Goal: Task Accomplishment & Management: Use online tool/utility

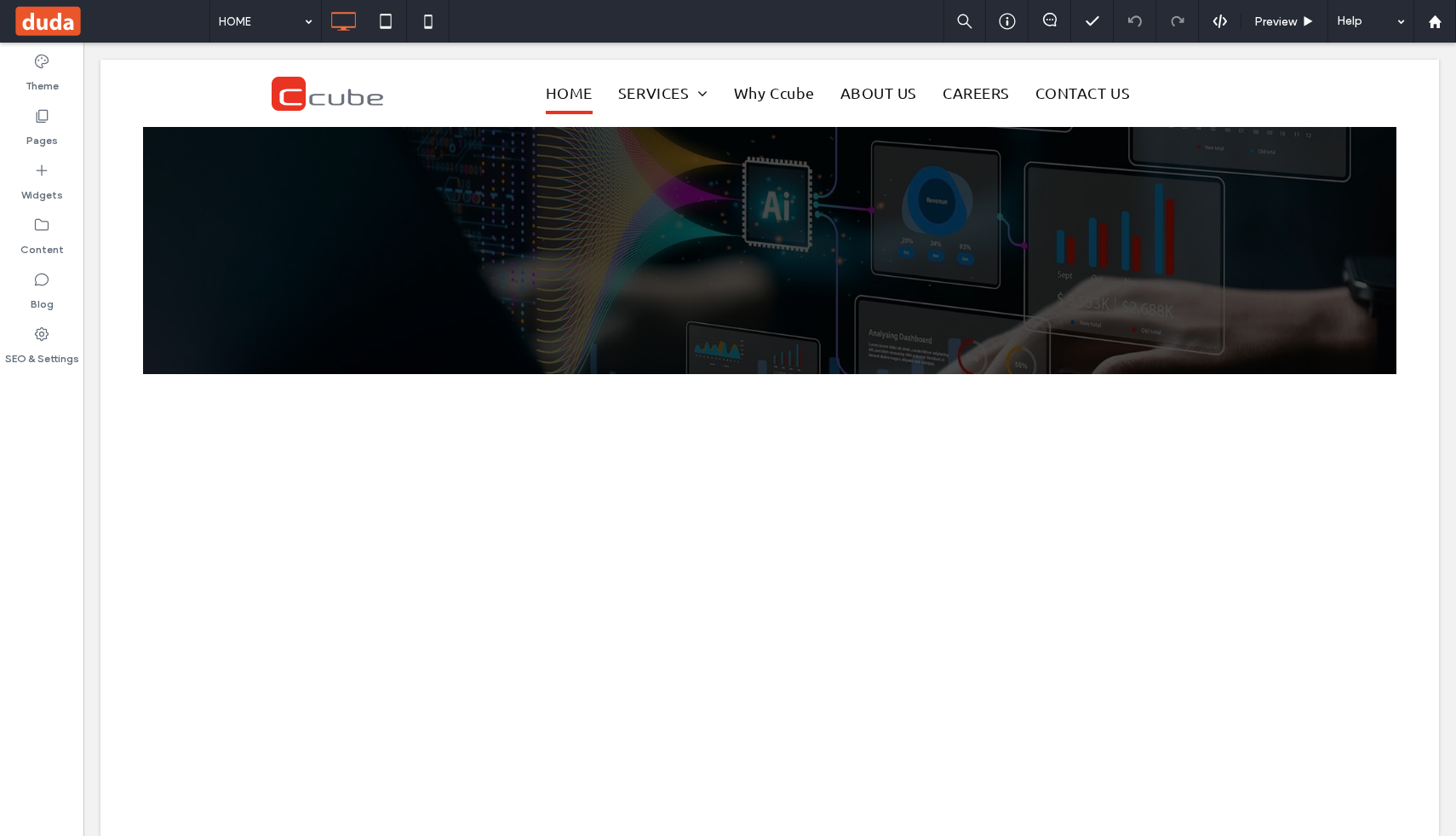
click at [281, 14] on div at bounding box center [728, 418] width 1456 height 836
click at [309, 20] on div at bounding box center [728, 418] width 1456 height 836
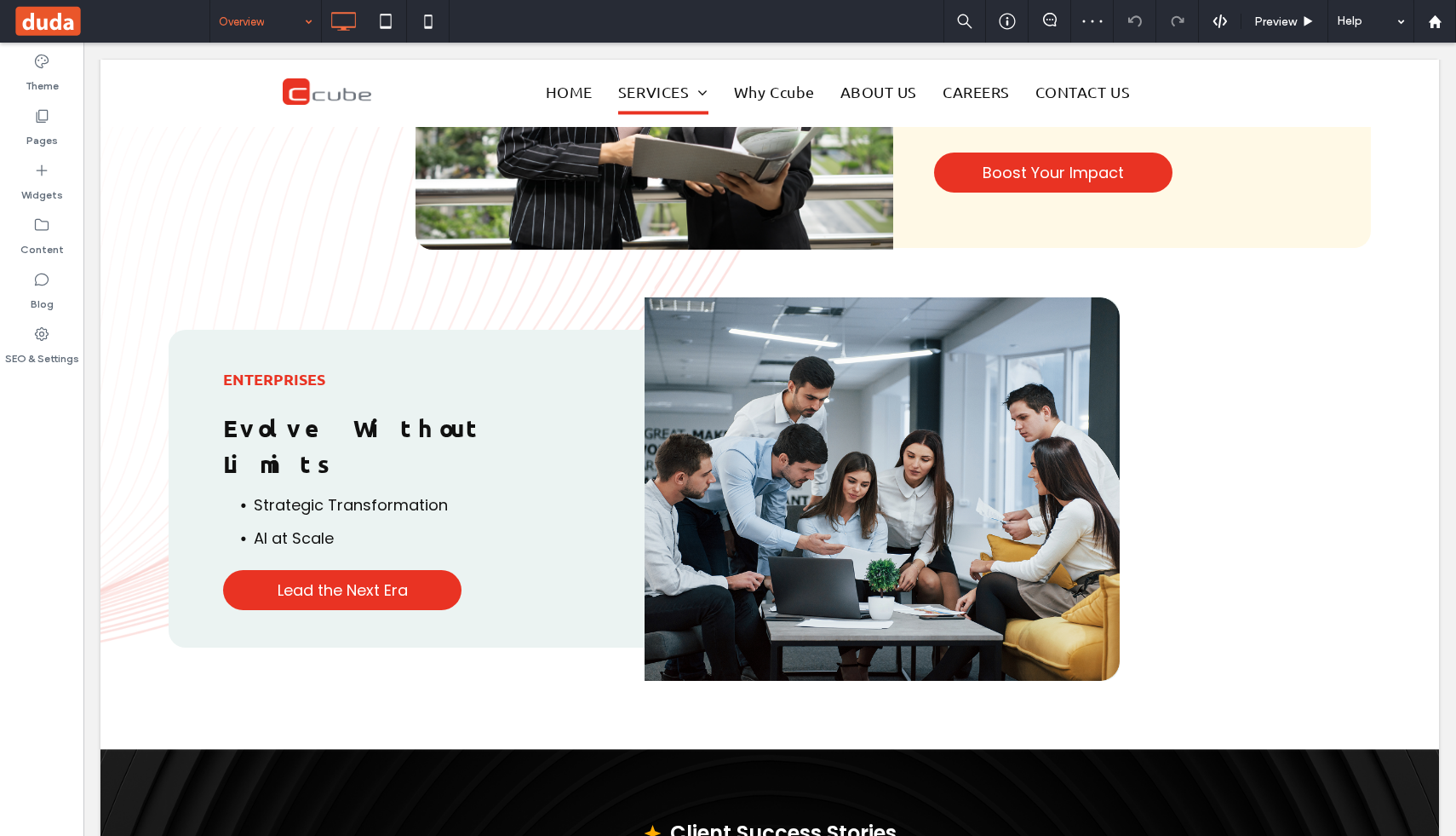
scroll to position [3189, 0]
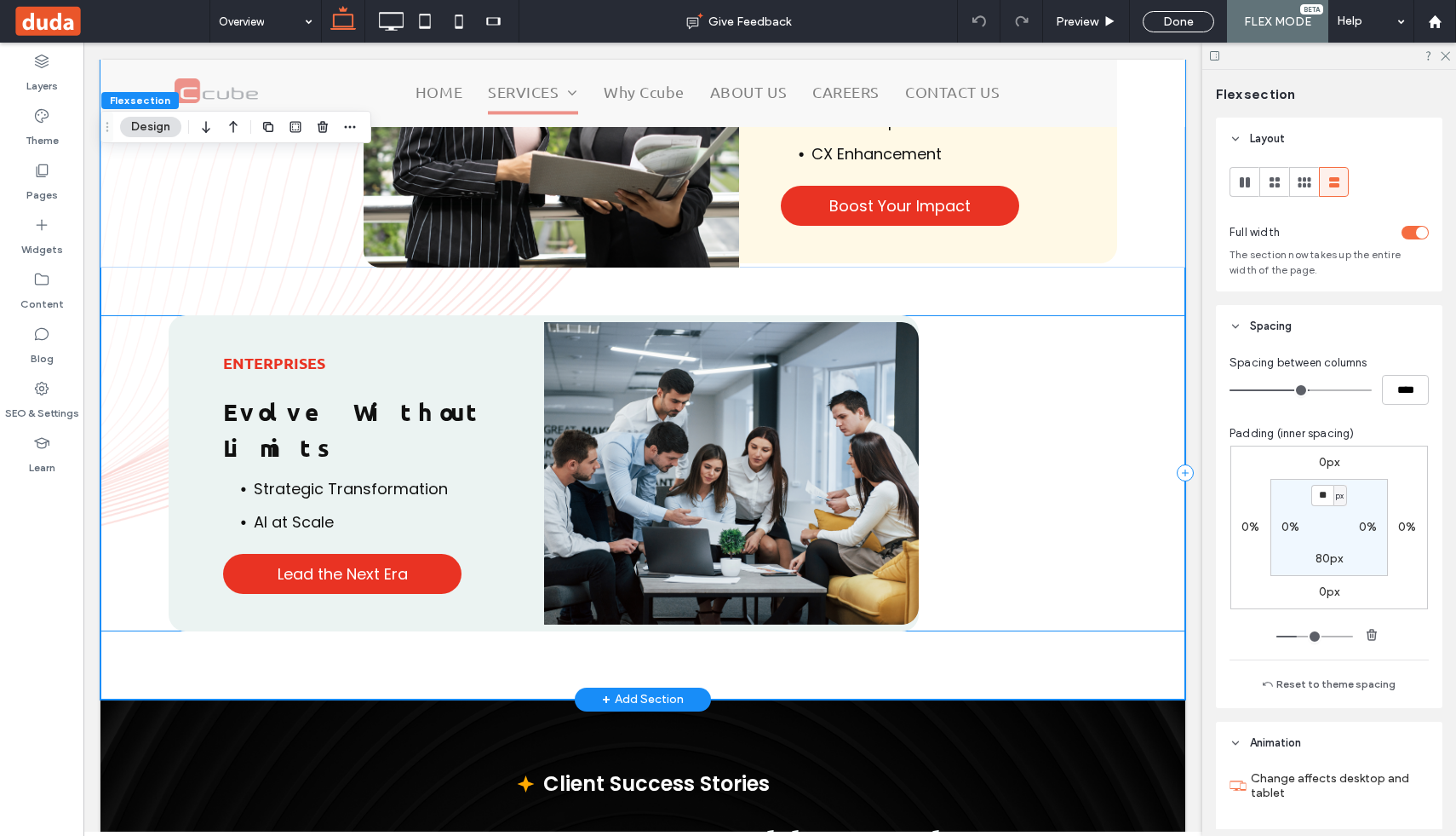
click at [1092, 349] on div "Enterprises Evolve Without Limits Strategic Transformation AI at Scale Lead the…" at bounding box center [643, 473] width 1085 height 315
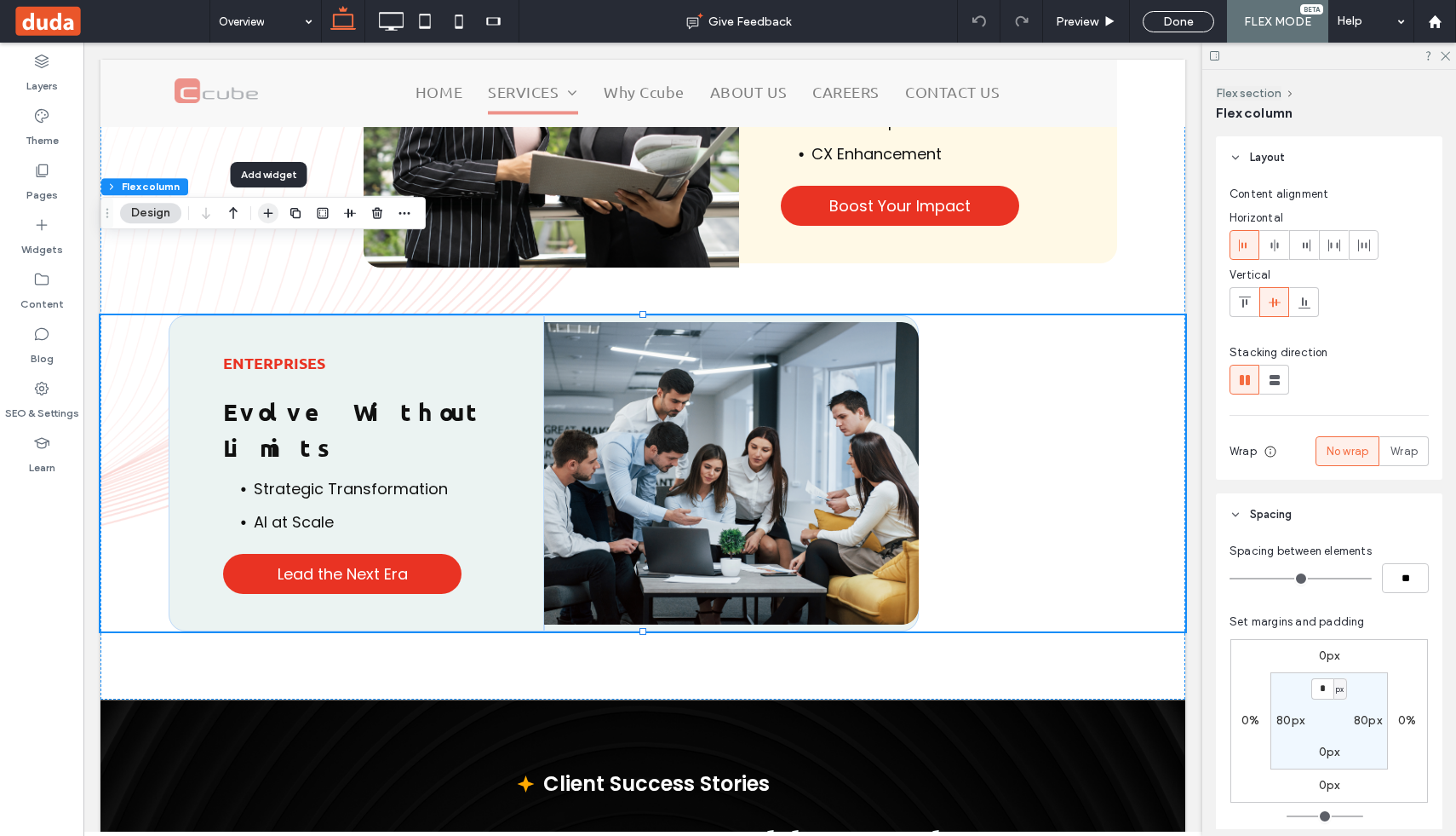
click at [268, 209] on use "button" at bounding box center [268, 213] width 9 height 9
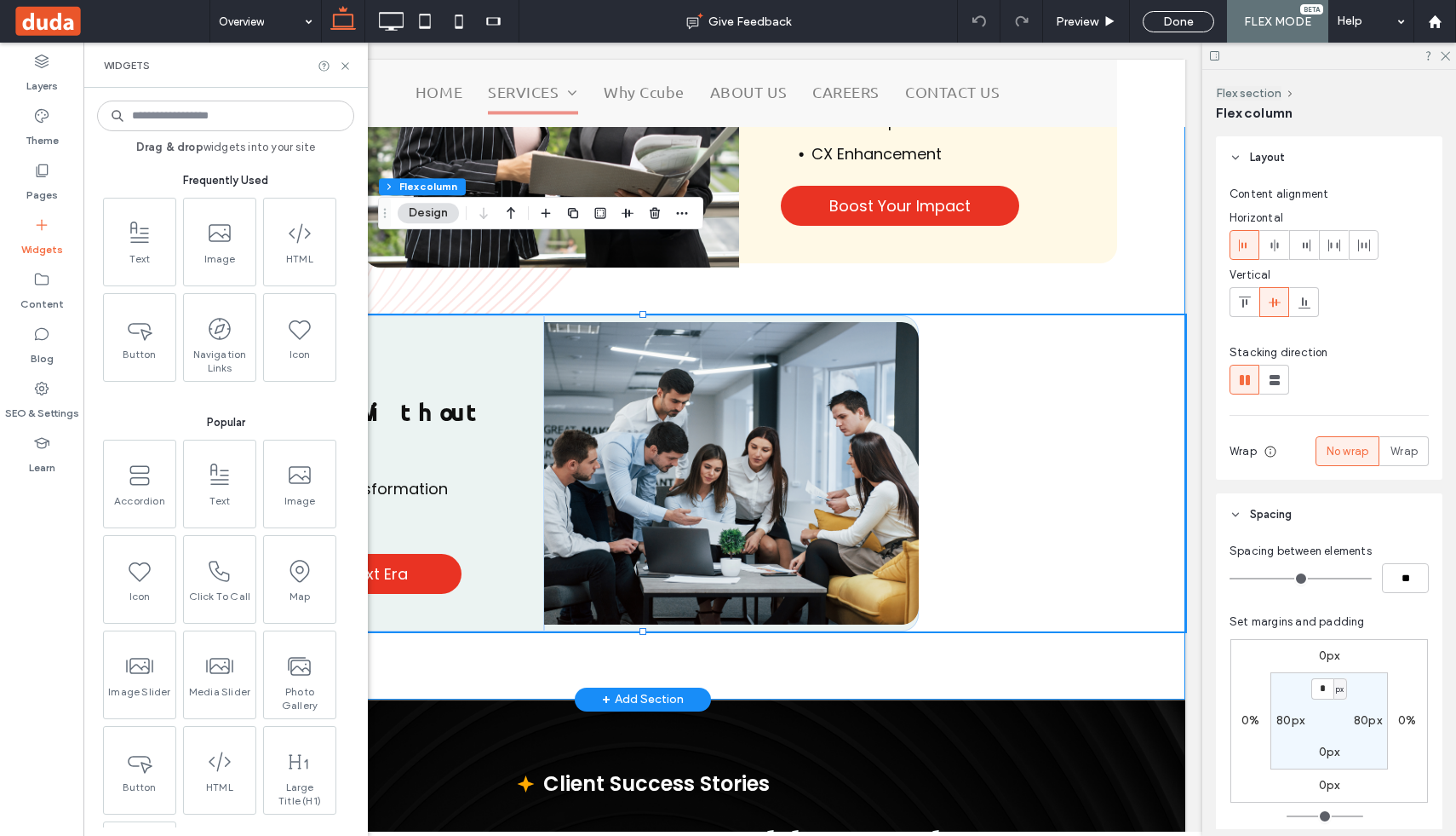
click at [927, 203] on div "Our Target Groups We Fit Where You Are - And Where You're Headed. Early-Age Fun…" at bounding box center [643, 7] width 1085 height 1382
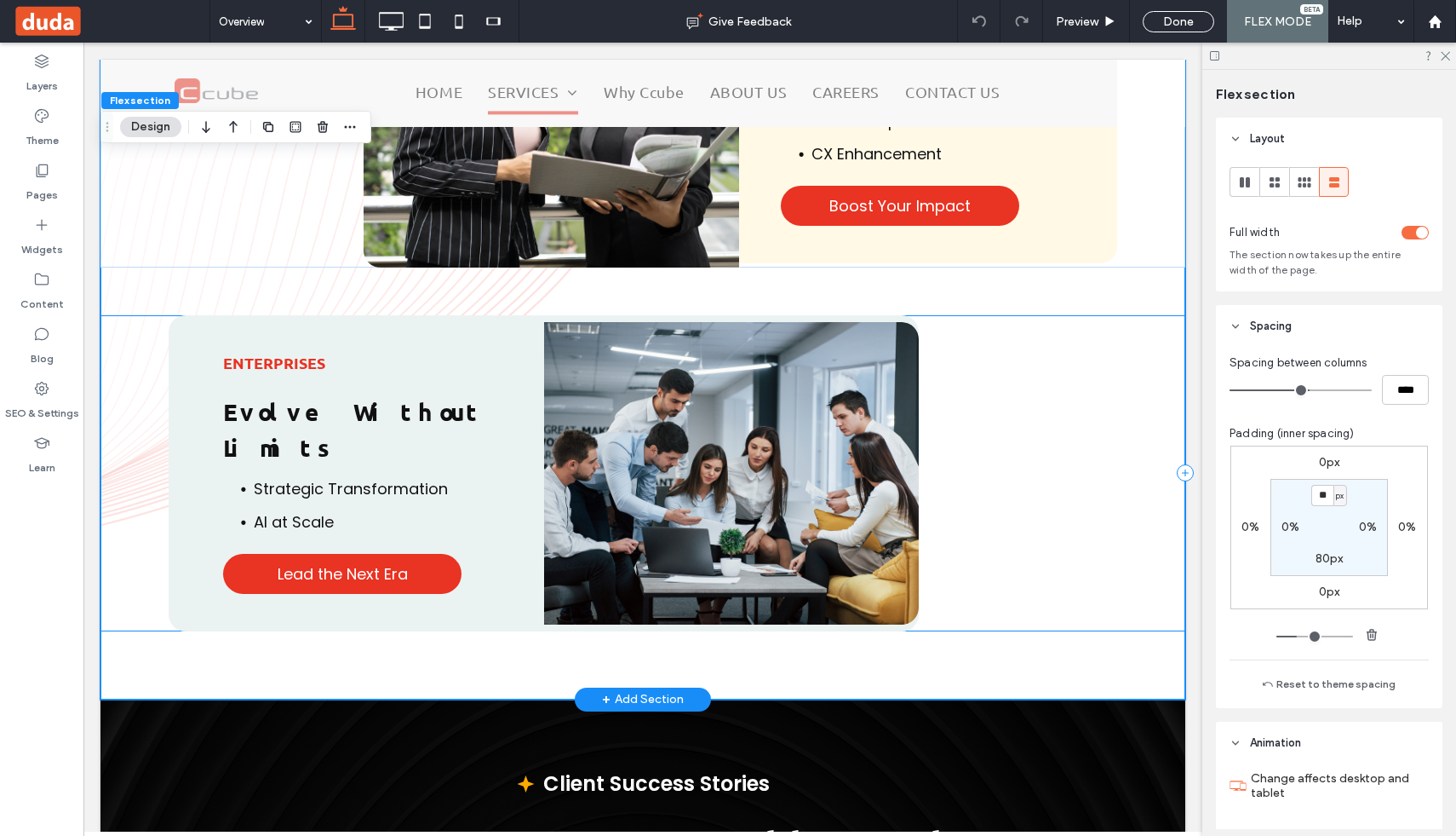
click at [140, 315] on div "Enterprises Evolve Without Limits Strategic Transformation AI at Scale Lead the…" at bounding box center [643, 473] width 1085 height 315
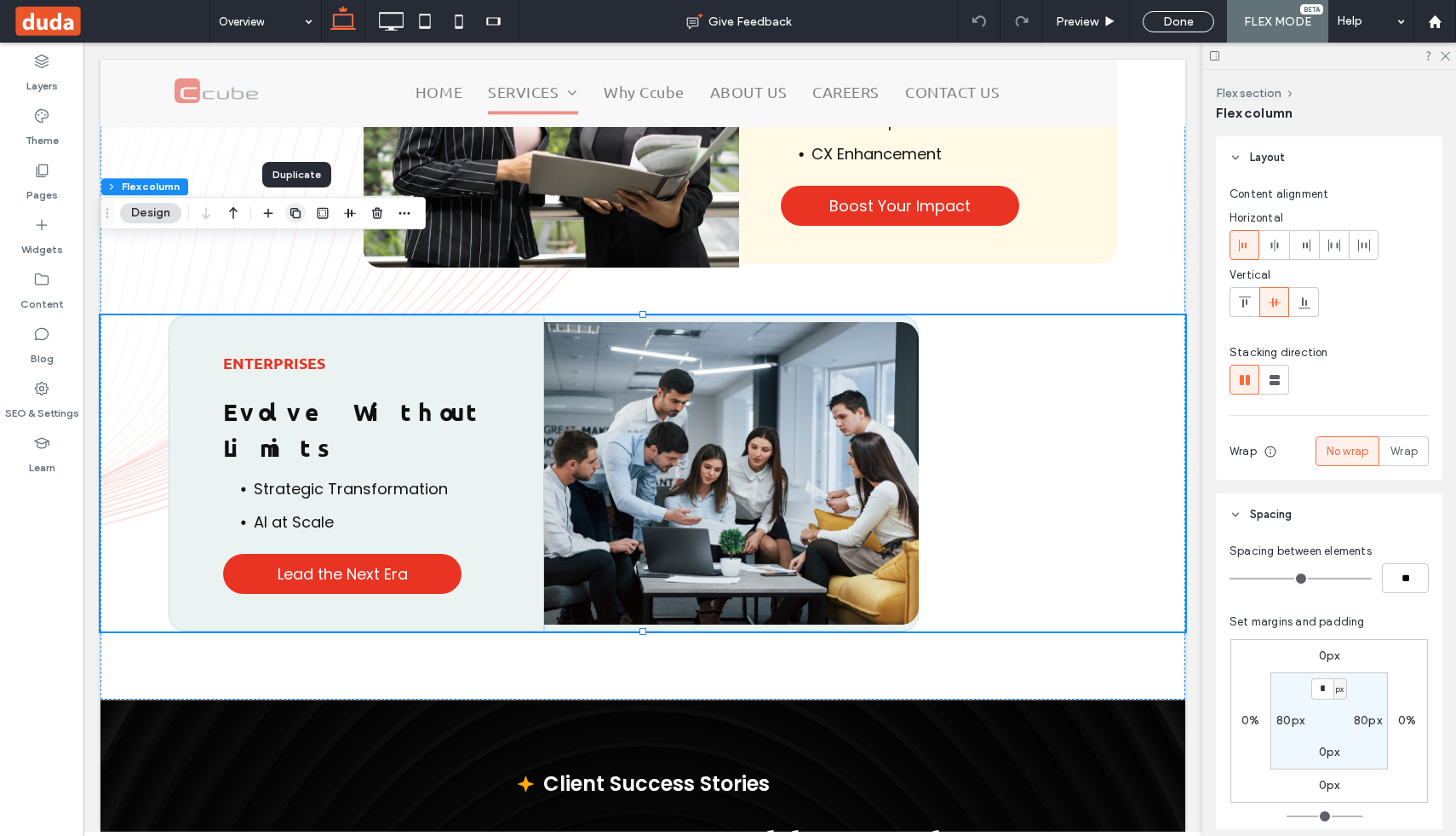
click at [292, 209] on use "button" at bounding box center [296, 213] width 10 height 10
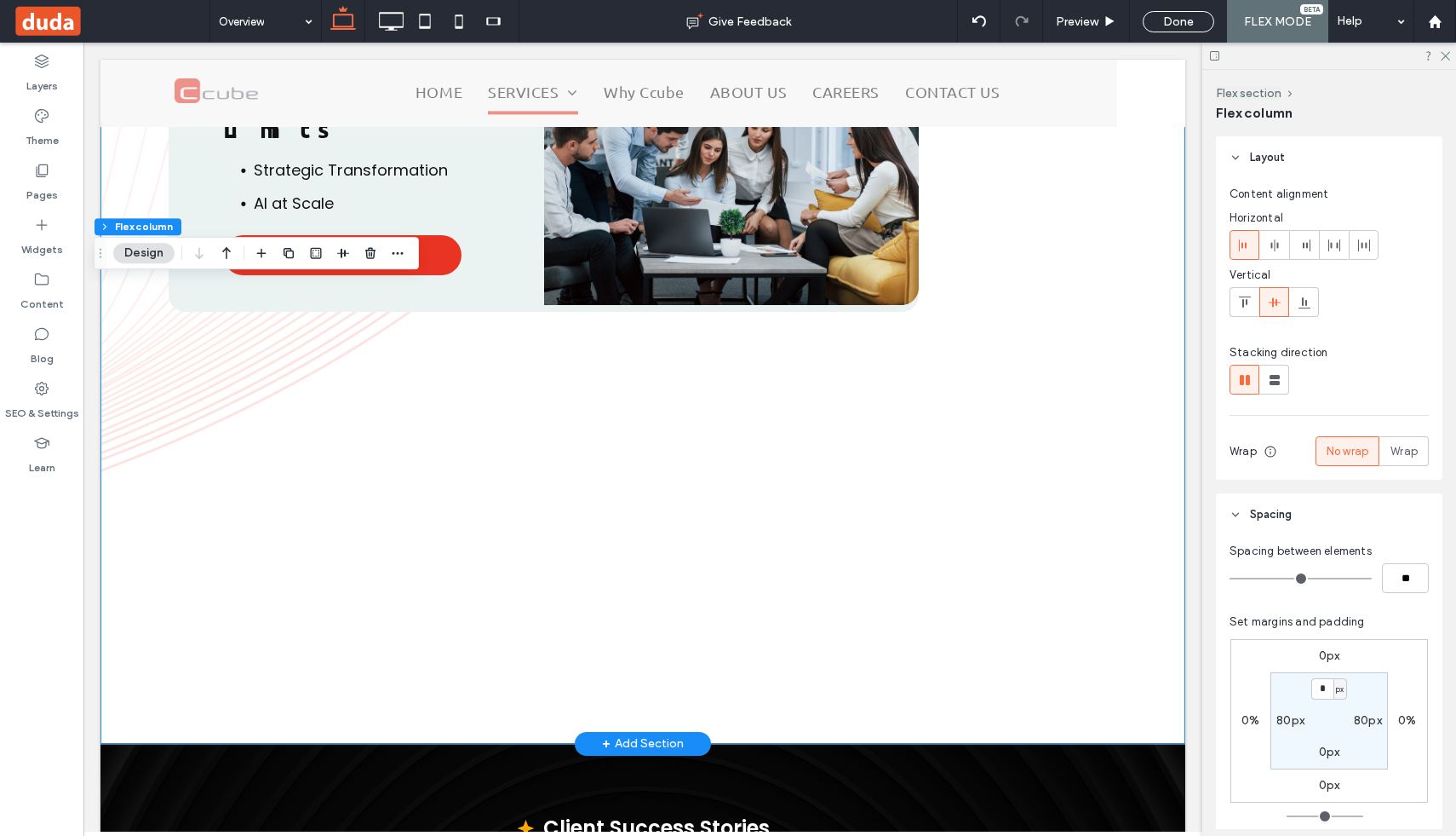
scroll to position [3550, 0]
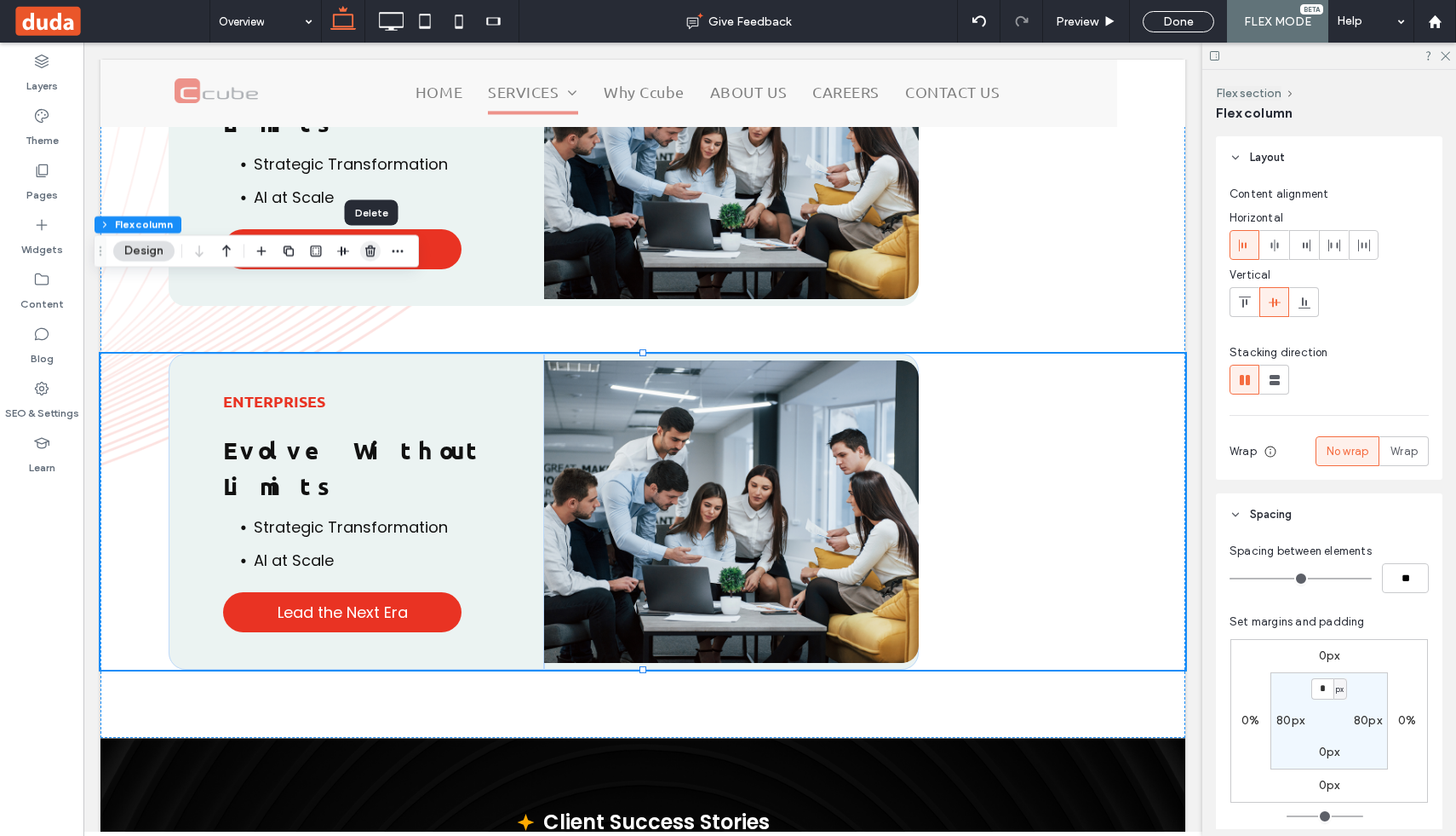
click at [370, 254] on icon "button" at bounding box center [370, 252] width 14 height 14
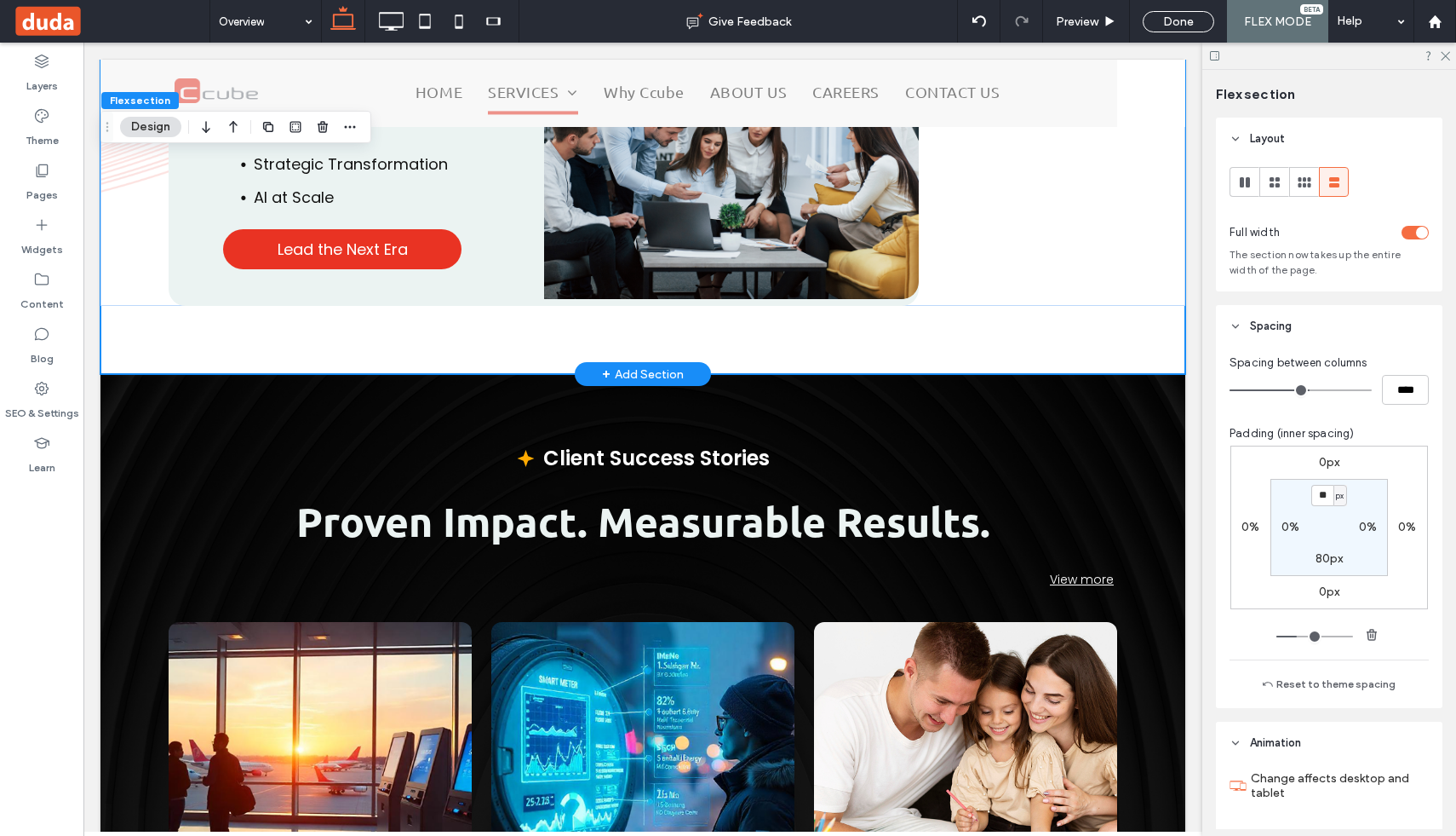
click at [345, 126] on use "button" at bounding box center [350, 127] width 11 height 3
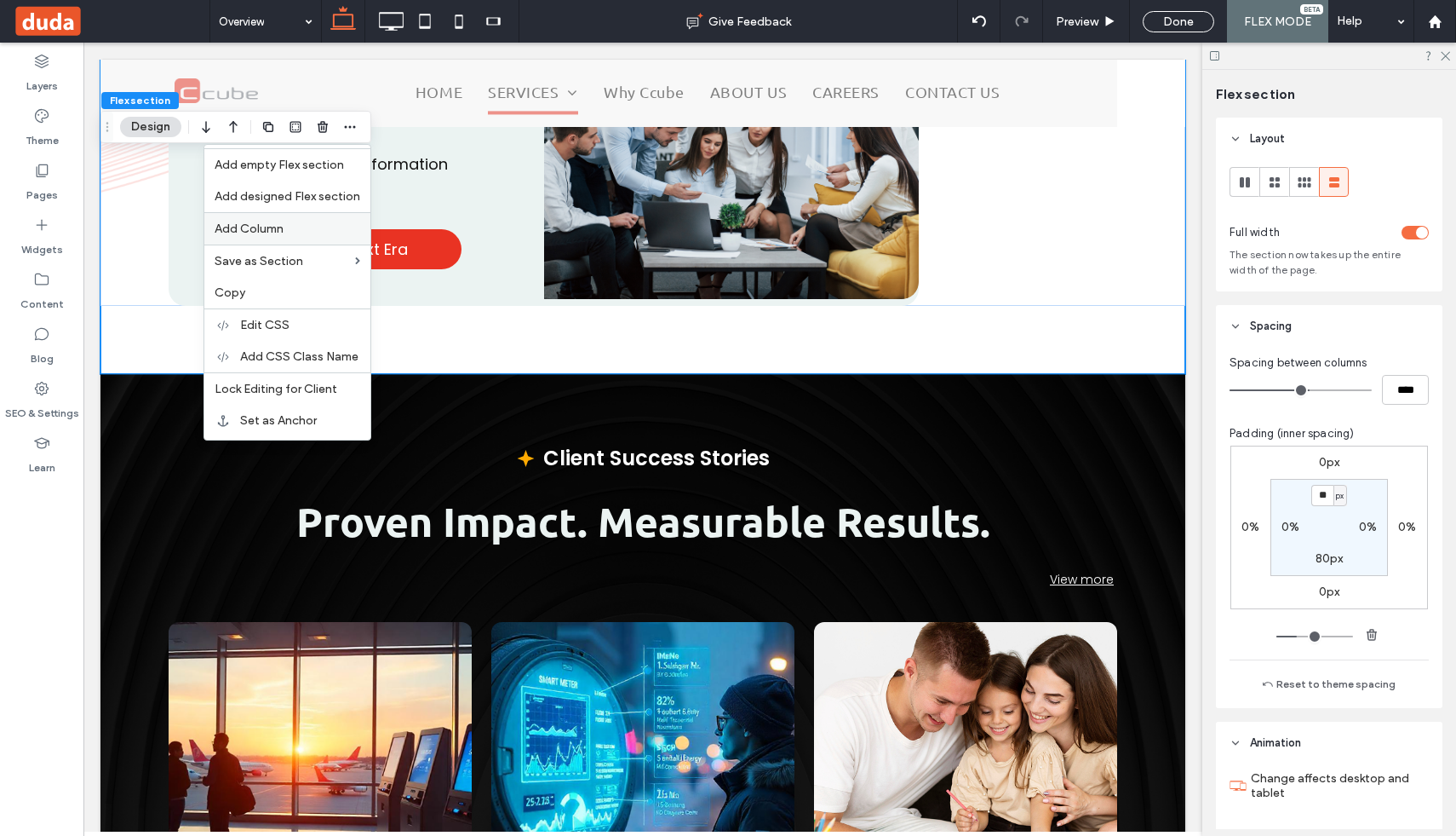
click at [305, 230] on label "Add Column" at bounding box center [287, 228] width 146 height 15
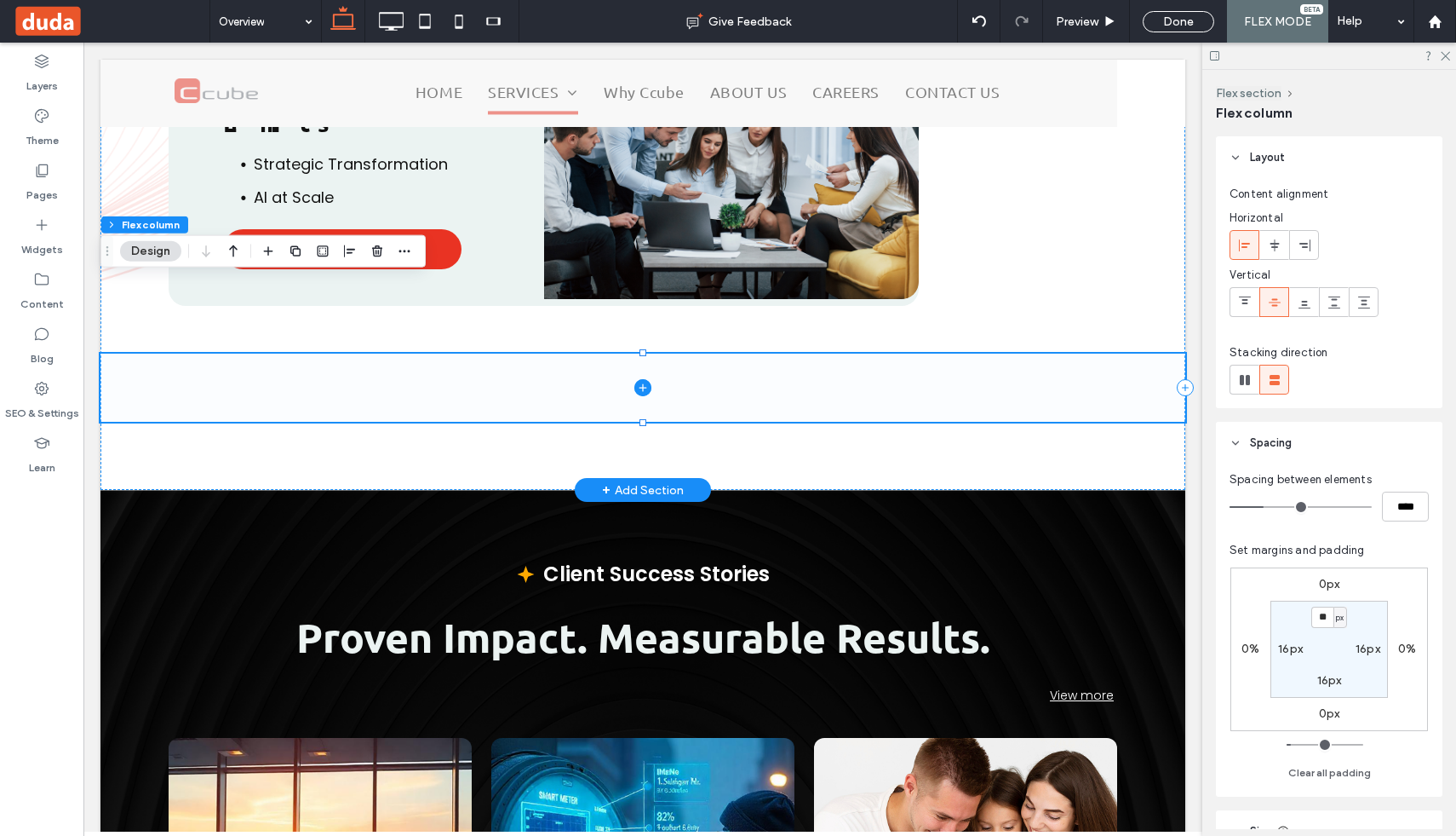
click at [470, 353] on span at bounding box center [643, 387] width 1085 height 68
click at [271, 253] on icon "button" at bounding box center [268, 252] width 14 height 14
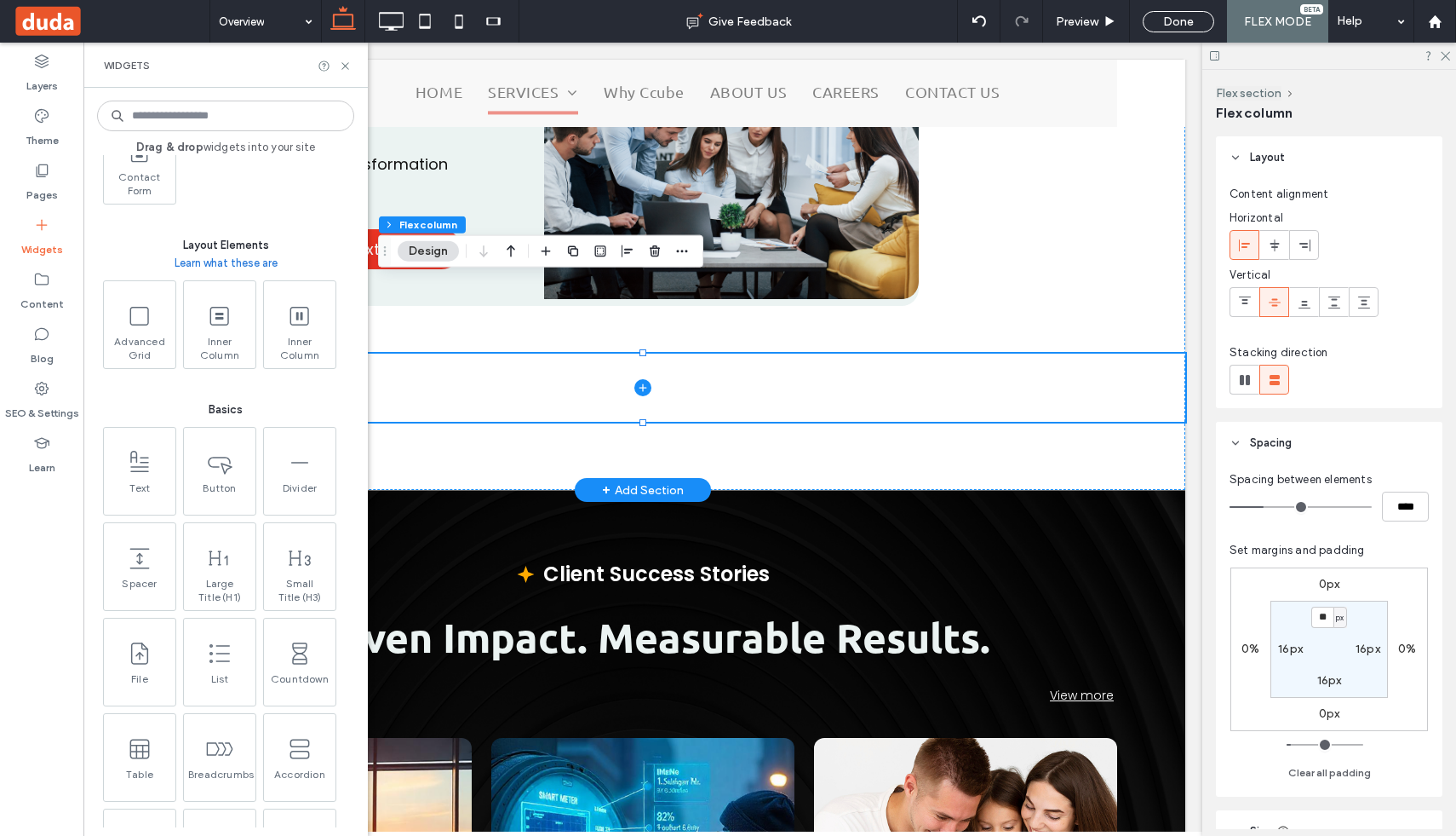
scroll to position [707, 0]
click at [215, 332] on span "Inner Column" at bounding box center [218, 343] width 72 height 24
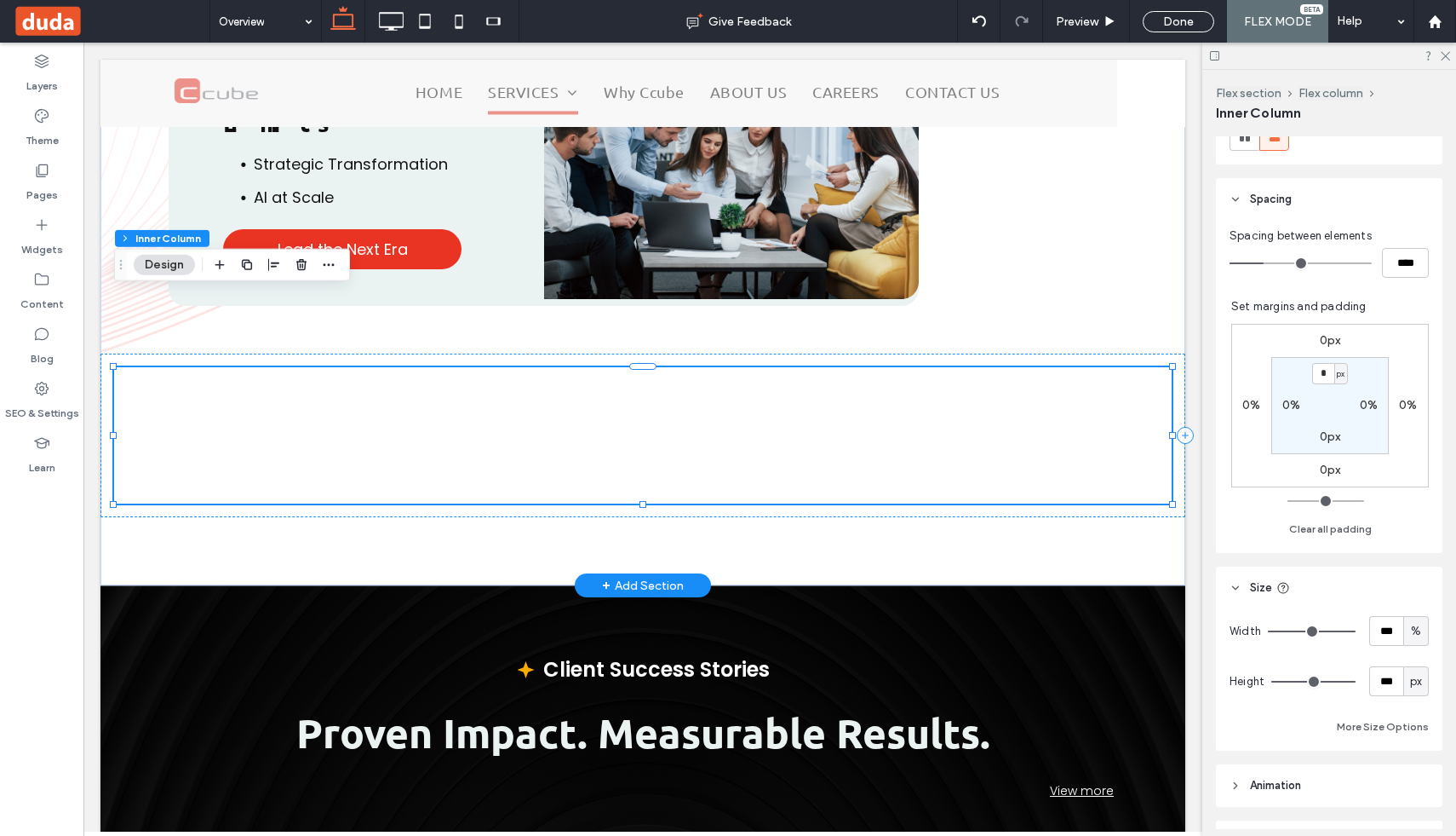
scroll to position [377, 0]
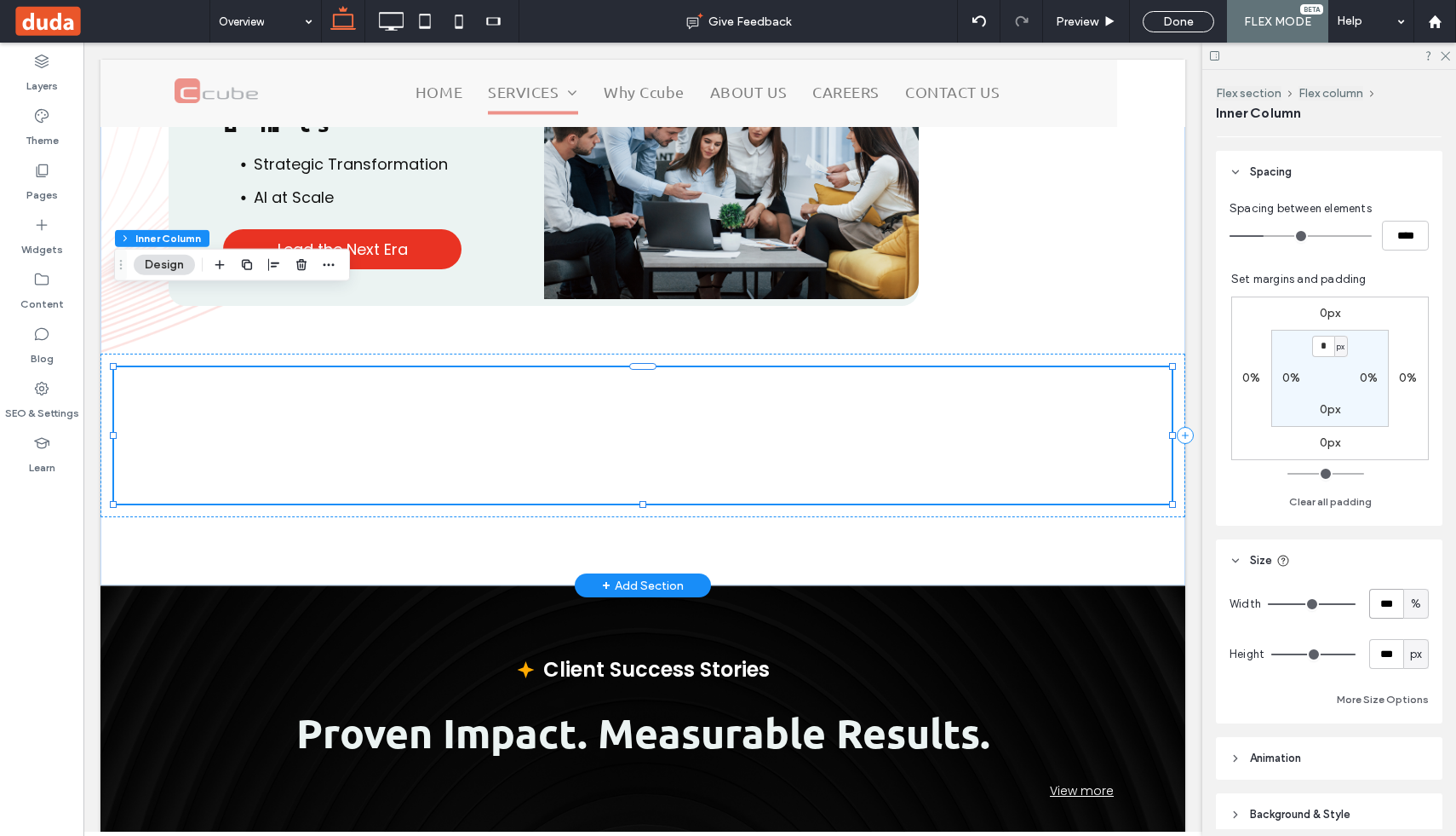
click at [1380, 602] on input "***" at bounding box center [1386, 603] width 34 height 30
type input "**"
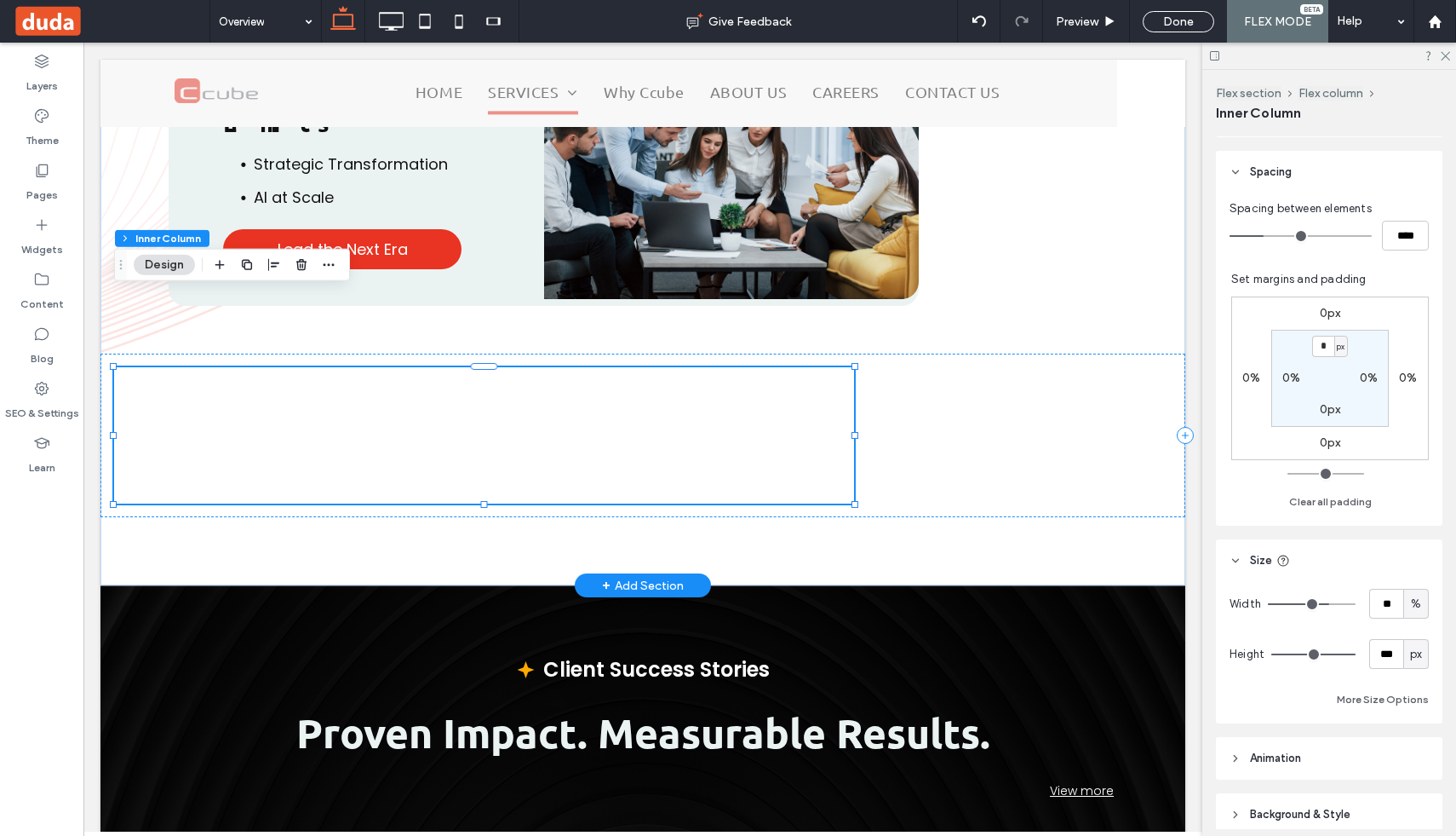
click at [1416, 651] on span "px" at bounding box center [1416, 654] width 12 height 17
click at [1418, 736] on span "vh" at bounding box center [1416, 744] width 11 height 17
type input "**"
click at [1391, 658] on input "****" at bounding box center [1386, 653] width 34 height 30
type input "**"
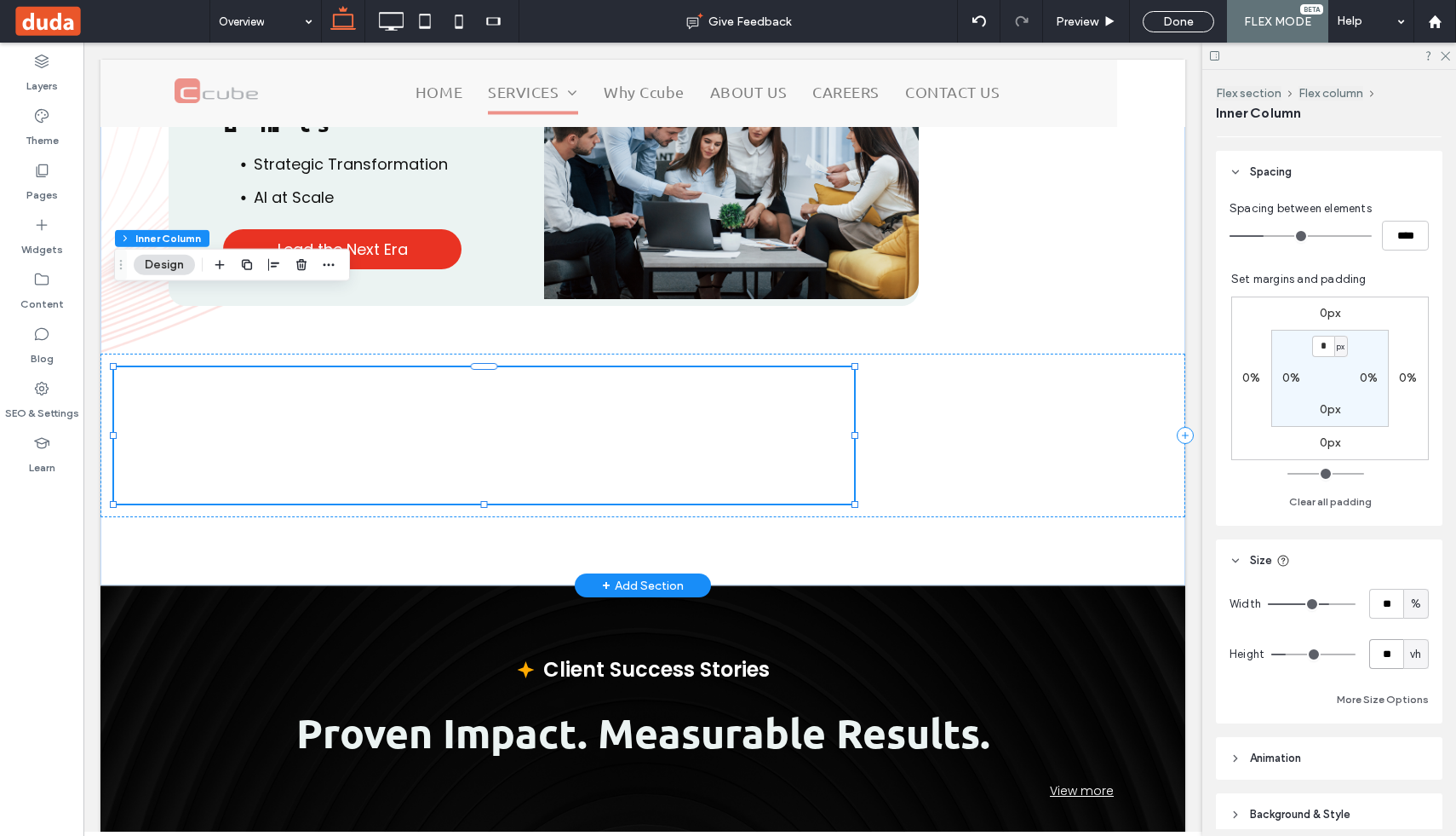
type input "**"
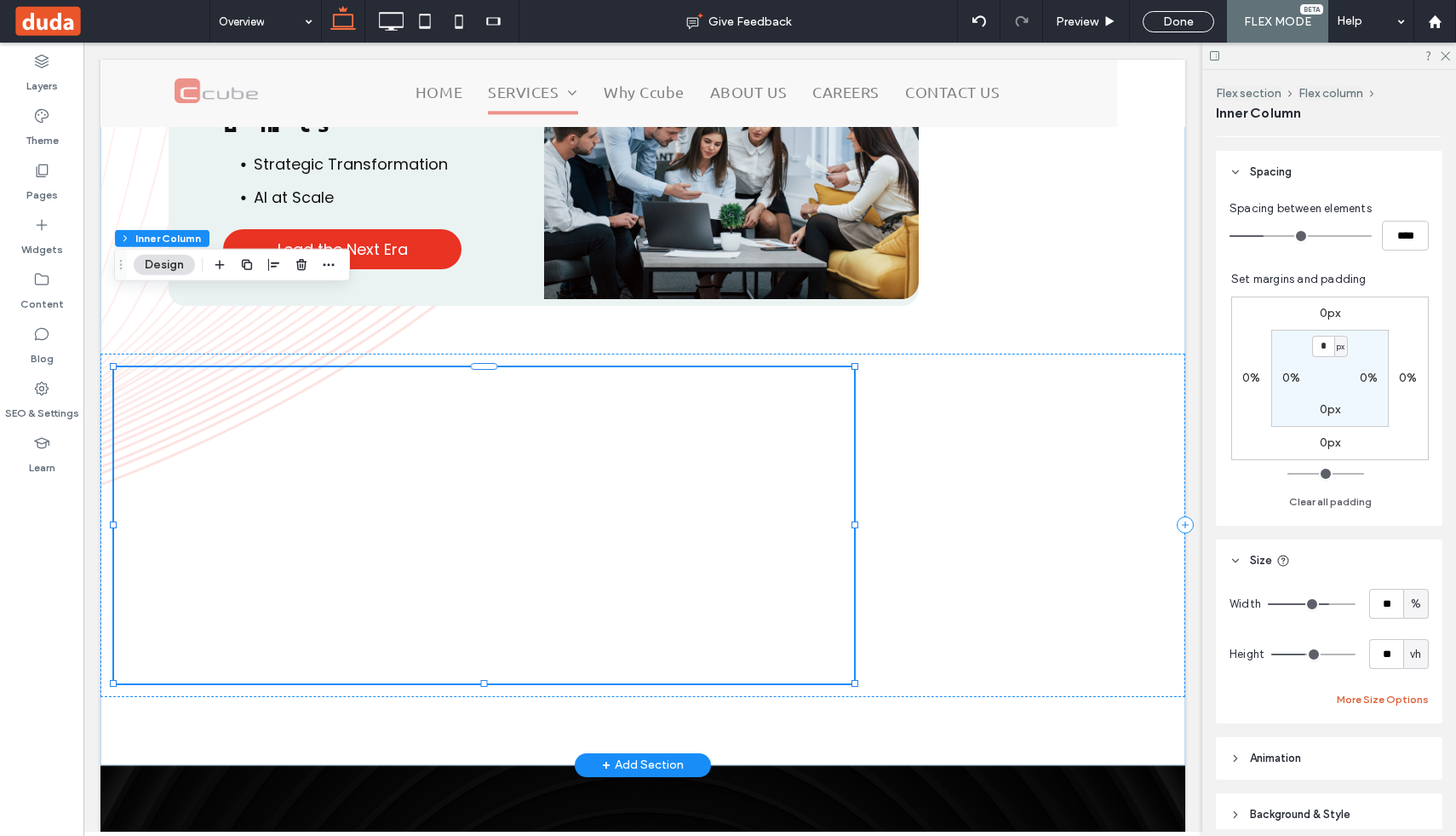
click at [1390, 699] on button "More Size Options" at bounding box center [1383, 700] width 92 height 21
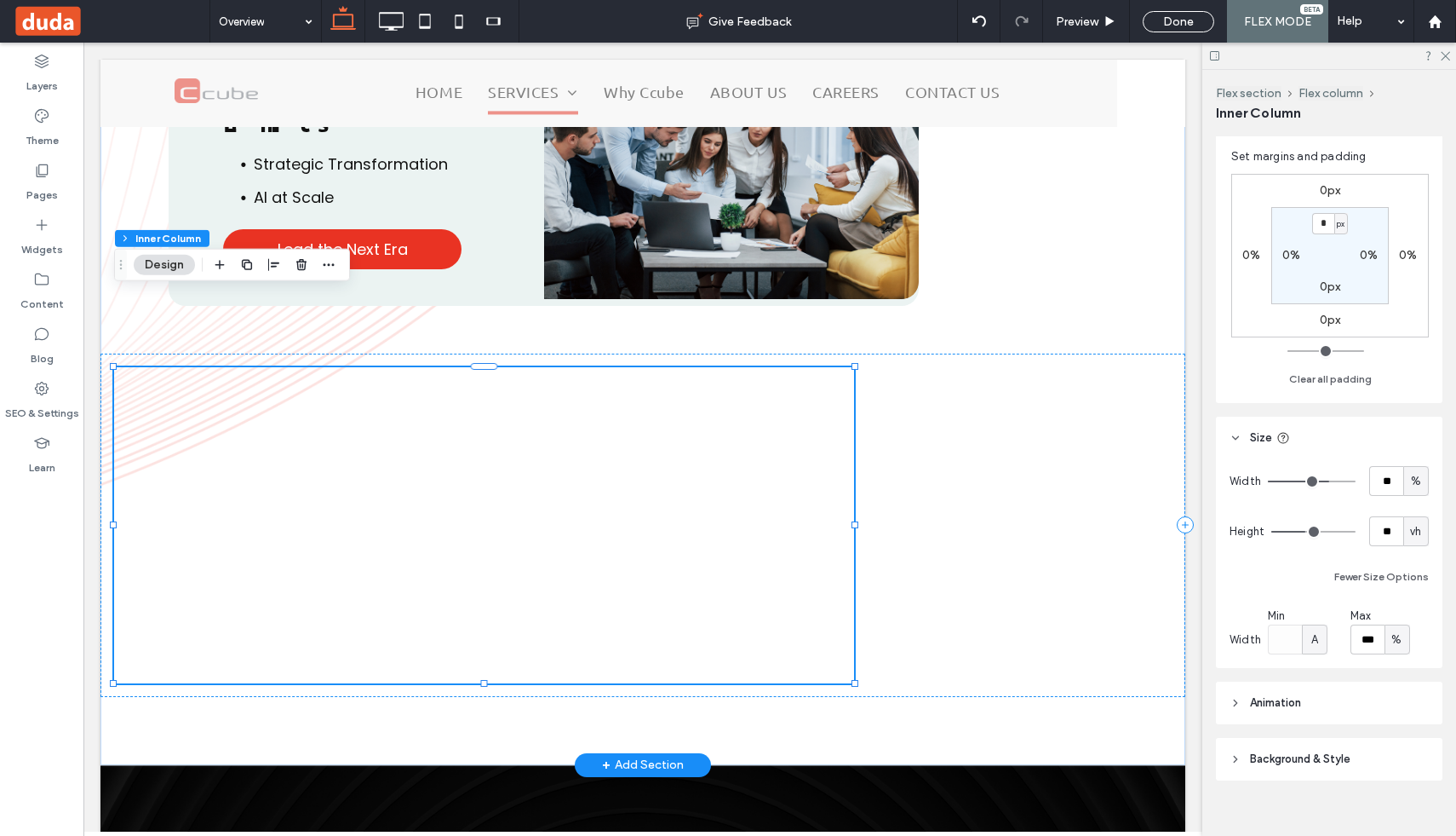
scroll to position [499, 0]
click at [945, 459] on div at bounding box center [643, 524] width 1085 height 342
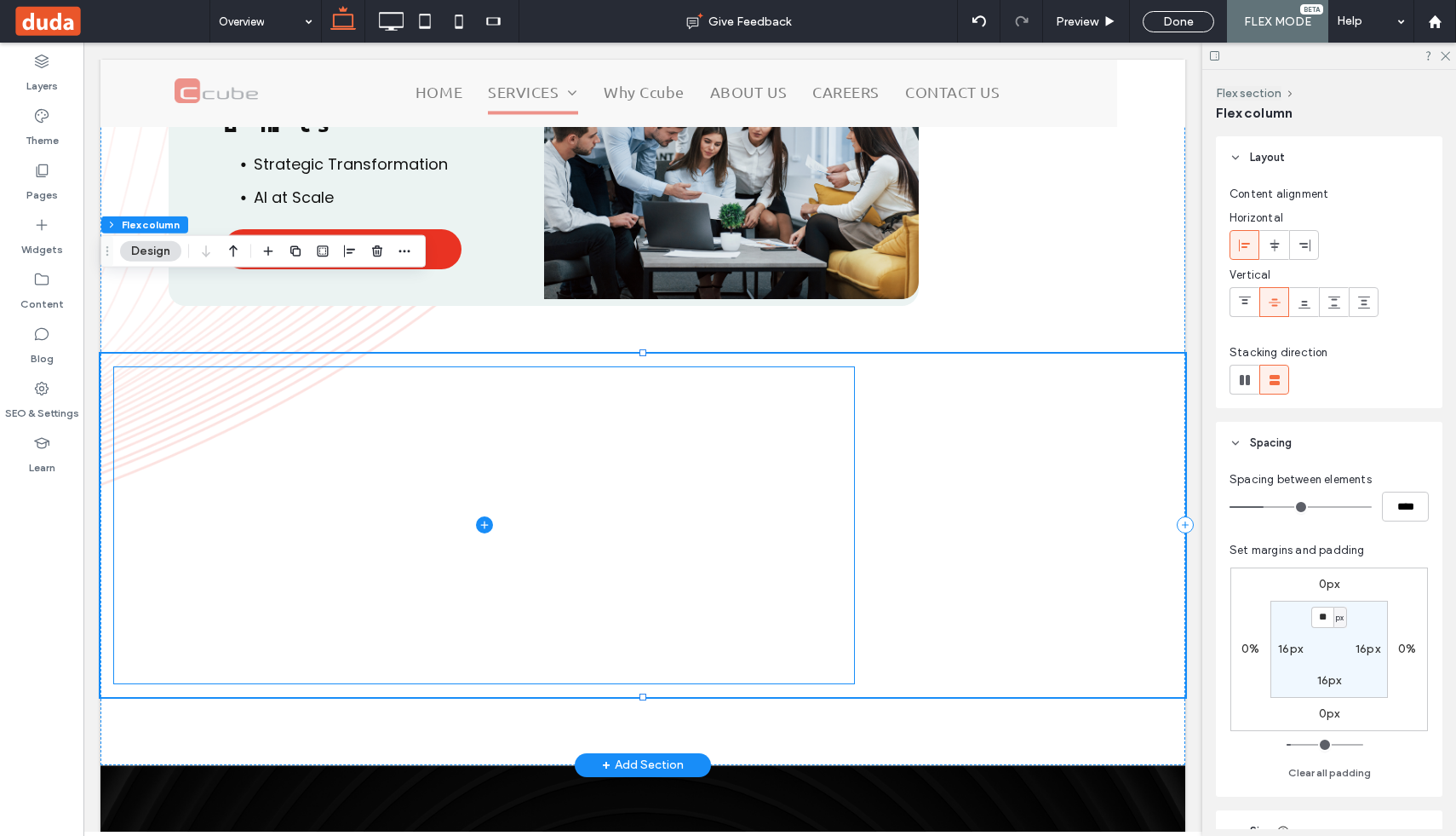
click at [781, 443] on span at bounding box center [483, 525] width 740 height 315
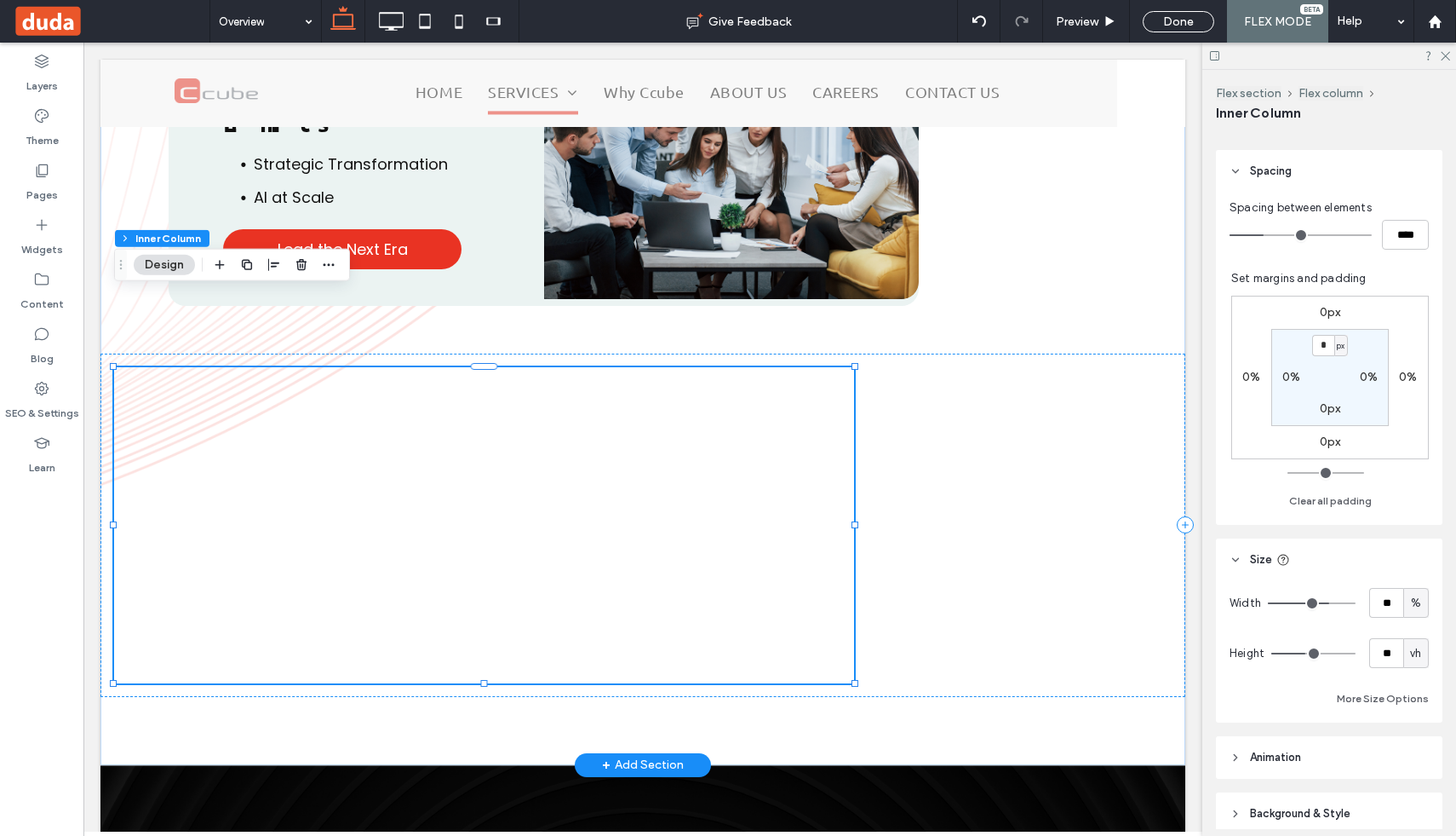
scroll to position [392, 0]
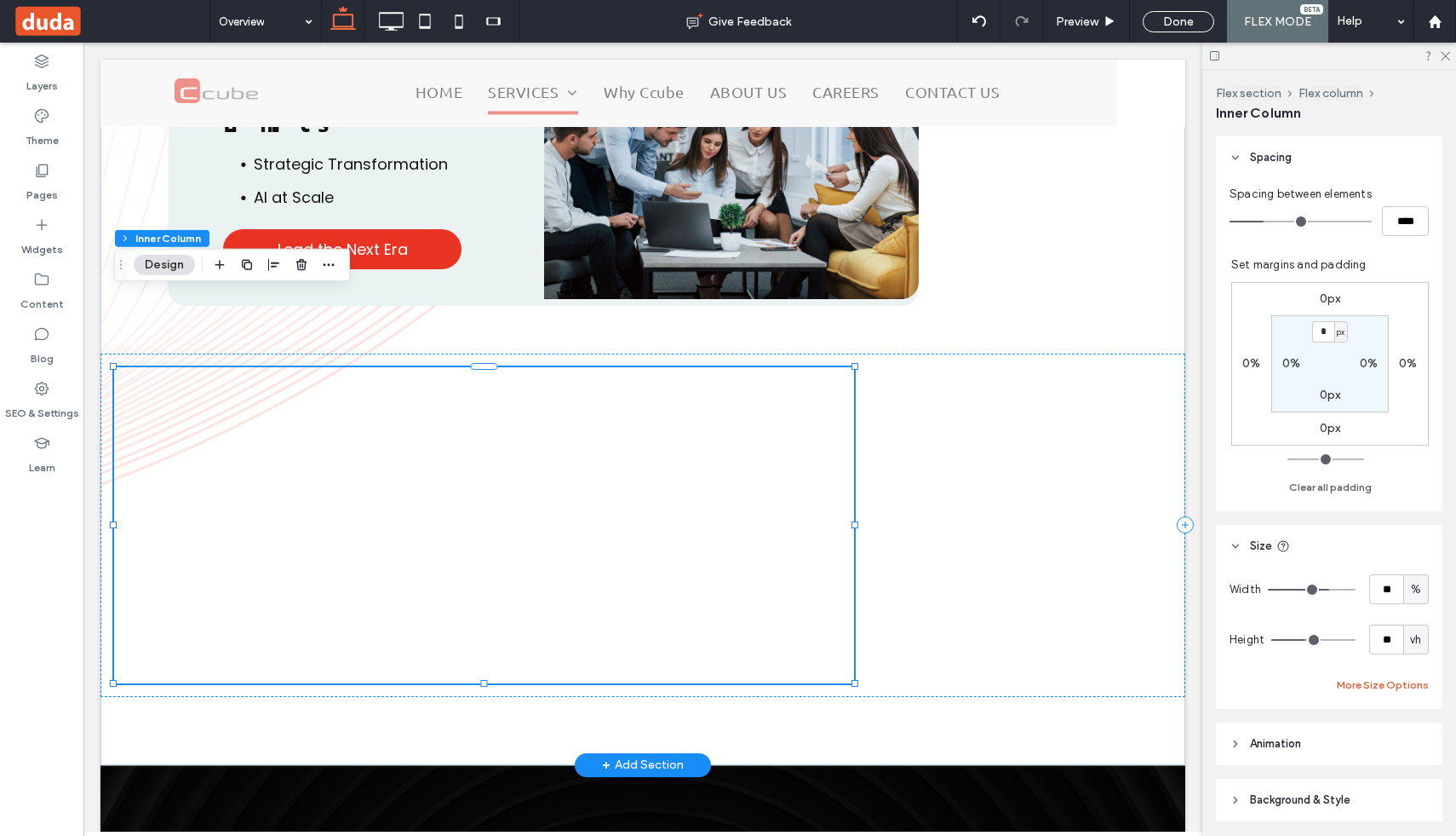
click at [1367, 685] on button "More Size Options" at bounding box center [1383, 685] width 92 height 21
click at [1422, 636] on span "vh" at bounding box center [1416, 639] width 11 height 17
click at [1416, 788] on span "A" at bounding box center [1416, 789] width 7 height 17
type input "*"
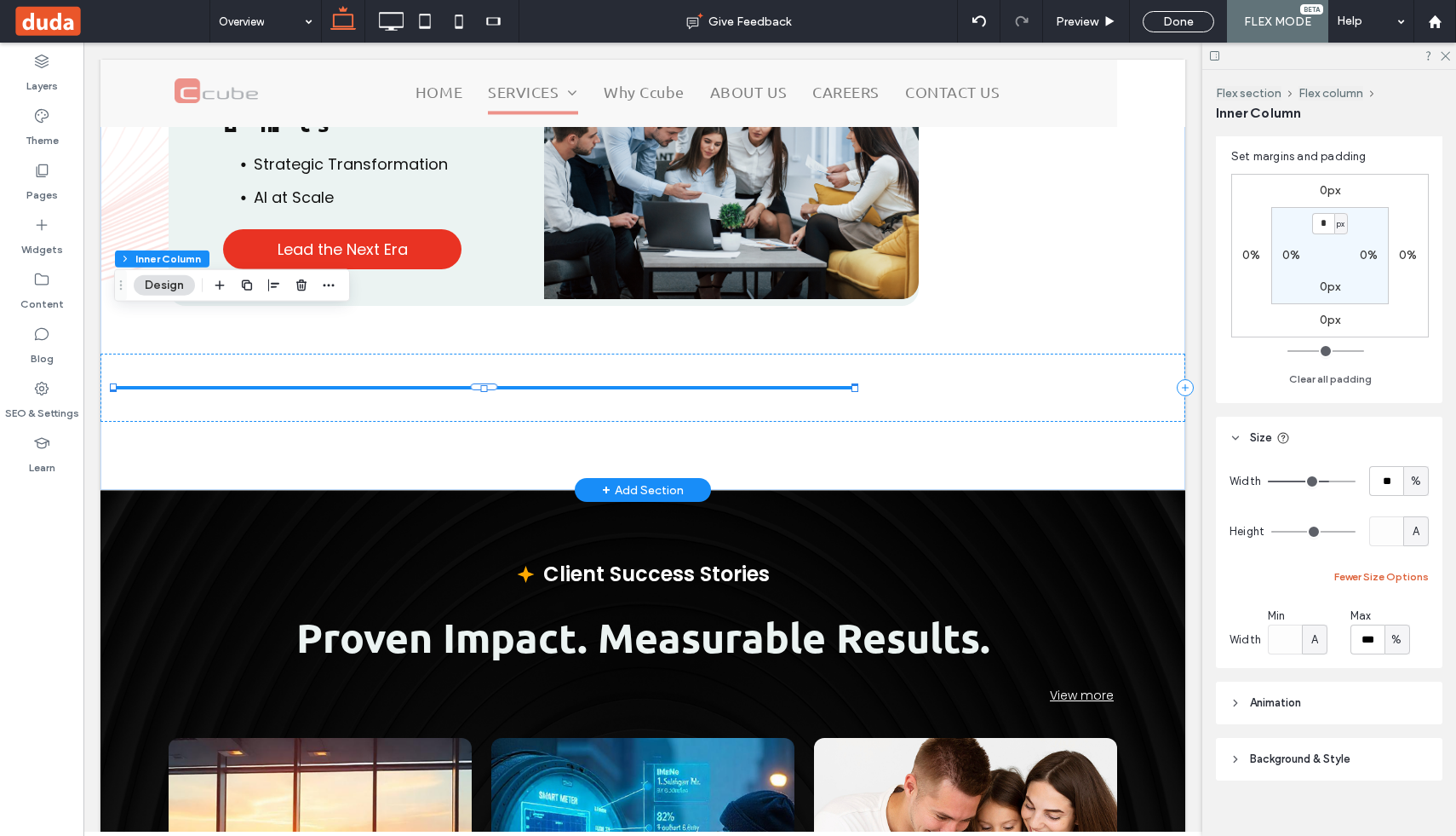
scroll to position [520, 0]
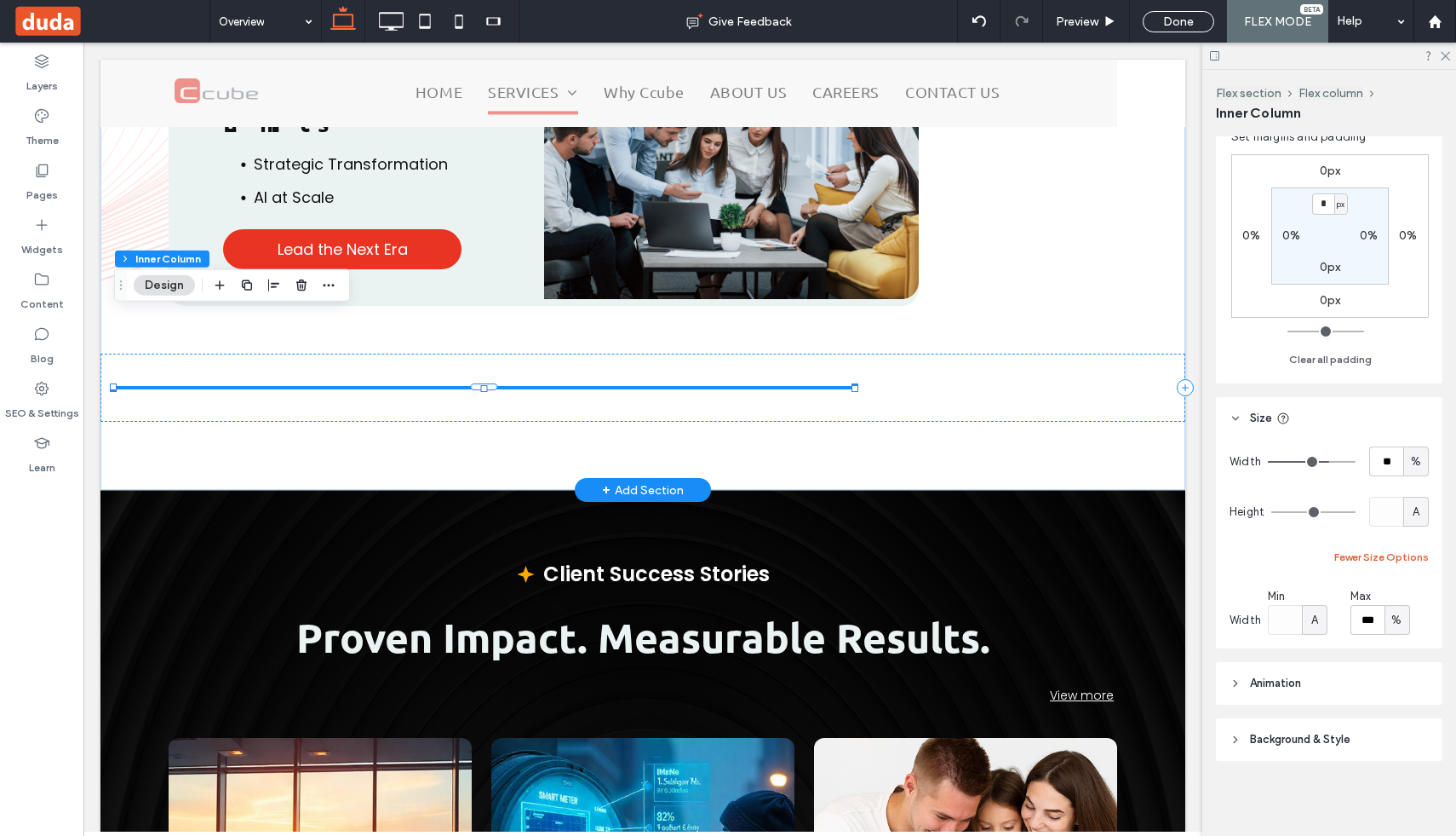
click at [1379, 565] on button "Fewer Size Options" at bounding box center [1382, 558] width 95 height 21
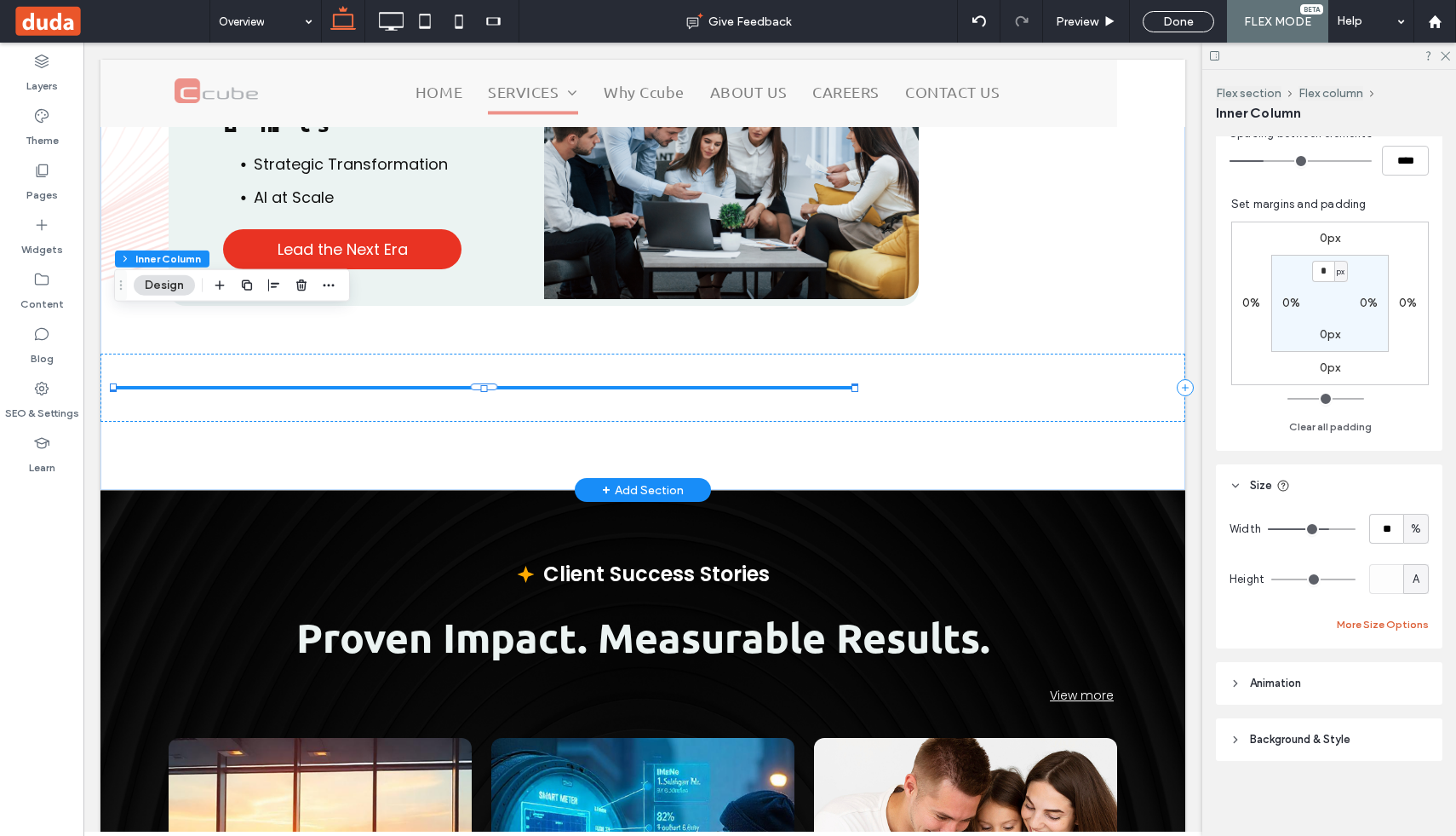
click at [1409, 621] on button "More Size Options" at bounding box center [1383, 625] width 92 height 21
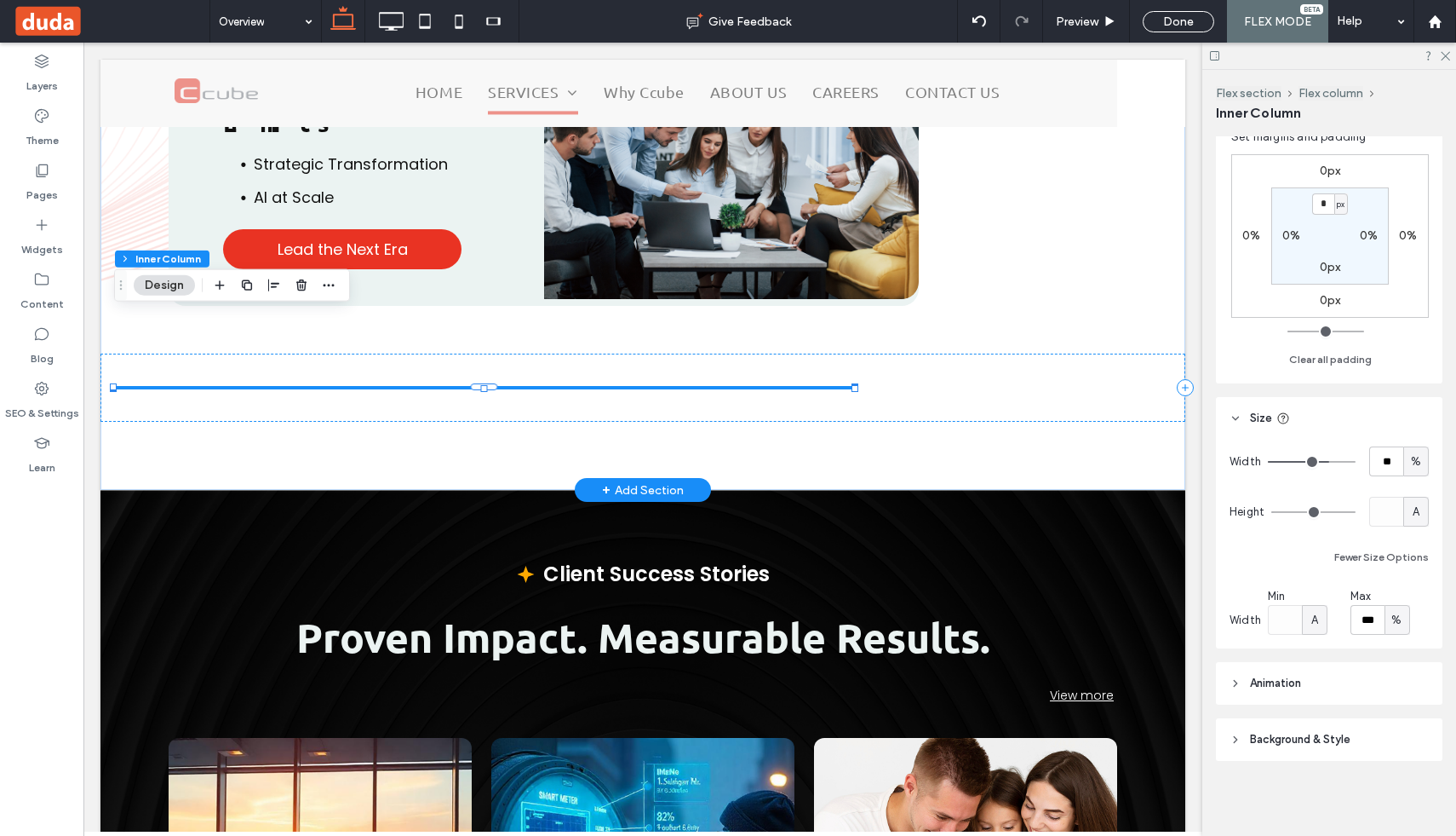
click at [1415, 518] on span "A" at bounding box center [1416, 512] width 7 height 17
click at [1419, 546] on span "px" at bounding box center [1416, 542] width 12 height 17
click at [1419, 508] on span "px" at bounding box center [1416, 512] width 12 height 17
click at [1426, 598] on div "vh" at bounding box center [1416, 601] width 24 height 30
click at [1389, 521] on input "*" at bounding box center [1386, 511] width 34 height 30
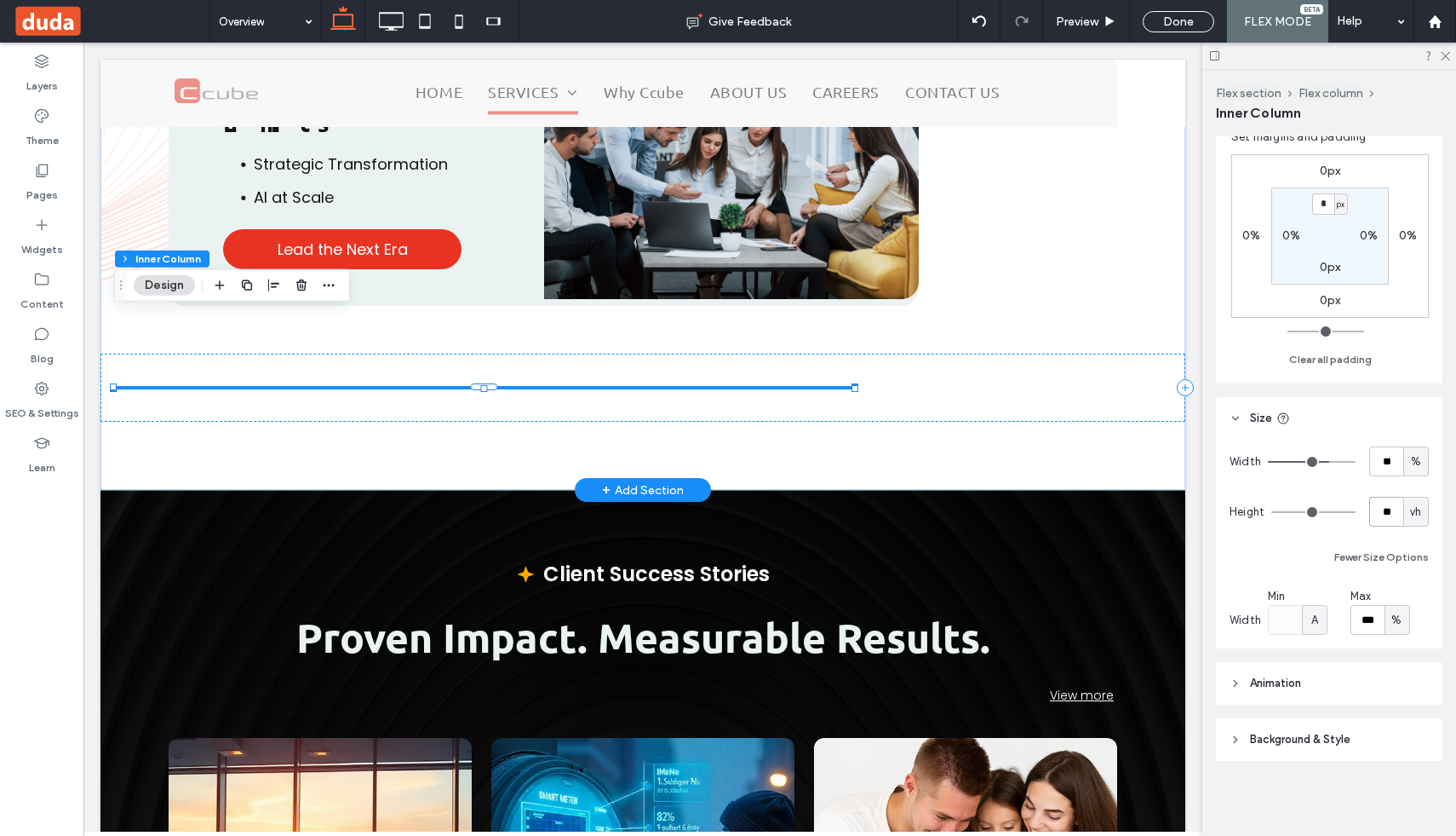
type input "**"
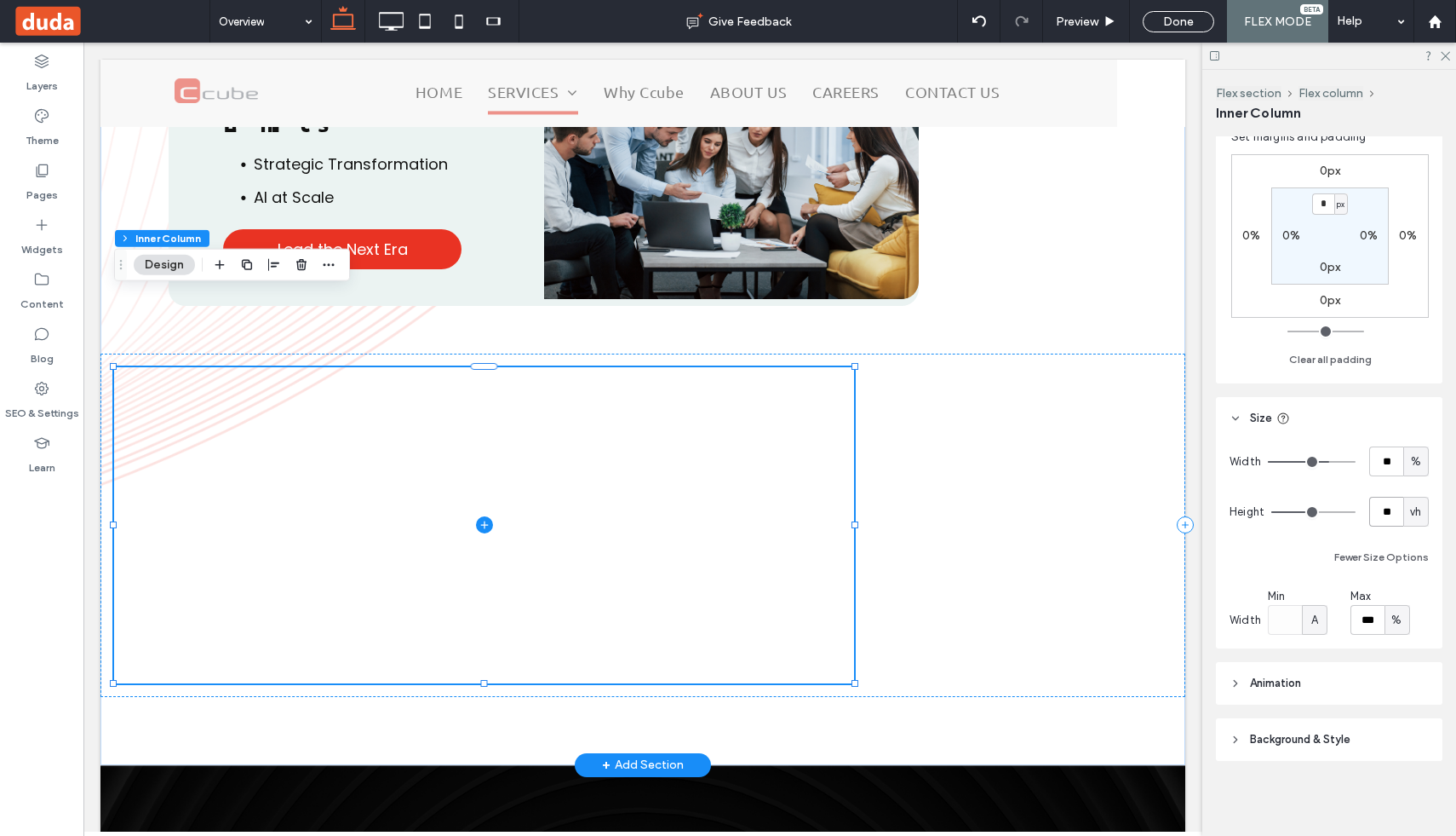
click at [448, 445] on span at bounding box center [483, 525] width 740 height 315
click at [220, 265] on use "button" at bounding box center [220, 264] width 9 height 9
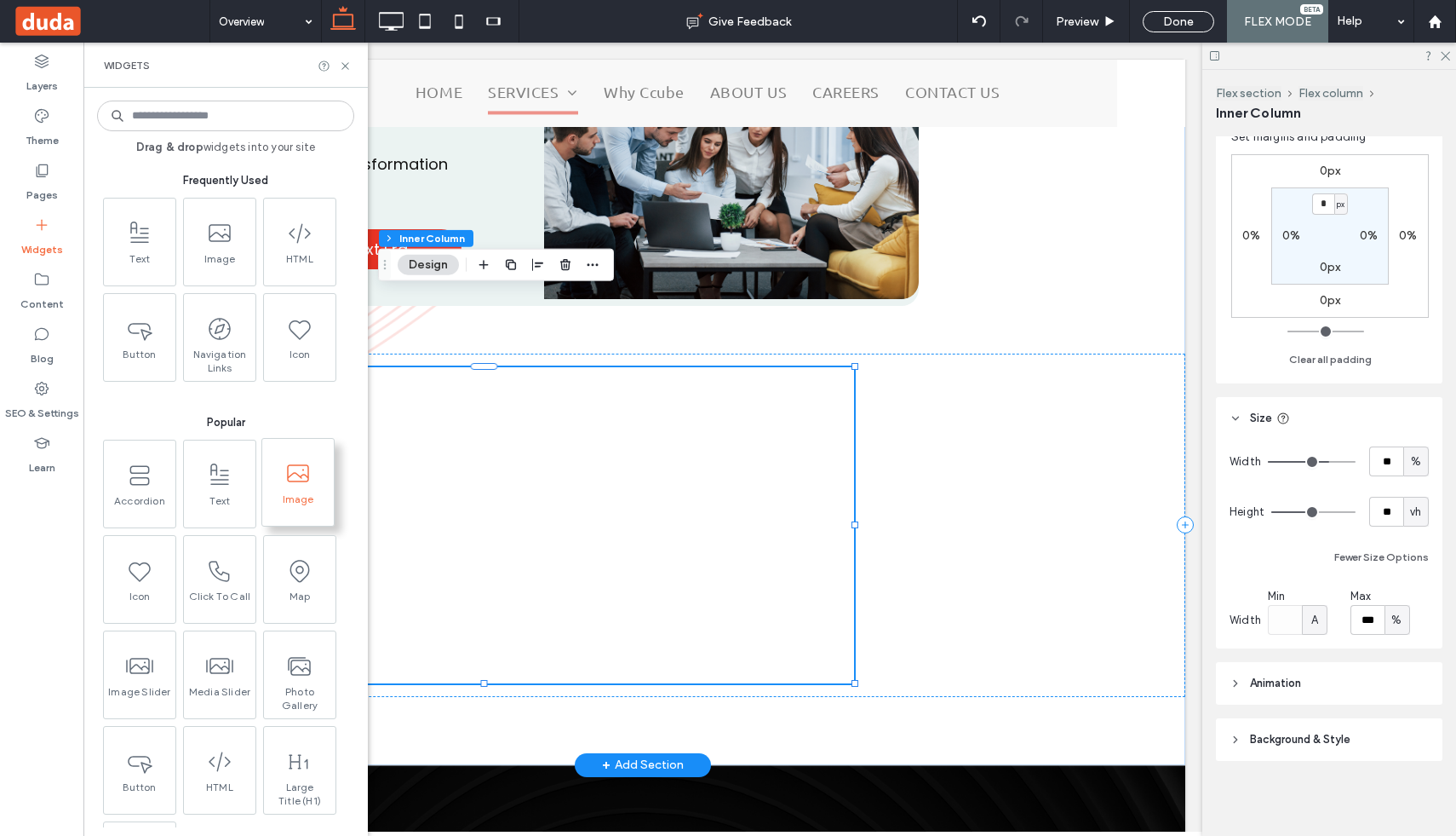
click at [292, 469] on icon at bounding box center [298, 474] width 28 height 28
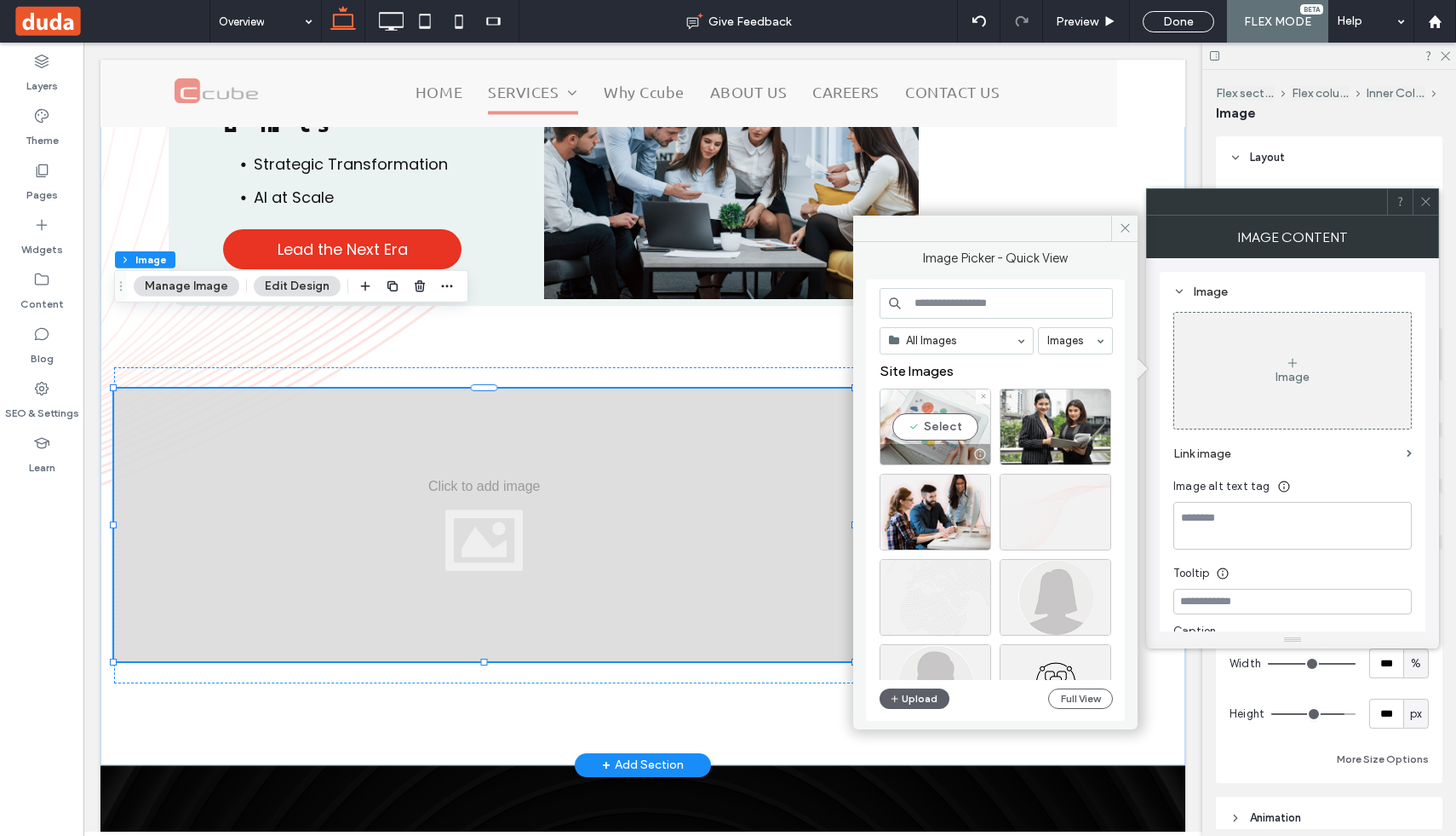
click at [980, 421] on div "Select" at bounding box center [935, 427] width 111 height 77
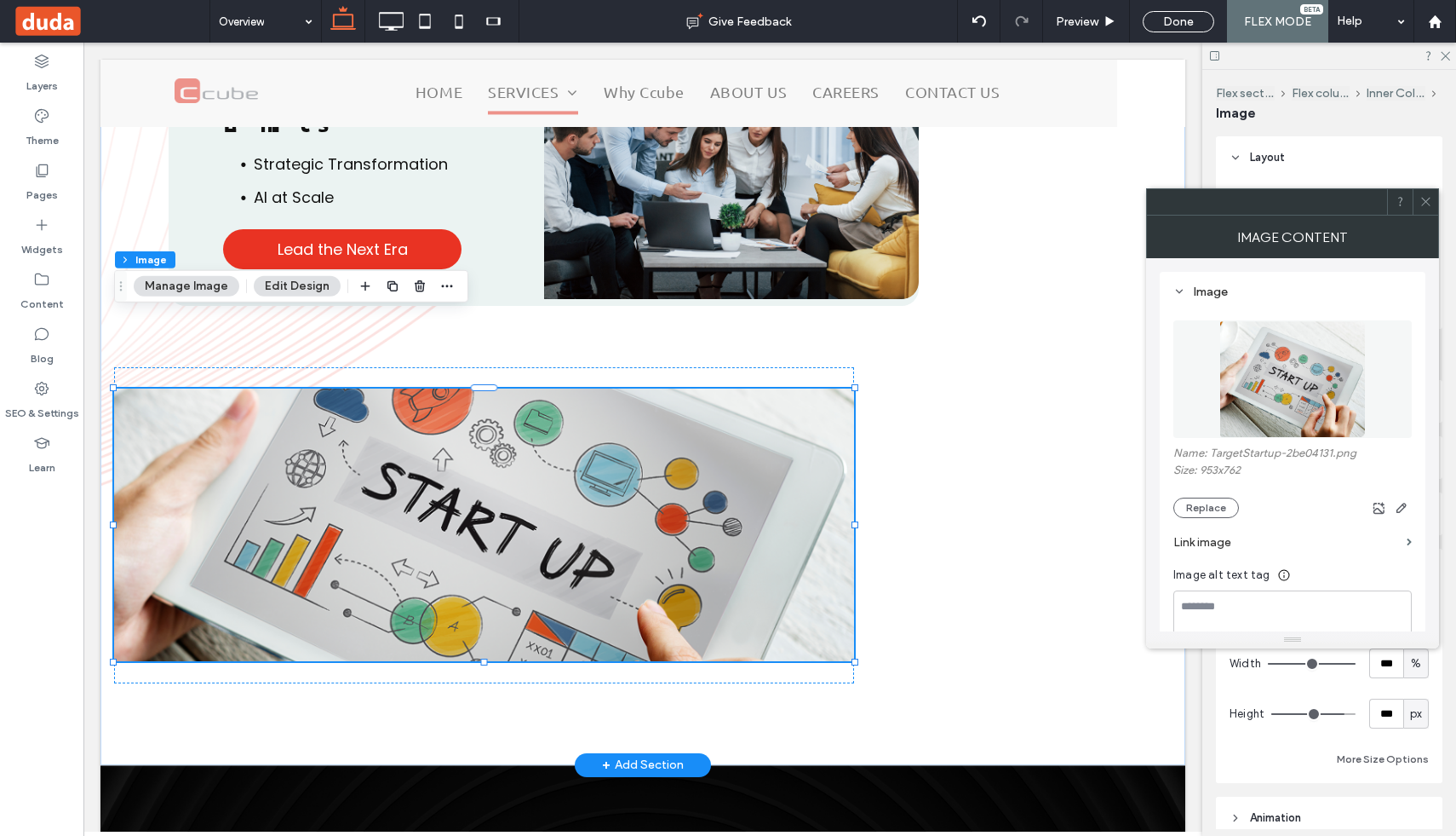
click at [1420, 205] on icon at bounding box center [1426, 201] width 13 height 13
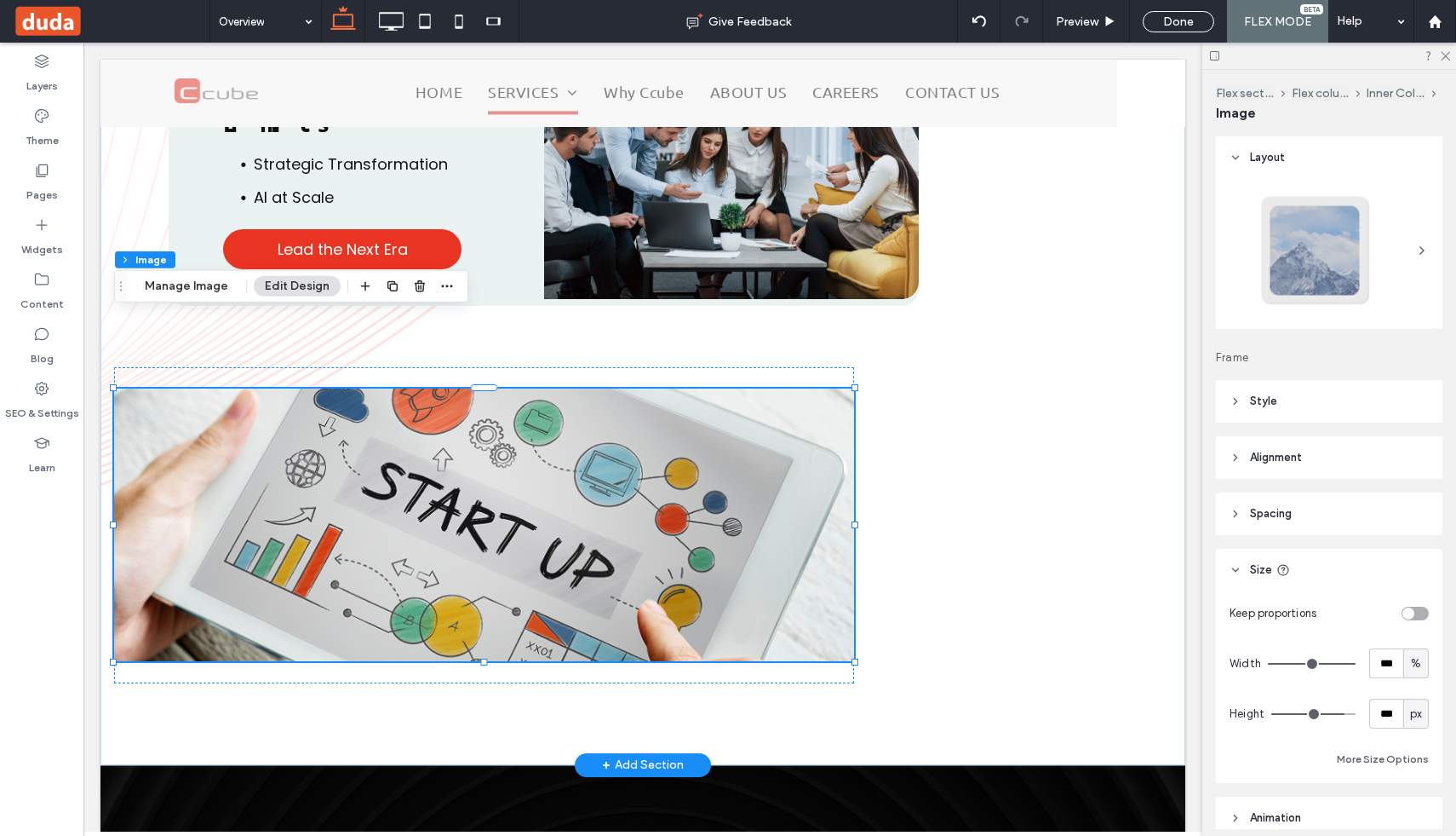
click at [1415, 715] on span "px" at bounding box center [1416, 714] width 12 height 17
click at [1419, 619] on span "vh" at bounding box center [1416, 625] width 11 height 17
type input "**"
click at [1387, 710] on input "****" at bounding box center [1386, 713] width 34 height 30
type input "**"
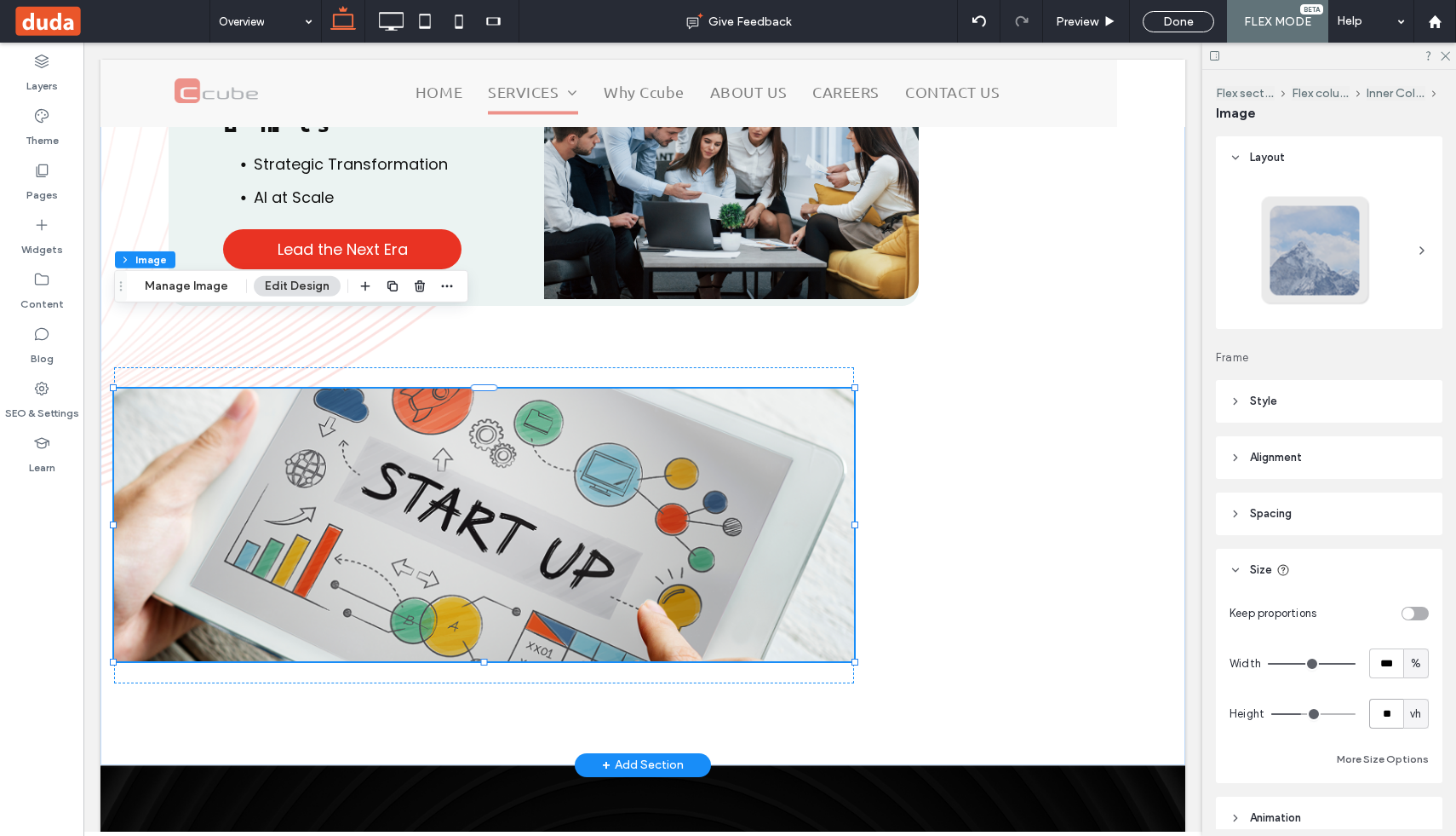
type input "**"
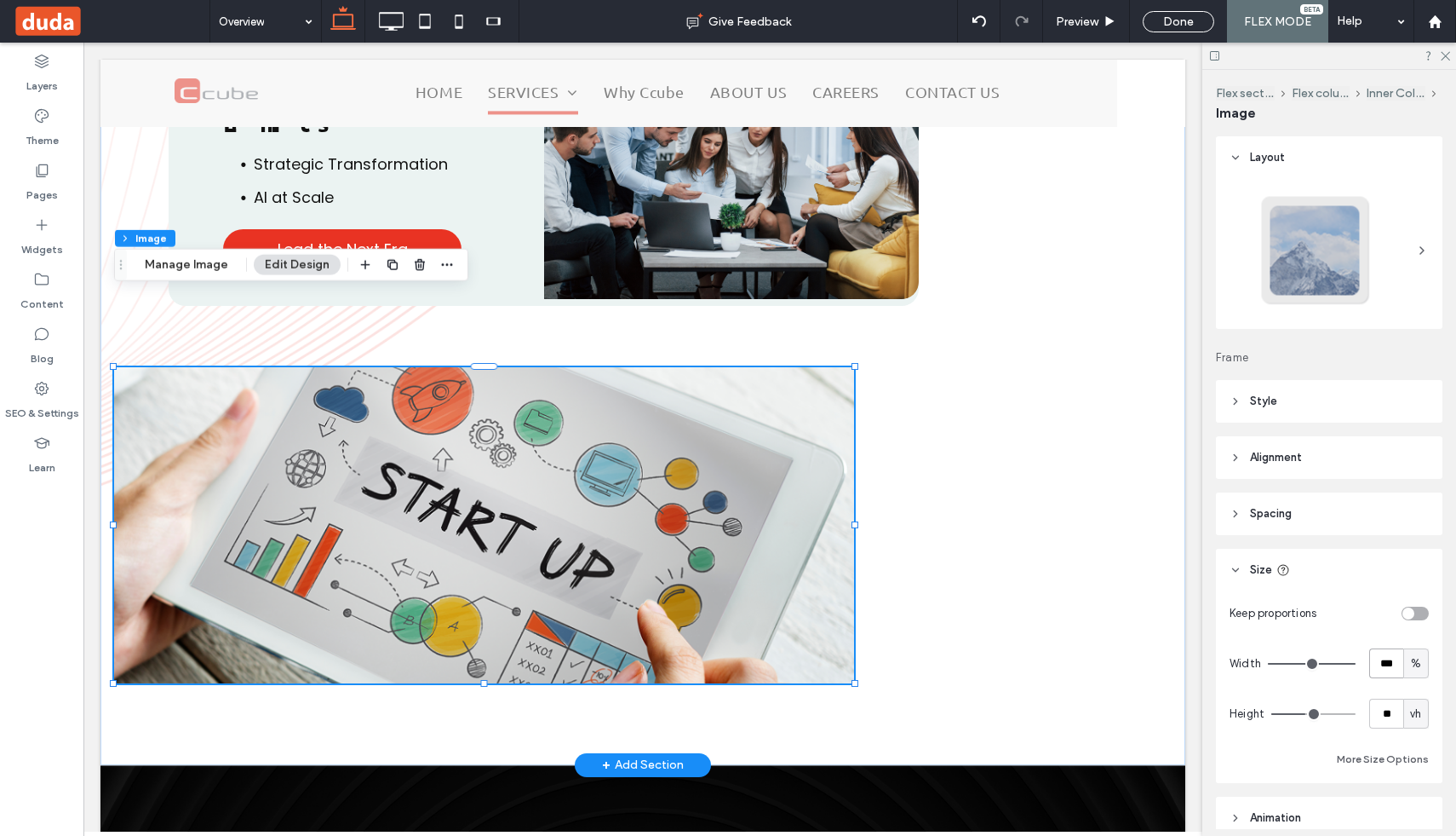
click at [1383, 665] on input "***" at bounding box center [1386, 663] width 34 height 30
type input "**"
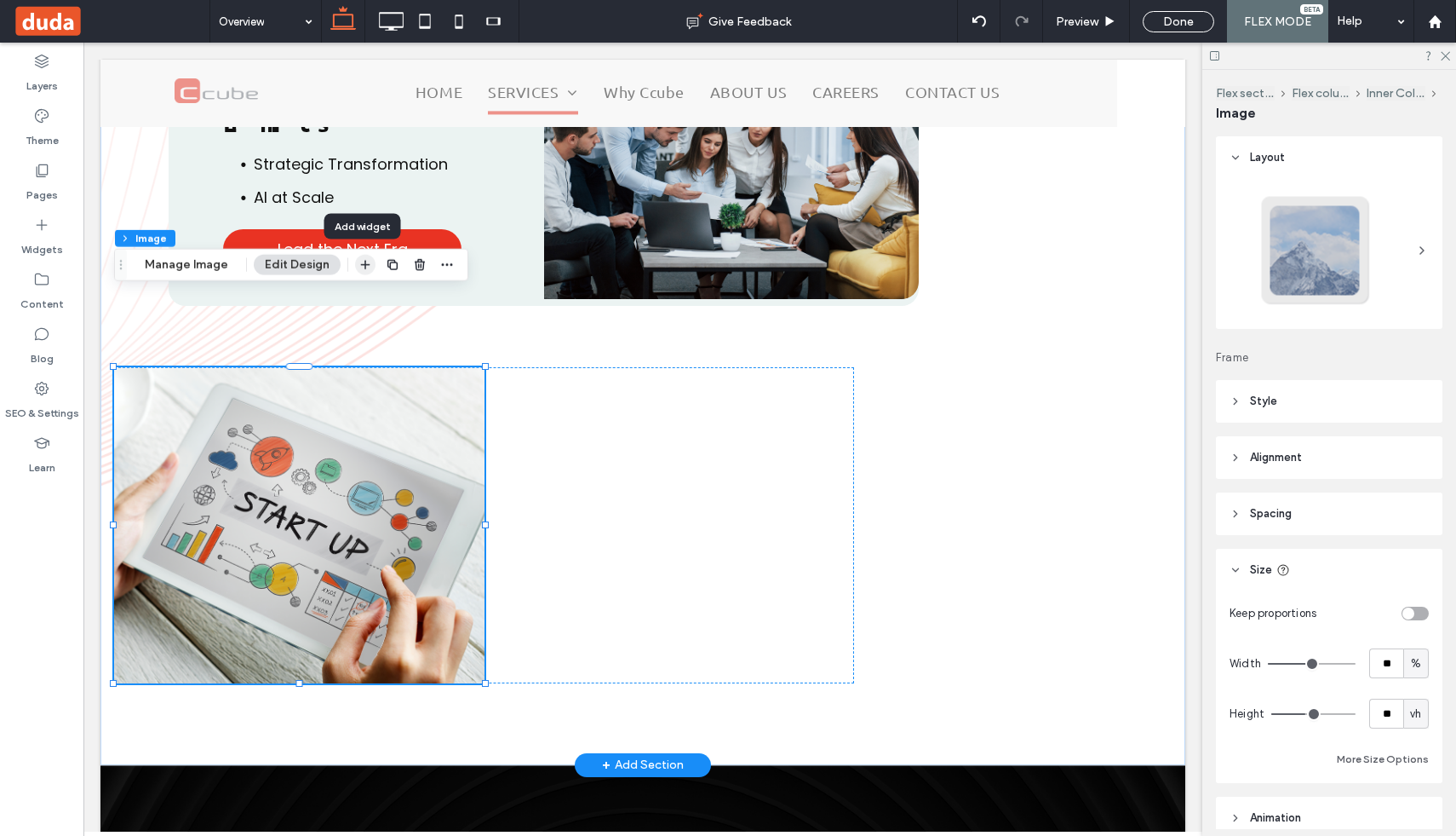
click at [358, 260] on icon "button" at bounding box center [365, 265] width 14 height 14
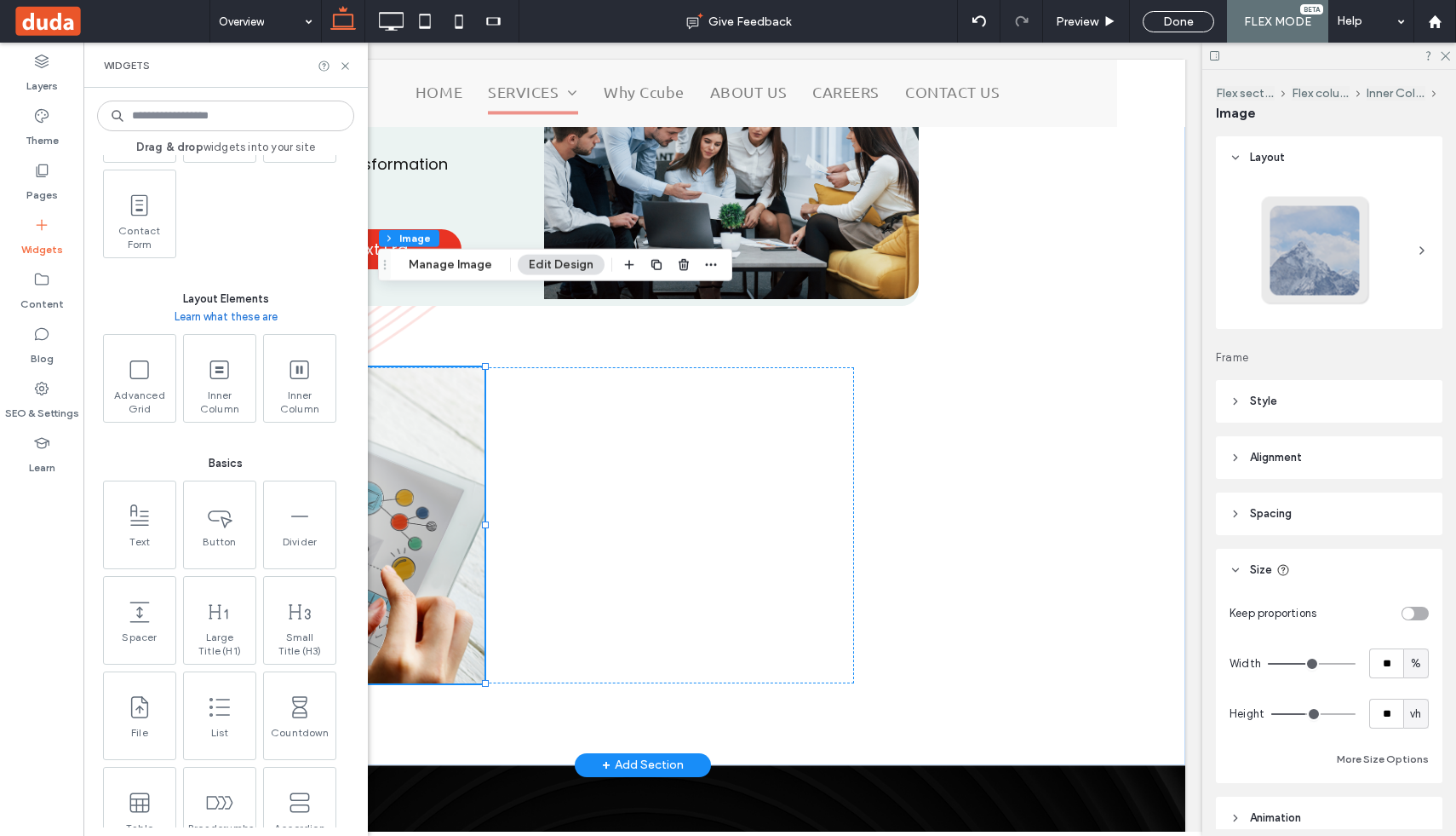
scroll to position [659, 0]
click at [208, 374] on span at bounding box center [218, 359] width 72 height 38
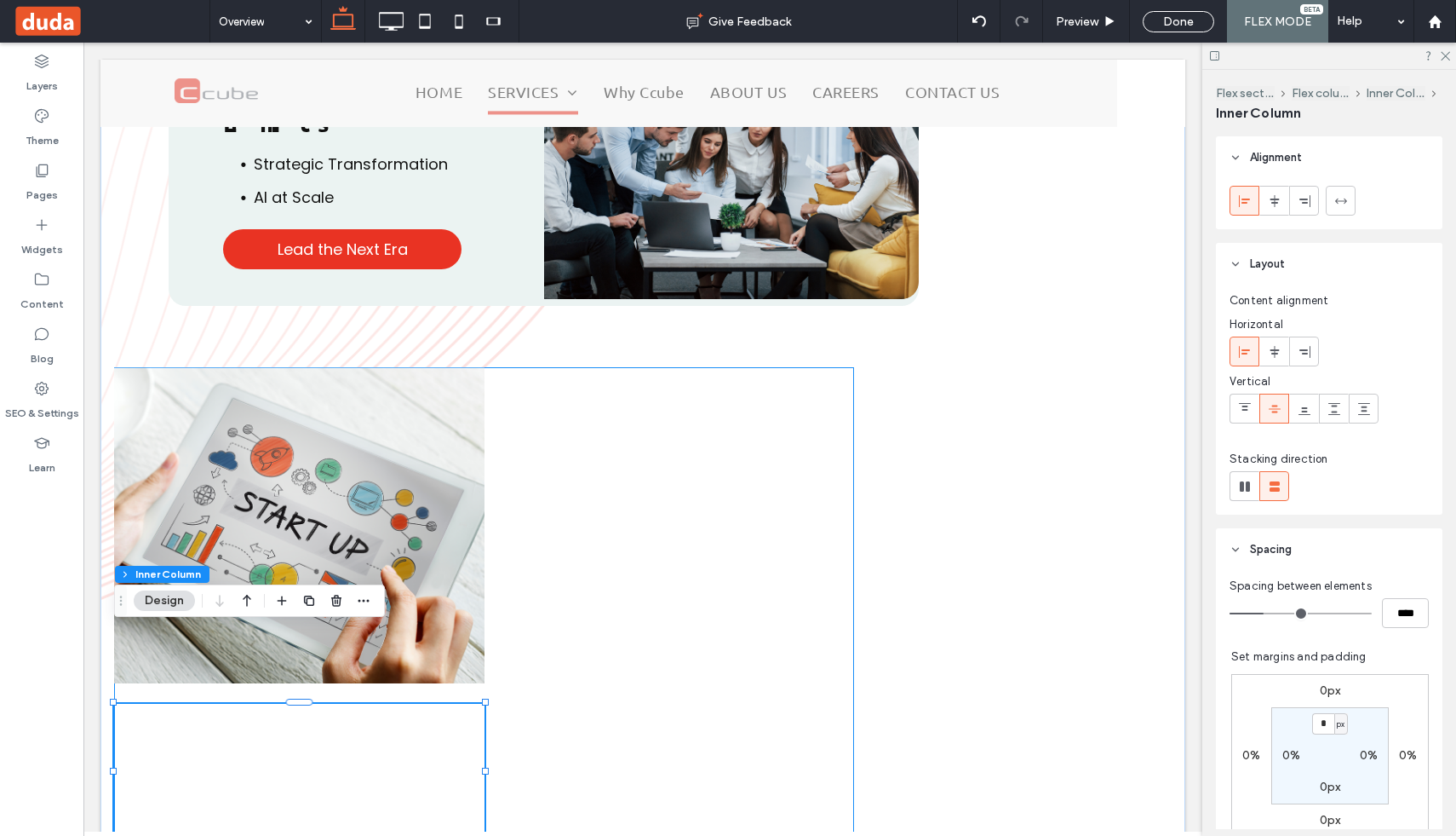
click at [656, 372] on div at bounding box center [483, 603] width 740 height 472
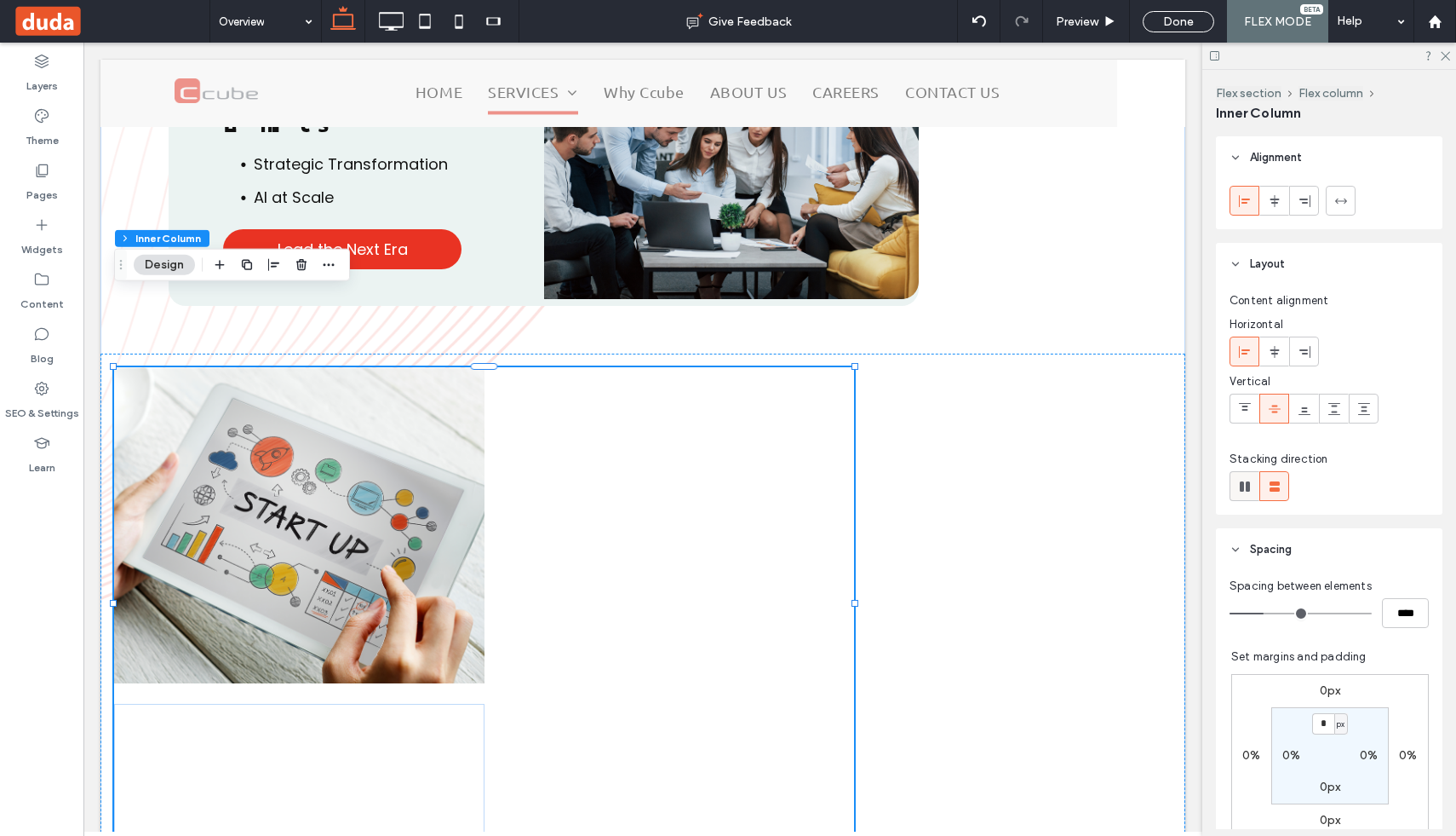
click at [1248, 473] on span at bounding box center [1245, 486] width 17 height 28
type input "*"
type input "**"
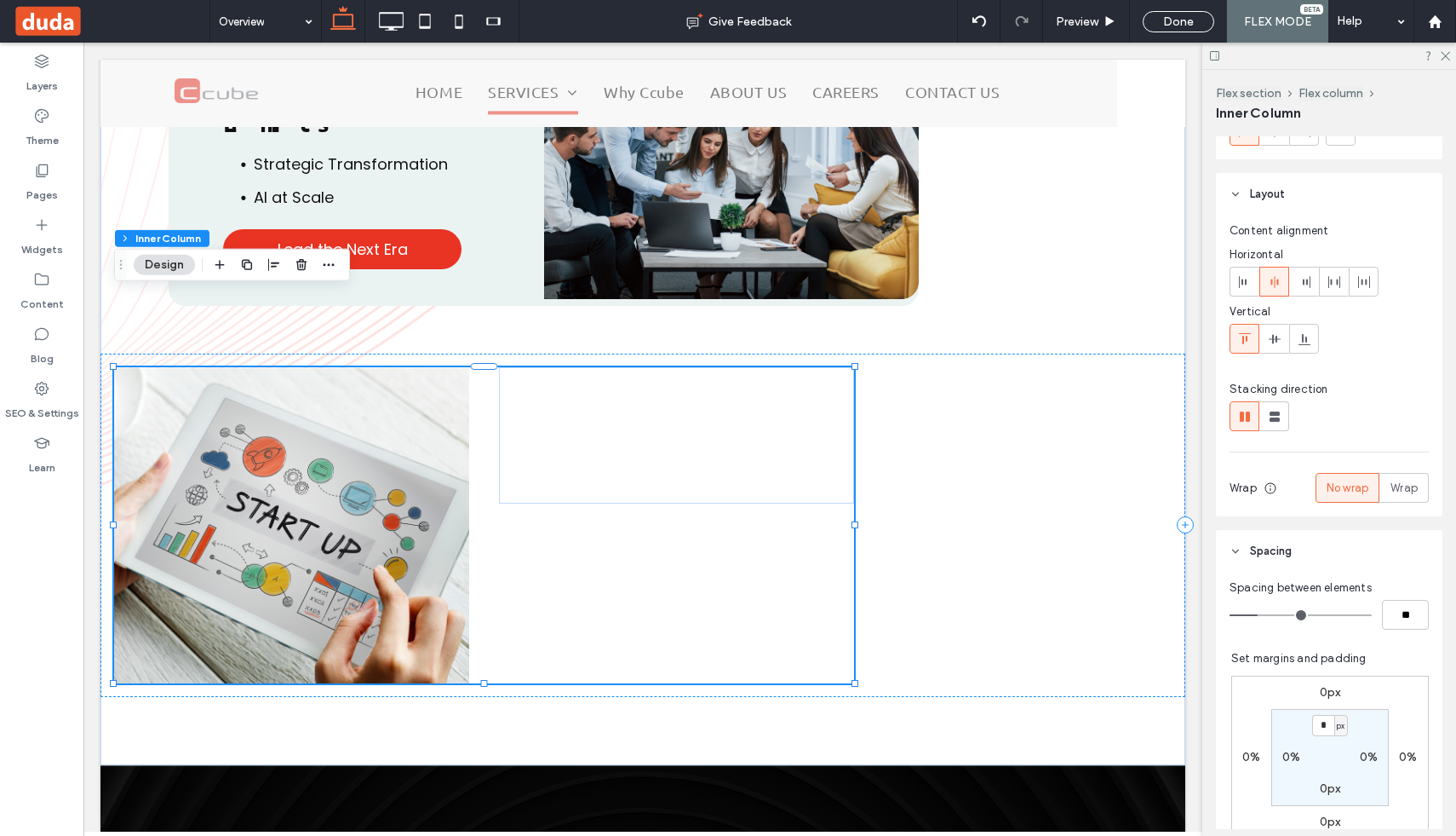
scroll to position [84, 0]
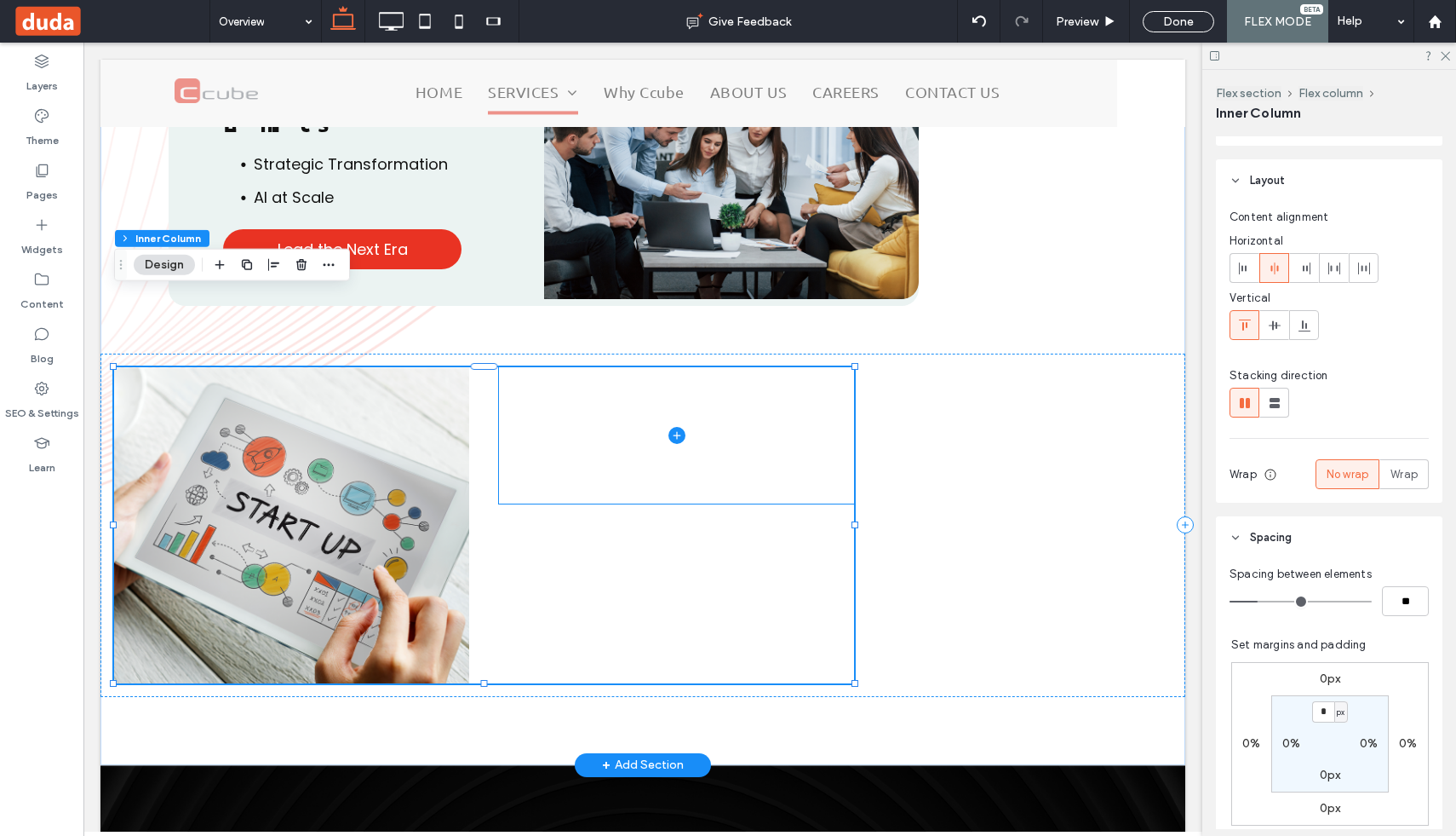
click at [753, 380] on span at bounding box center [676, 435] width 355 height 136
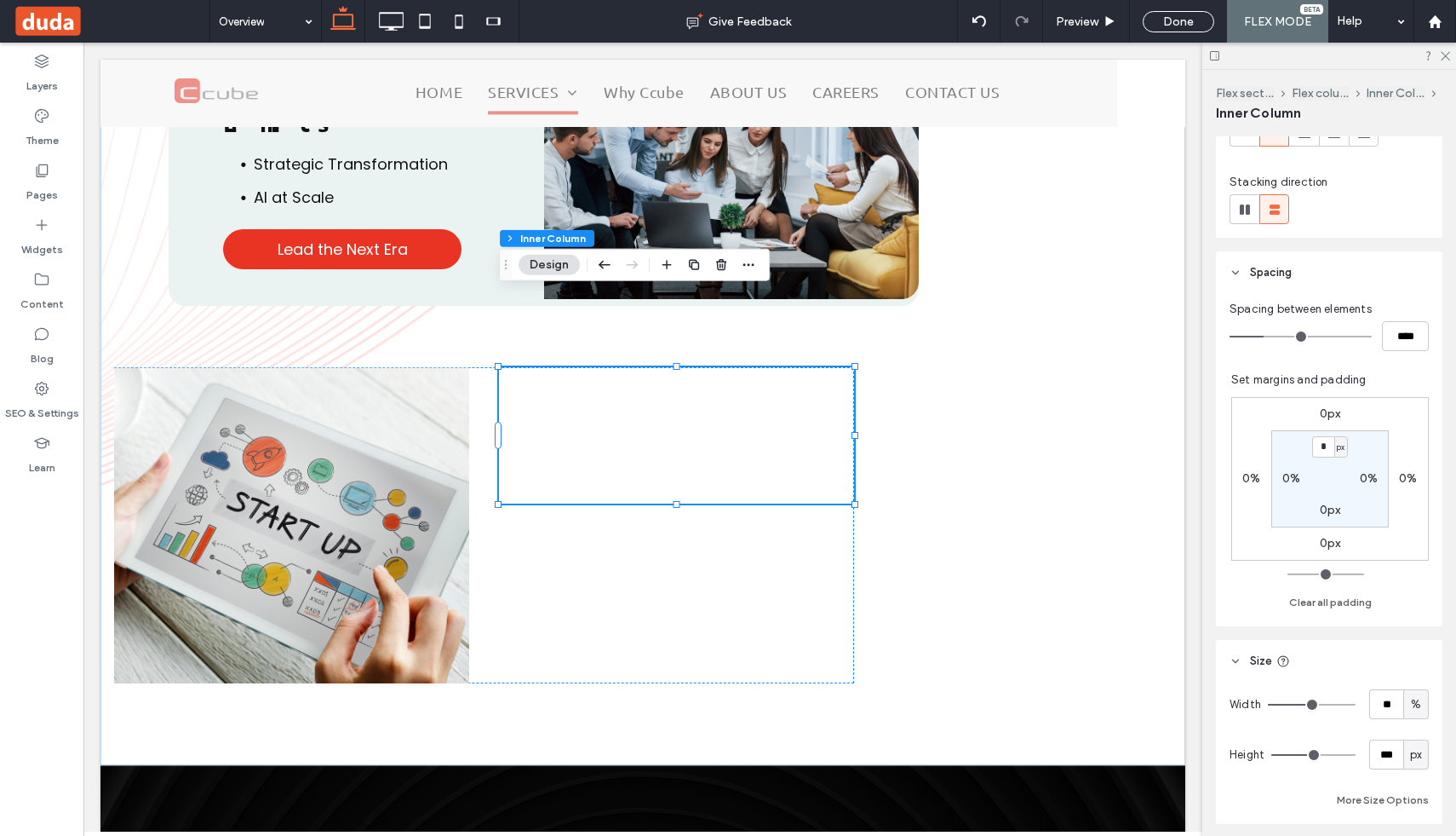
scroll to position [452, 0]
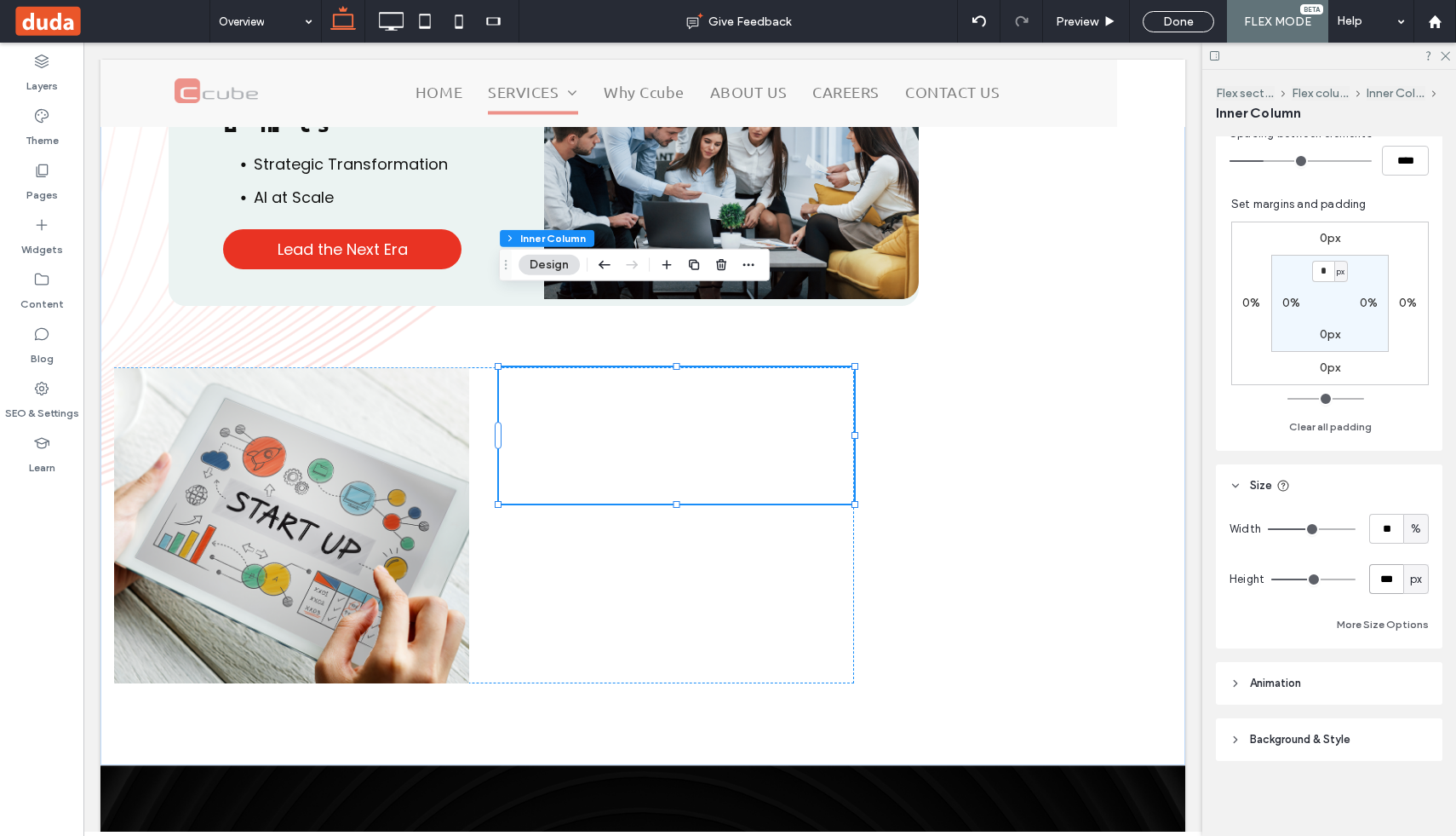
click at [1387, 579] on input "***" at bounding box center [1386, 578] width 34 height 30
type input "**"
click at [1420, 581] on span "px" at bounding box center [1416, 579] width 12 height 17
click at [1417, 678] on div "vh" at bounding box center [1416, 668] width 24 height 30
type input "*"
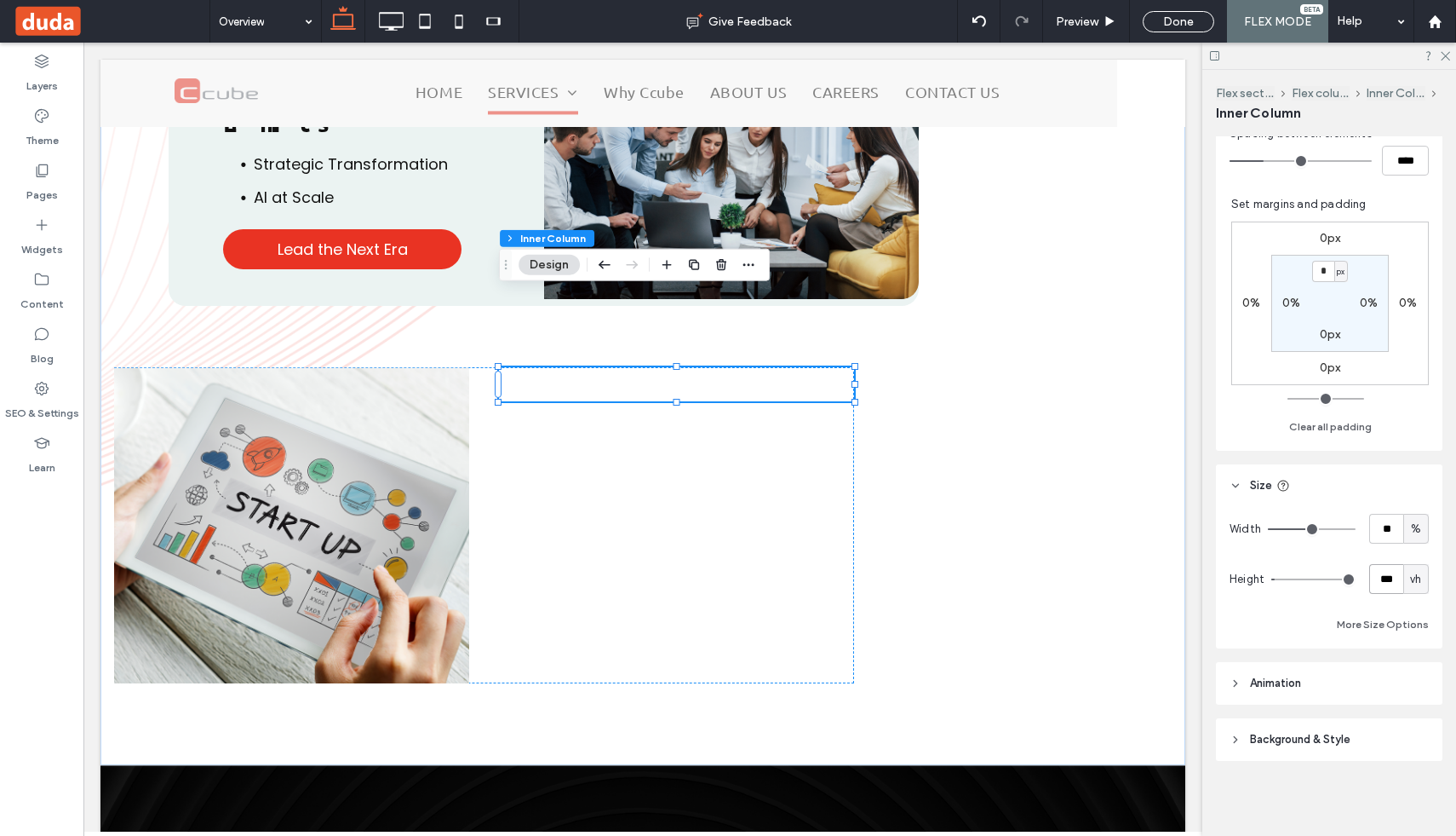
click at [1391, 577] on input "***" at bounding box center [1386, 578] width 34 height 30
type input "**"
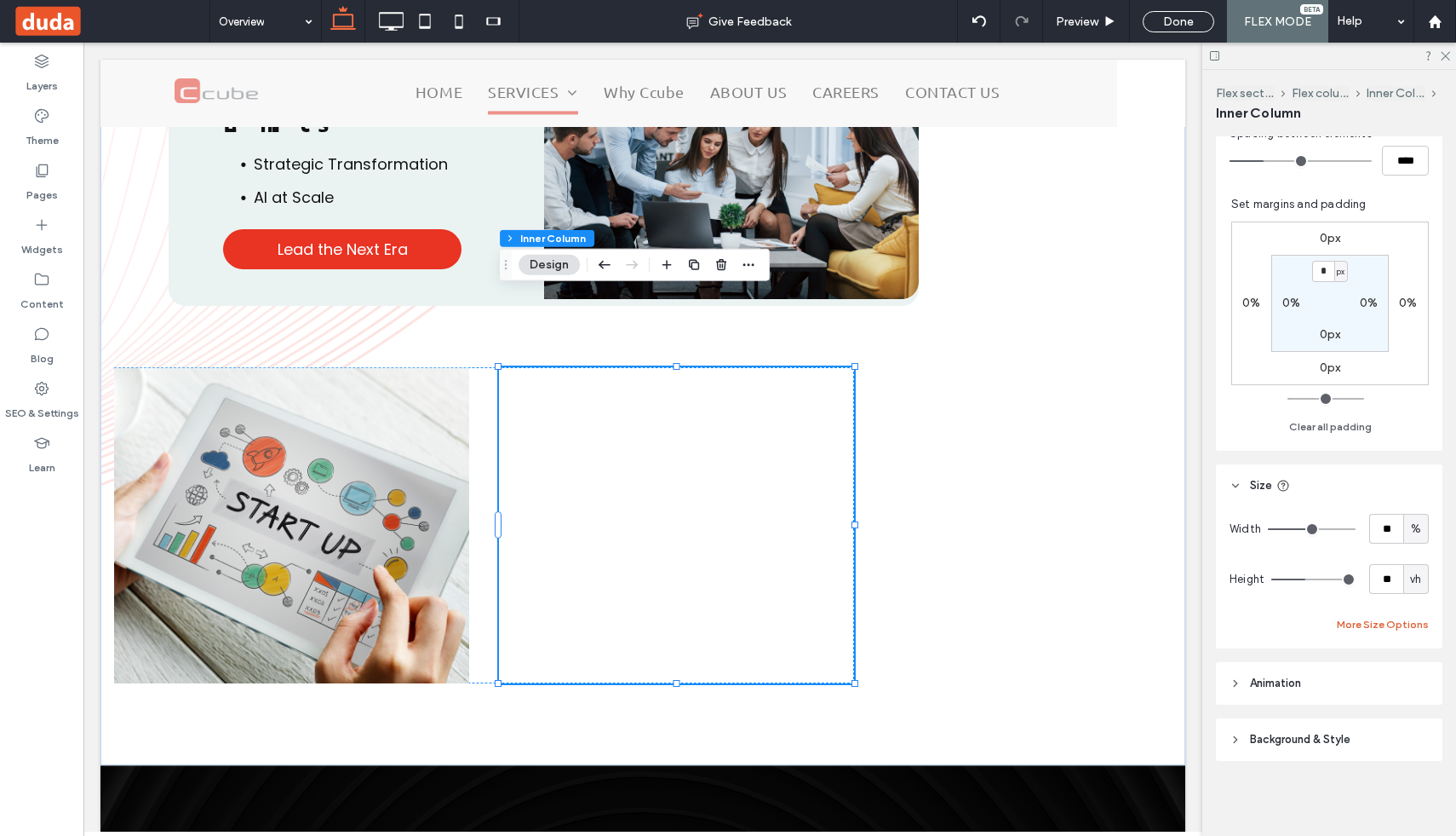
click at [1400, 621] on button "More Size Options" at bounding box center [1383, 625] width 92 height 21
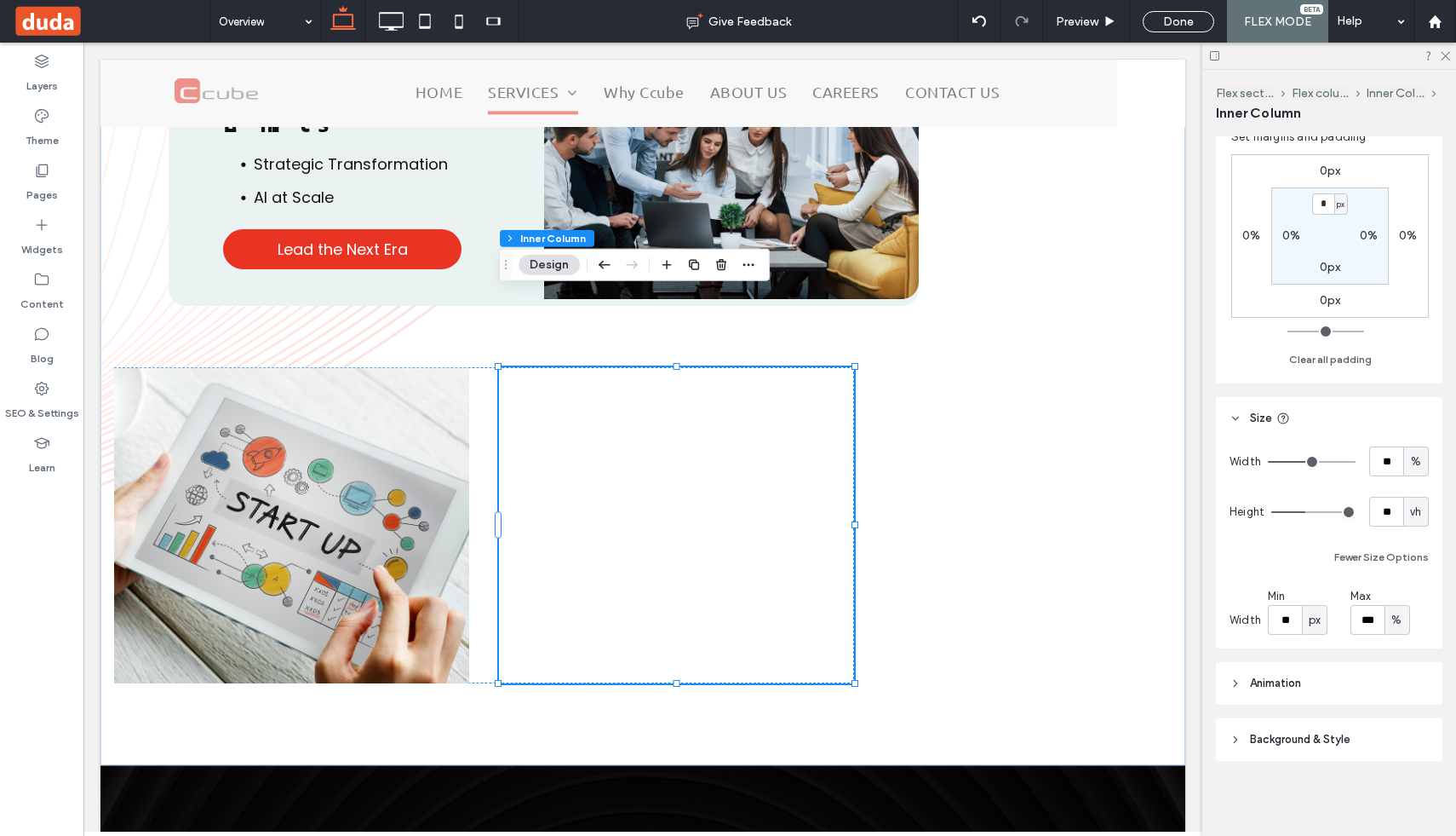
scroll to position [519, 0]
click at [1285, 616] on input "**" at bounding box center [1285, 621] width 34 height 30
click at [1368, 620] on input "***" at bounding box center [1368, 621] width 34 height 30
type input "**"
click at [1316, 622] on span "px" at bounding box center [1315, 621] width 12 height 17
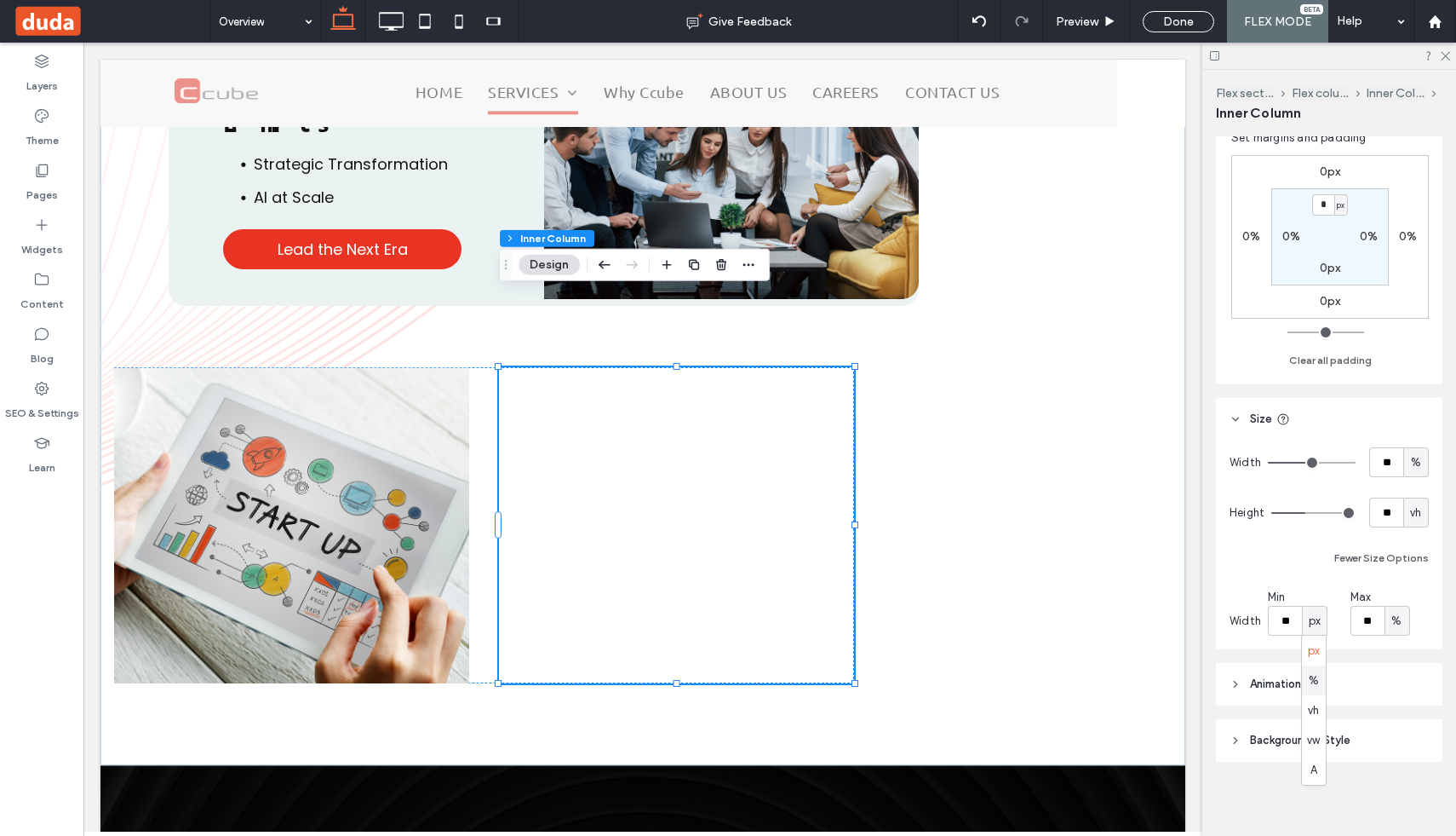
click at [1312, 677] on span "%" at bounding box center [1314, 681] width 10 height 17
click at [1286, 621] on input "***" at bounding box center [1285, 621] width 34 height 30
type input "**"
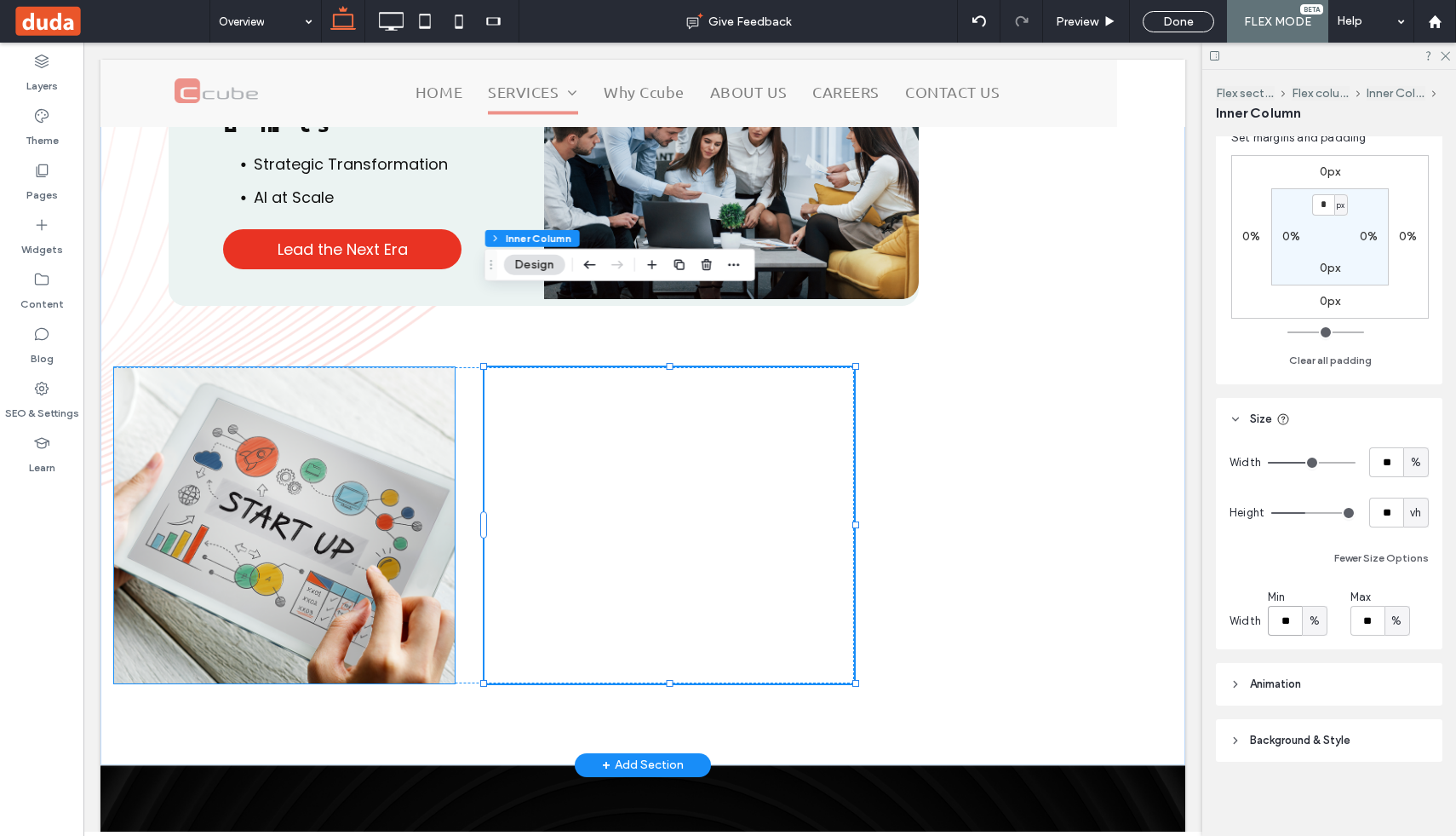
click at [355, 487] on img at bounding box center [283, 525] width 340 height 315
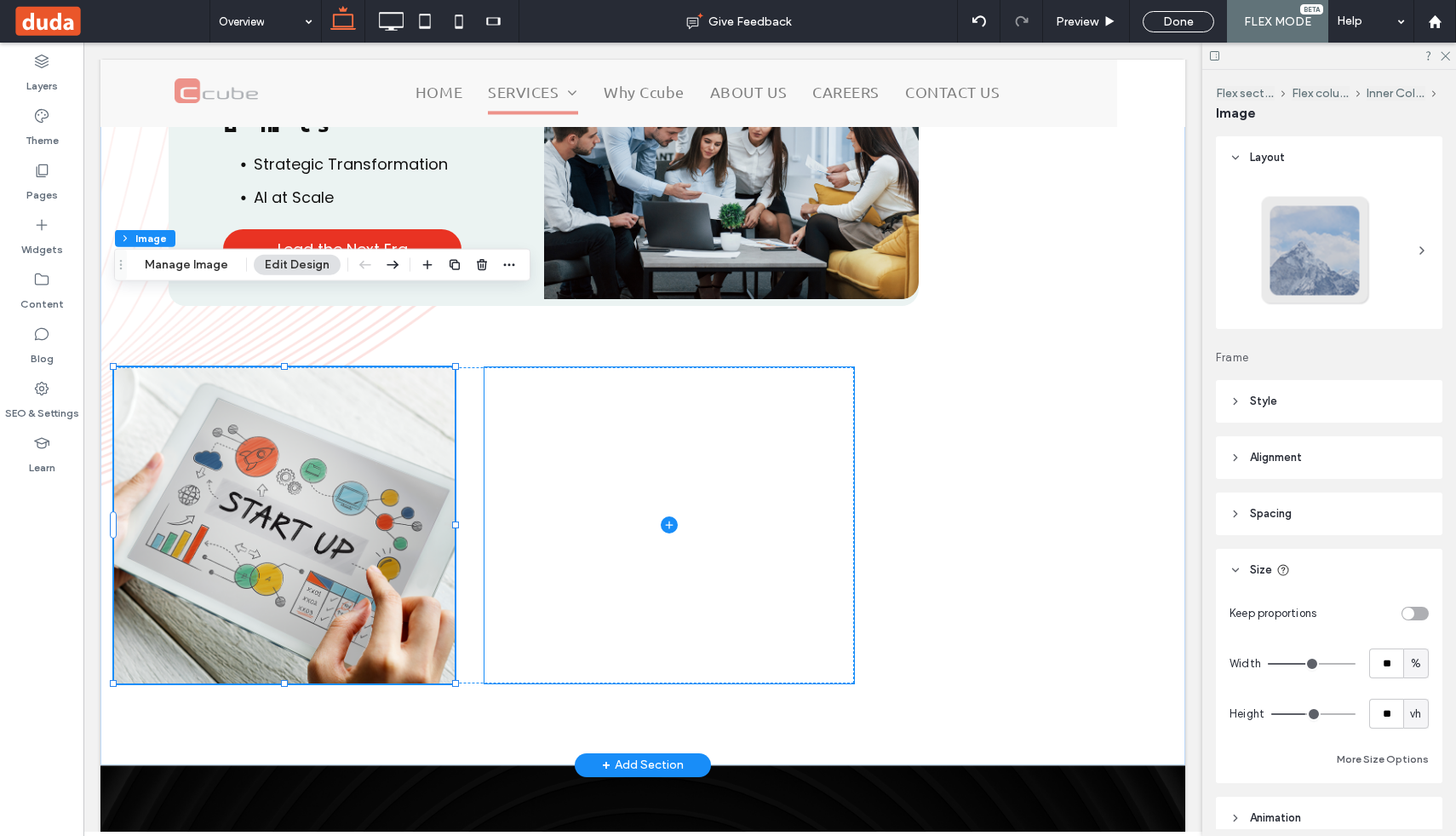
click at [656, 445] on span at bounding box center [669, 525] width 370 height 315
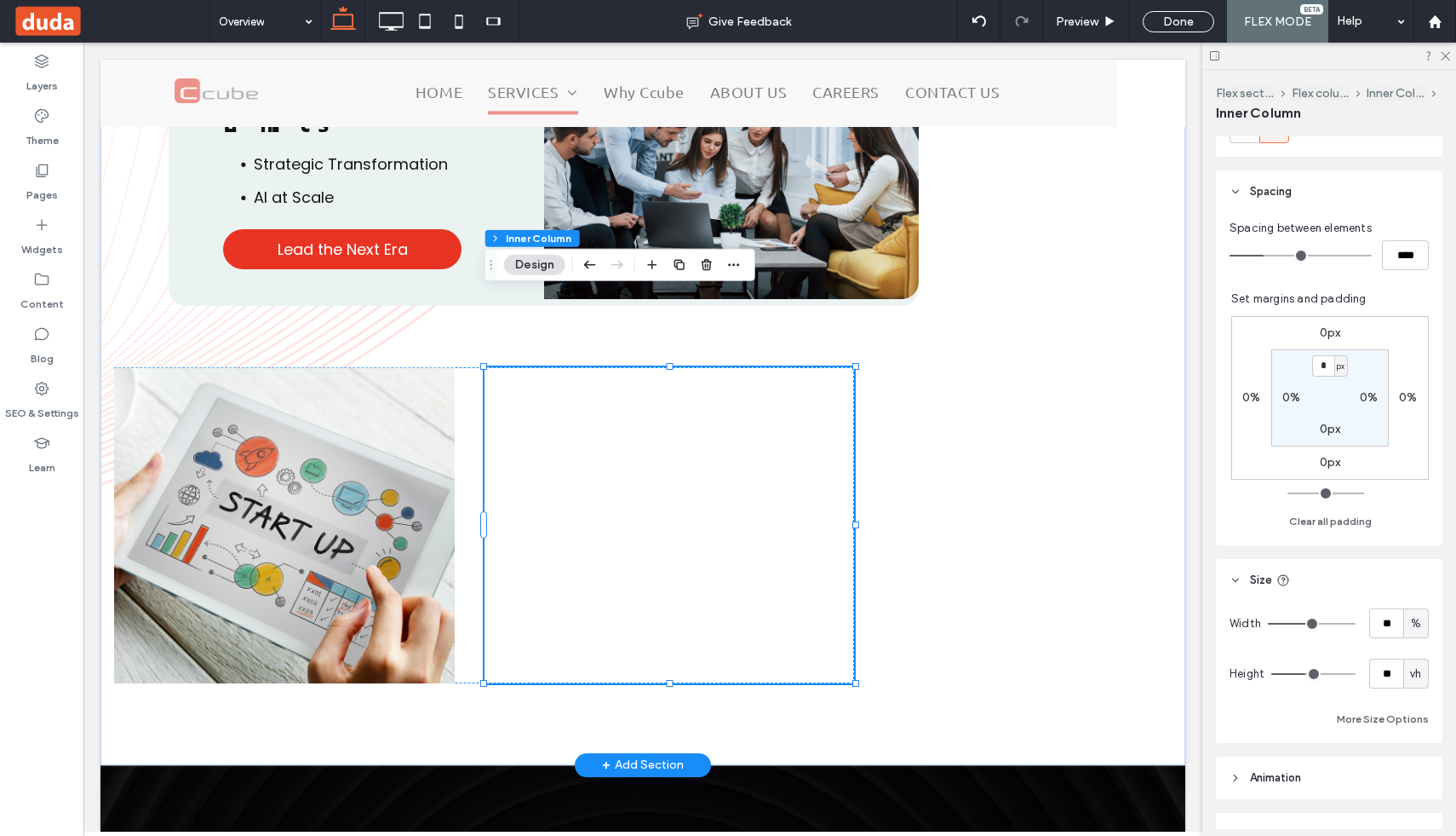
scroll to position [364, 0]
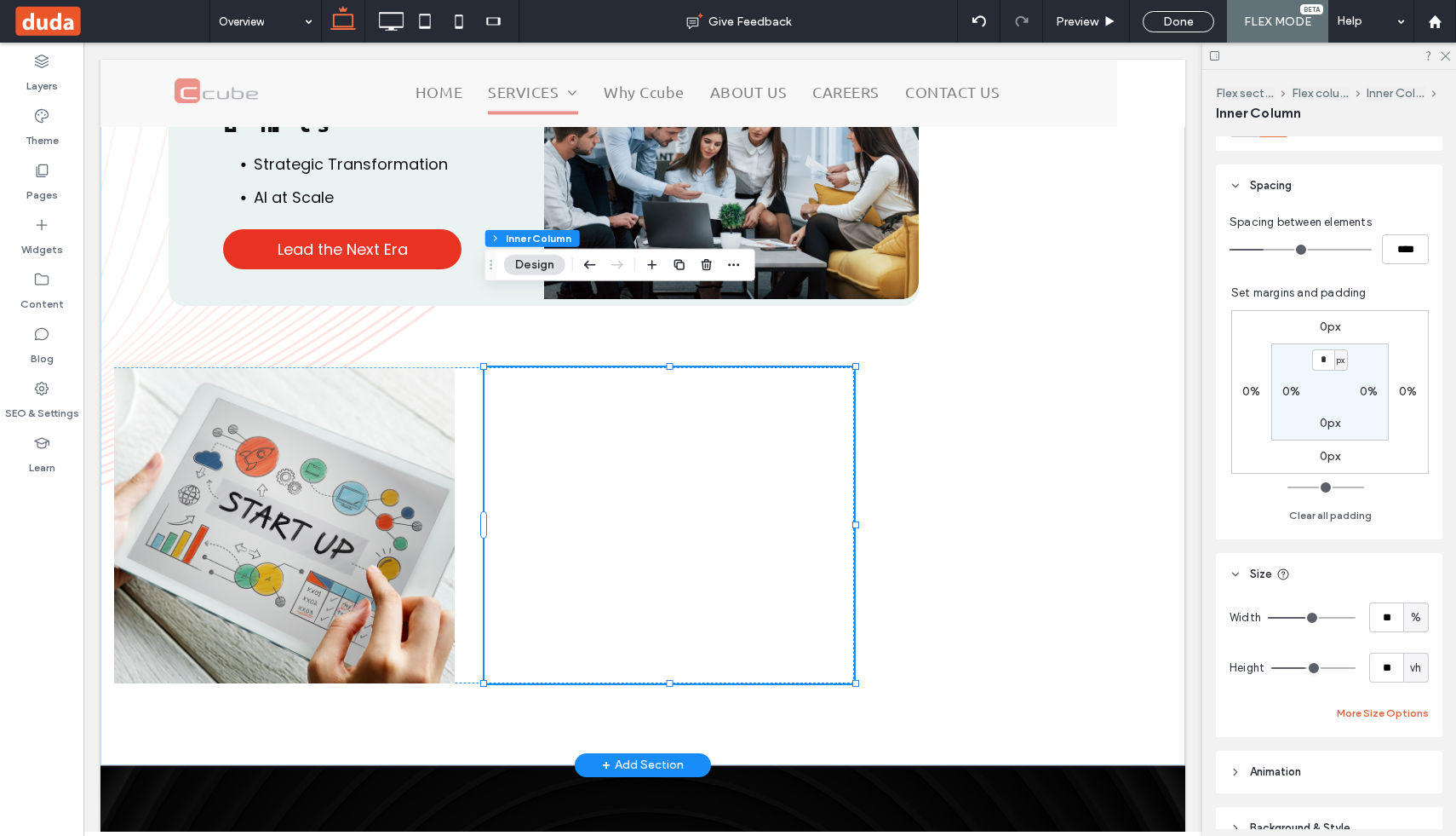
click at [1374, 708] on button "More Size Options" at bounding box center [1383, 713] width 92 height 21
click at [1278, 773] on input "**" at bounding box center [1285, 776] width 34 height 30
type input "**"
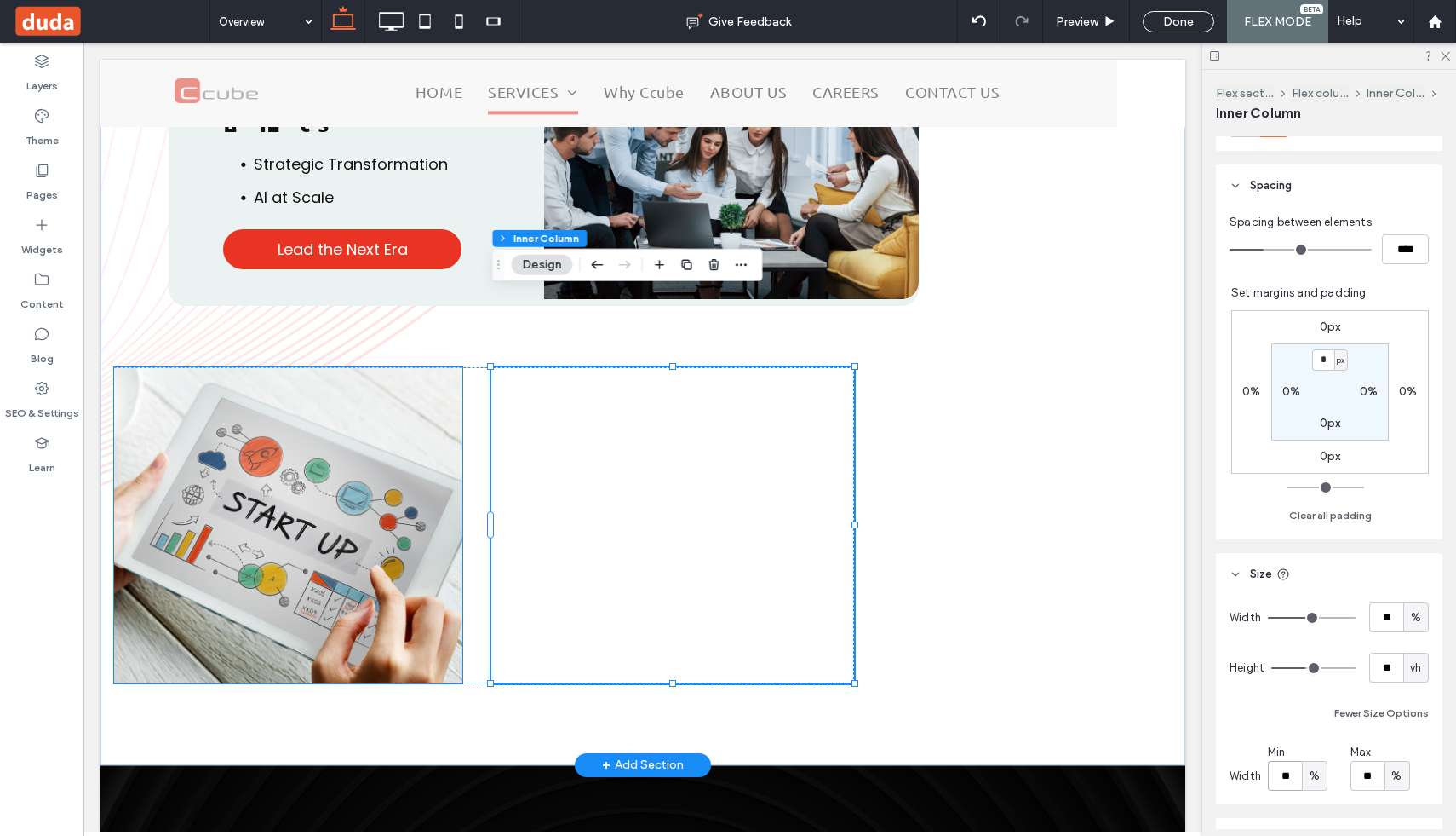
click at [394, 472] on img at bounding box center [288, 525] width 348 height 315
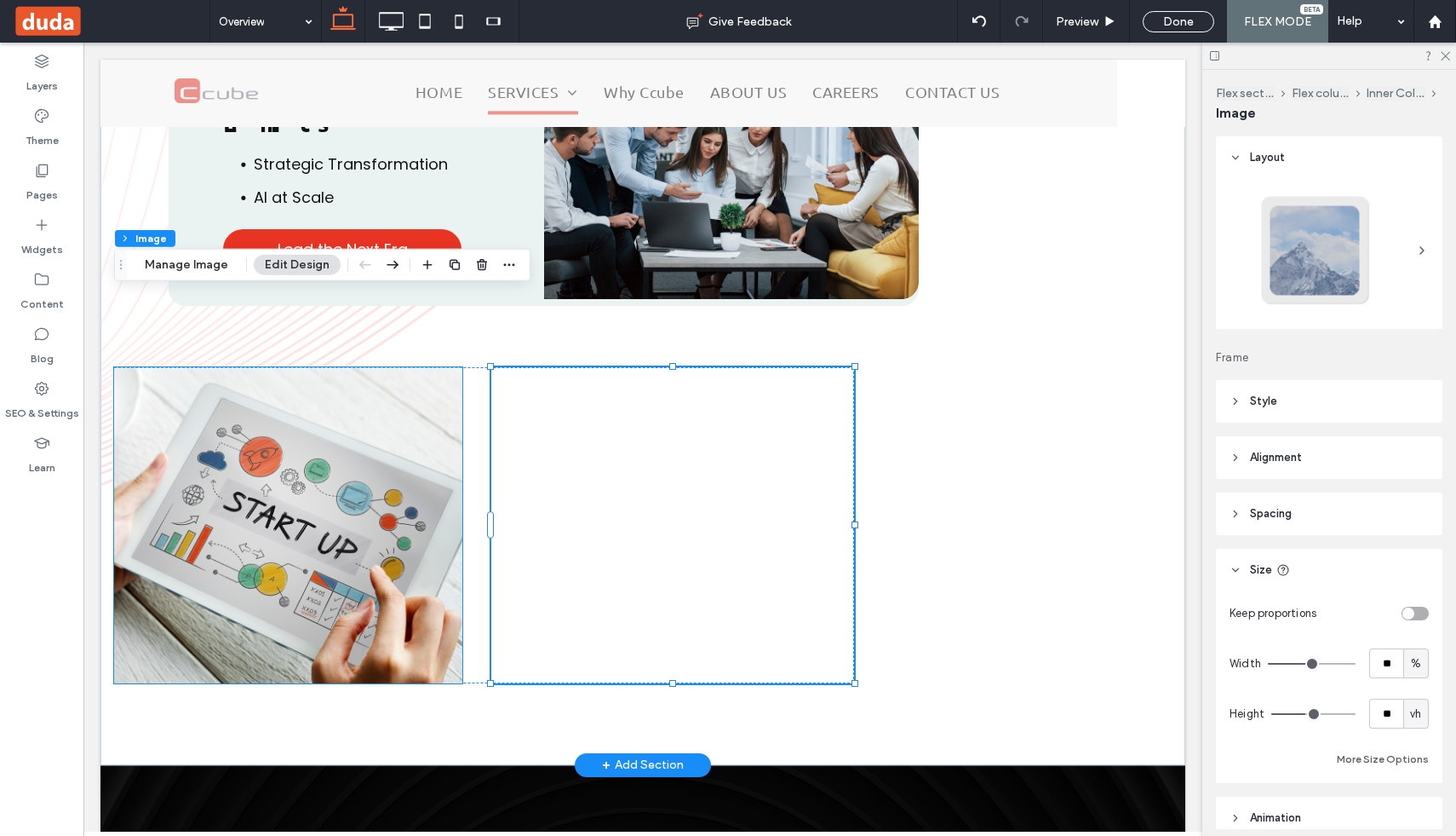
click at [394, 472] on img at bounding box center [288, 525] width 348 height 315
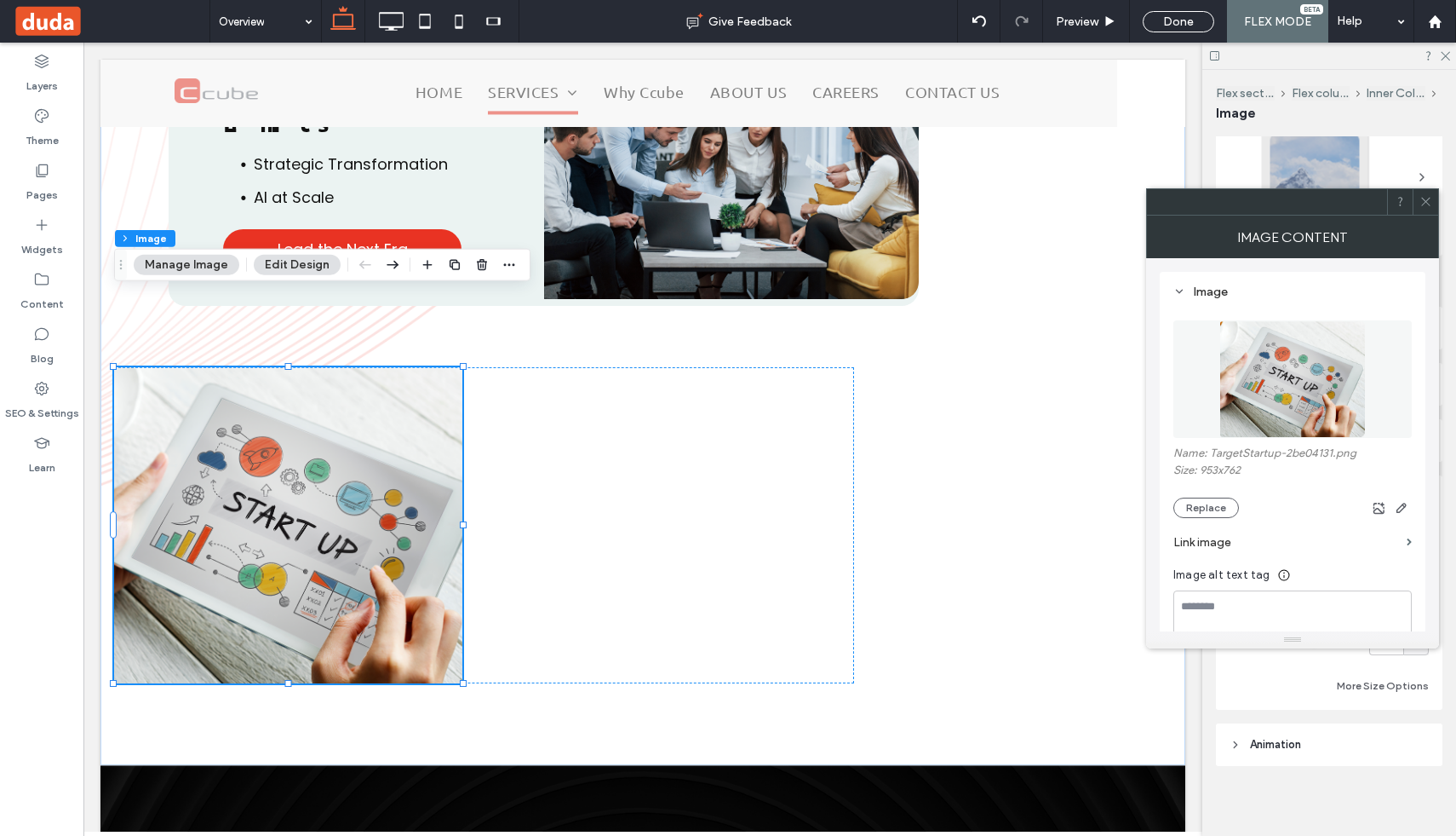
scroll to position [78, 0]
click at [1364, 674] on button "More Size Options" at bounding box center [1383, 681] width 92 height 21
click at [1425, 206] on icon at bounding box center [1426, 201] width 13 height 13
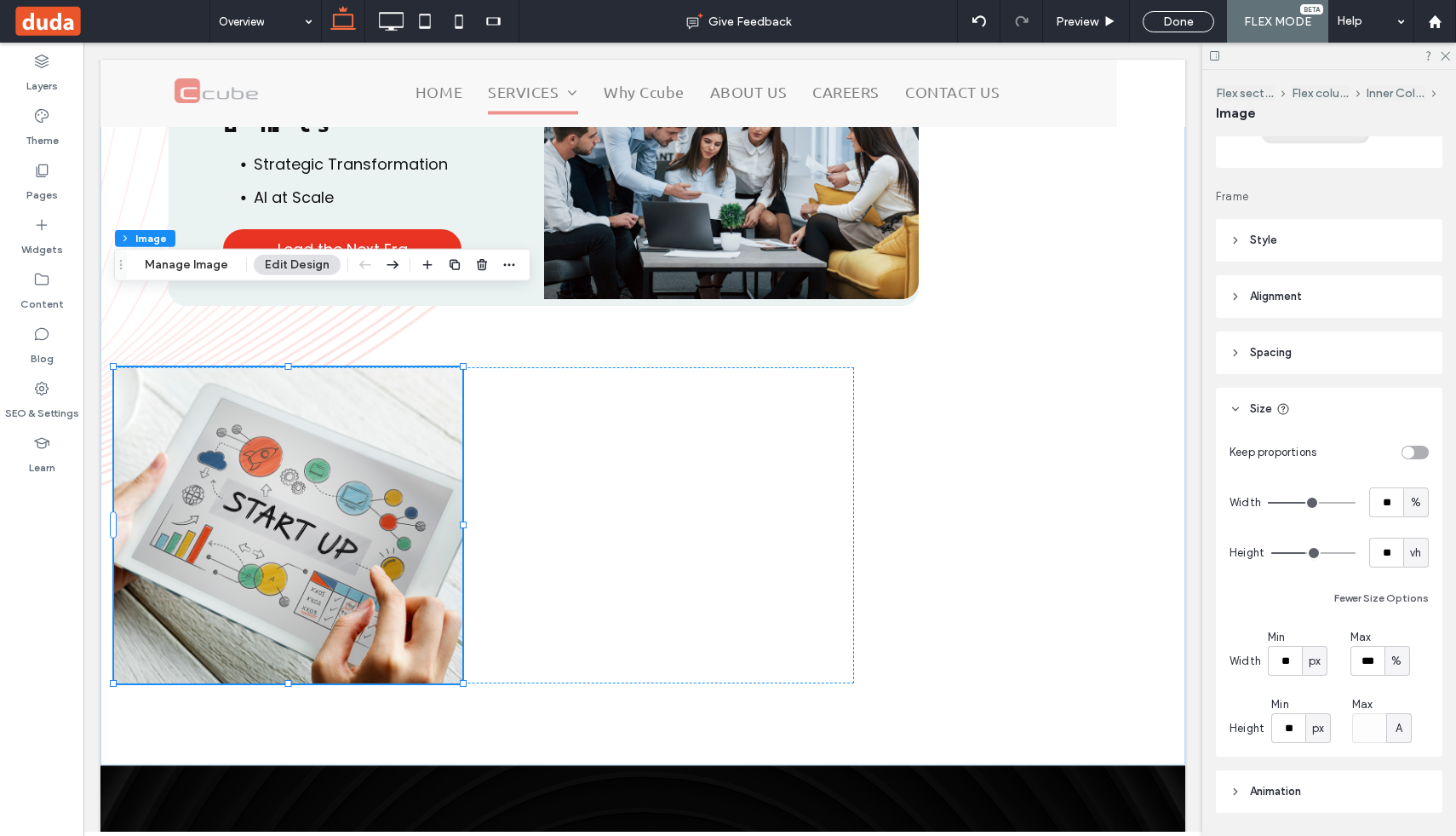
scroll to position [178, 0]
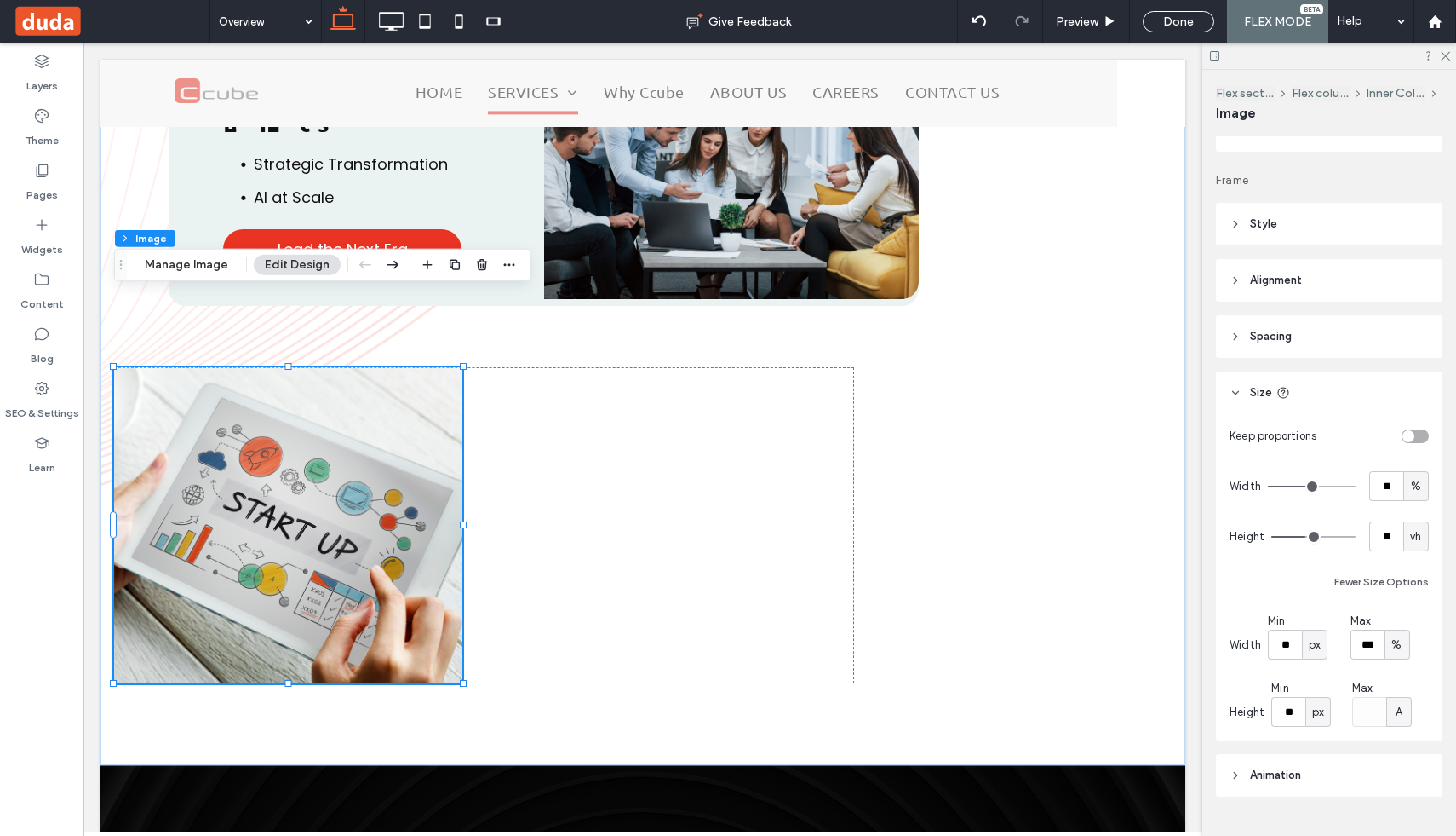
click at [1322, 708] on span "px" at bounding box center [1318, 712] width 12 height 17
click at [1317, 592] on span "%" at bounding box center [1318, 593] width 10 height 17
click at [1294, 700] on input "***" at bounding box center [1289, 711] width 34 height 30
type input "***"
click at [586, 377] on span at bounding box center [672, 525] width 363 height 315
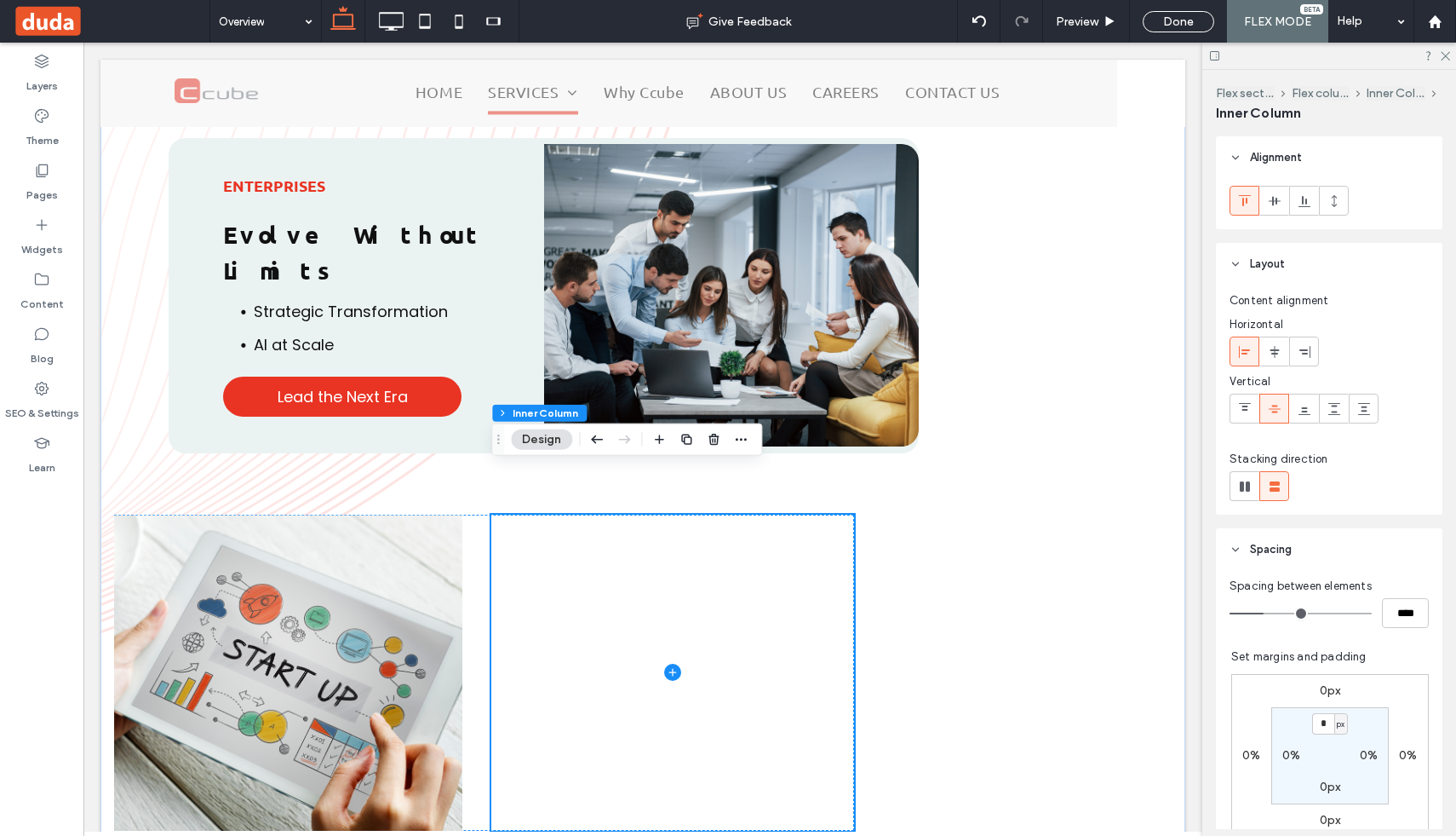
scroll to position [3320, 0]
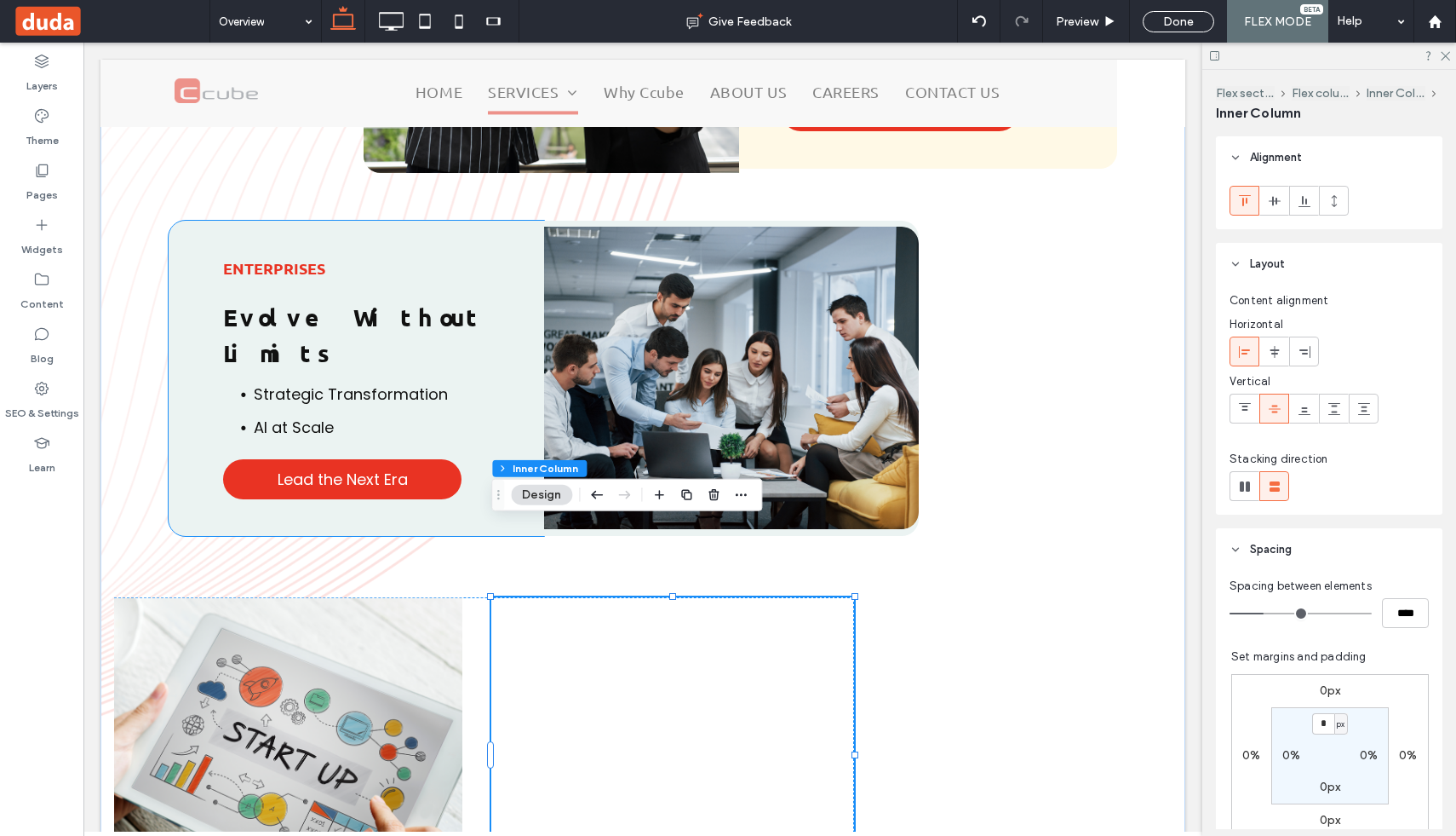
click at [426, 384] on span "Strategic Transformation" at bounding box center [351, 394] width 194 height 22
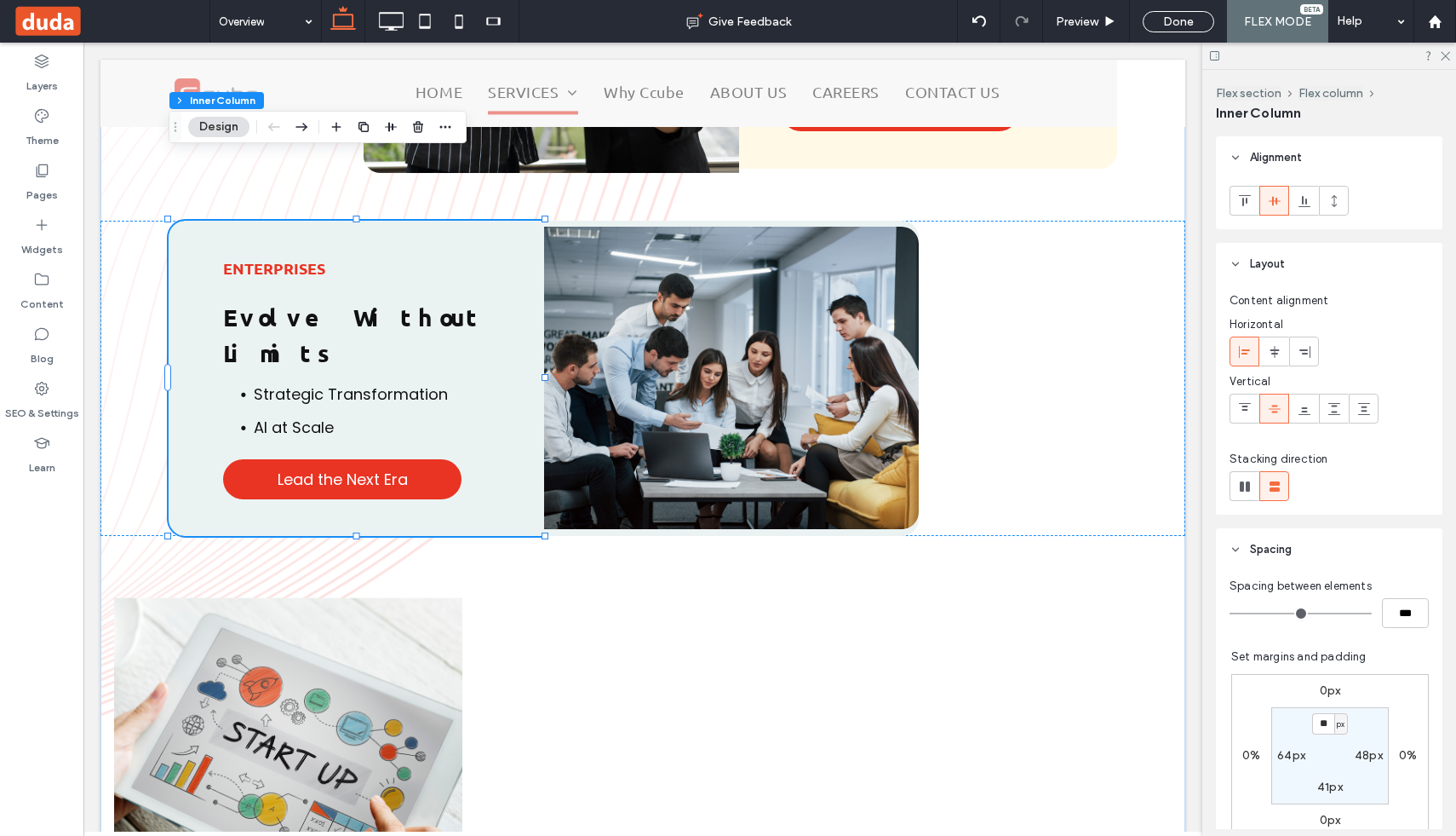
click at [270, 221] on div "Enterprises Evolve Without Limits Strategic Transformation AI at Scale Lead the…" at bounding box center [357, 378] width 376 height 315
click at [282, 258] on strong "Enterprises" at bounding box center [274, 267] width 103 height 20
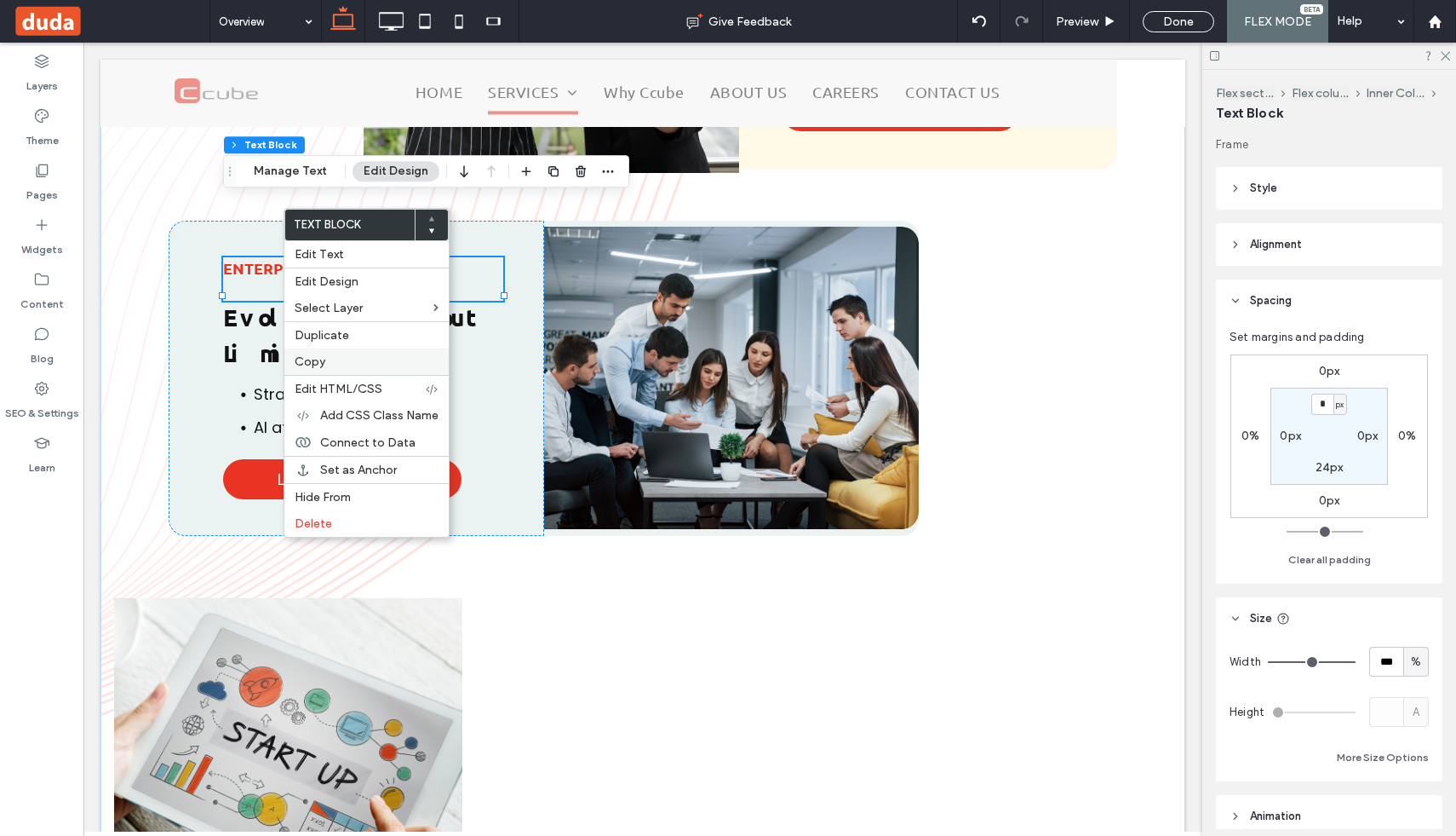
click at [328, 363] on label "Copy" at bounding box center [366, 361] width 144 height 15
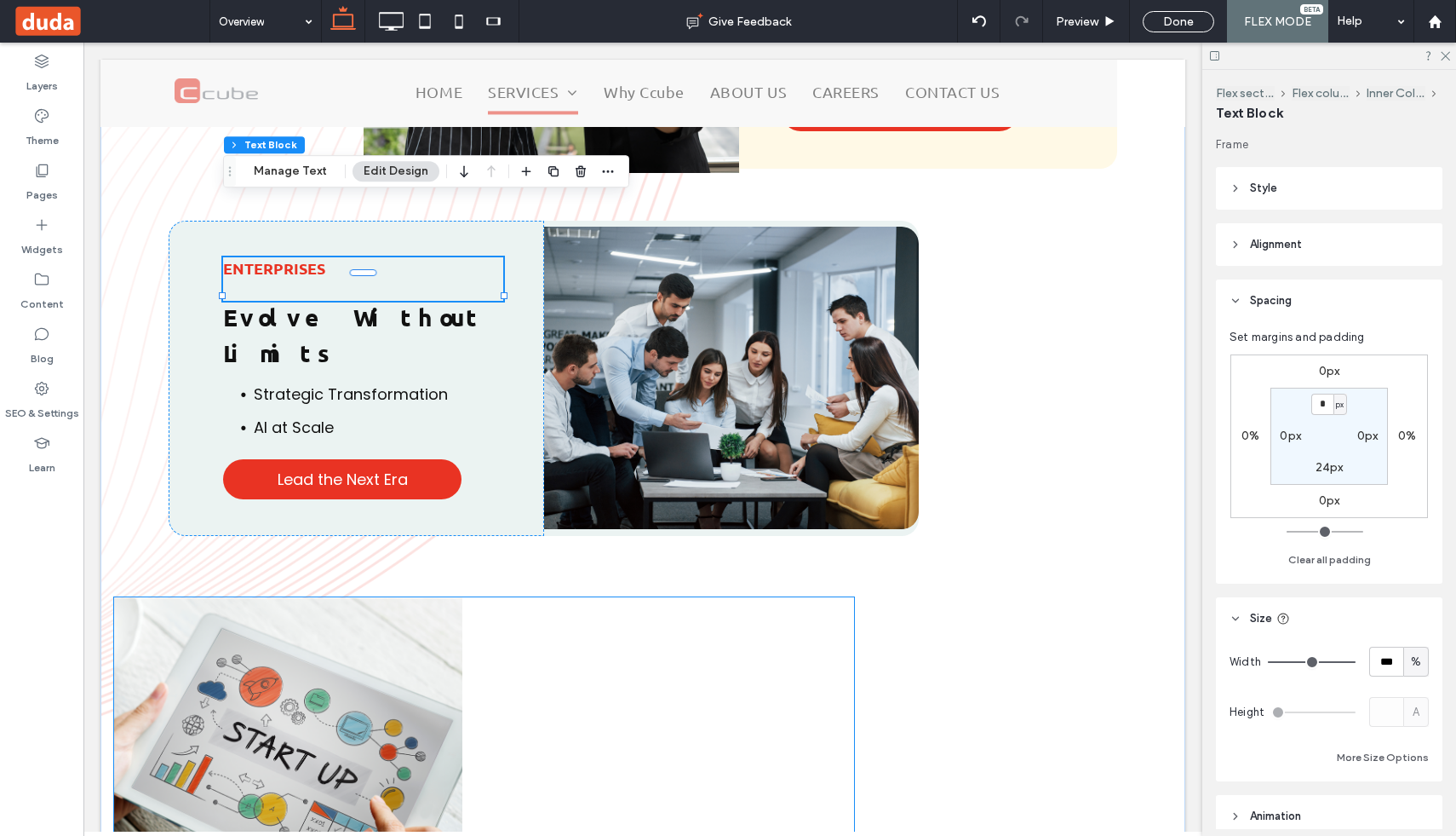
click at [544, 597] on div at bounding box center [672, 755] width 363 height 315
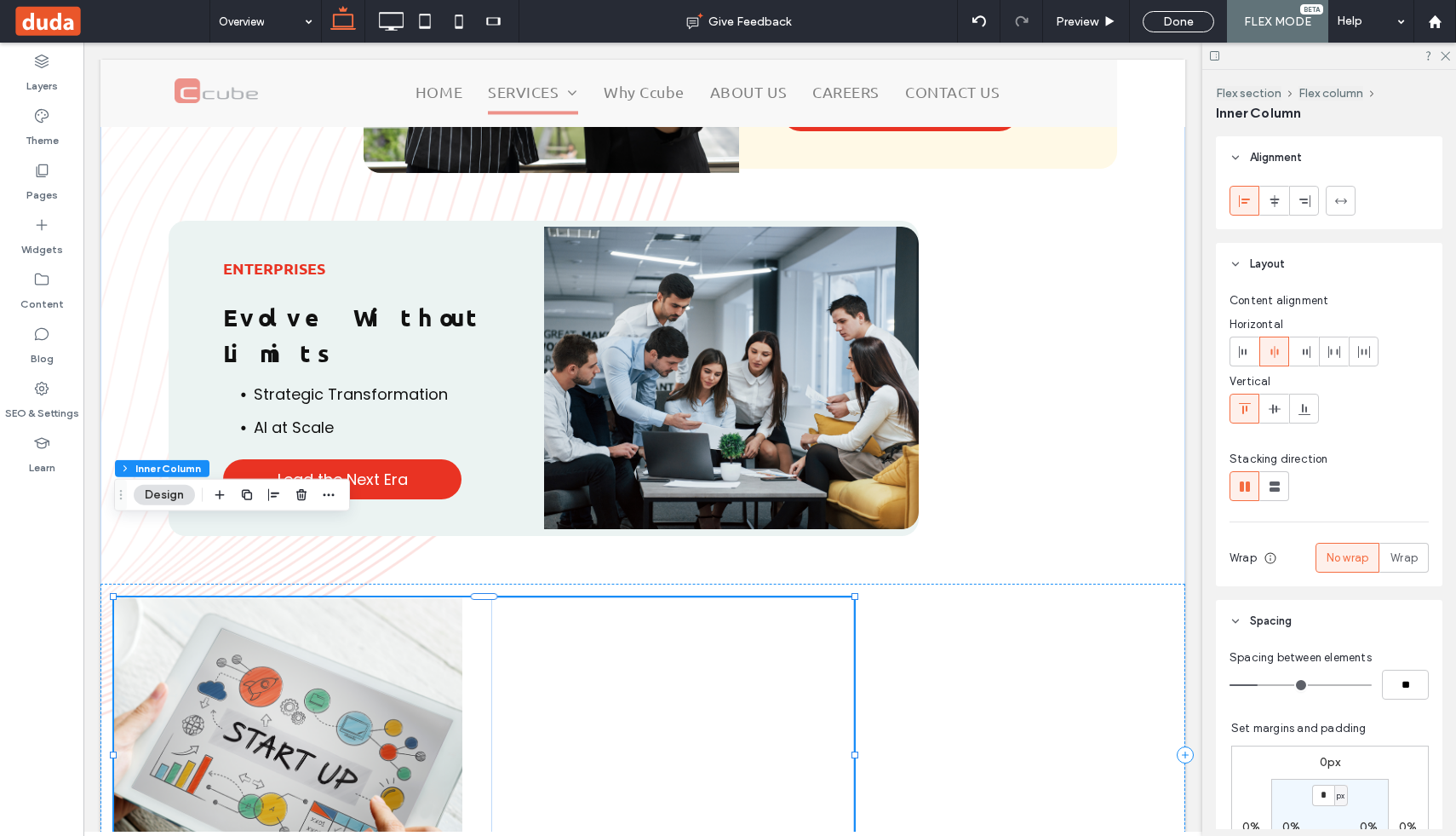
click at [585, 597] on div at bounding box center [672, 755] width 363 height 315
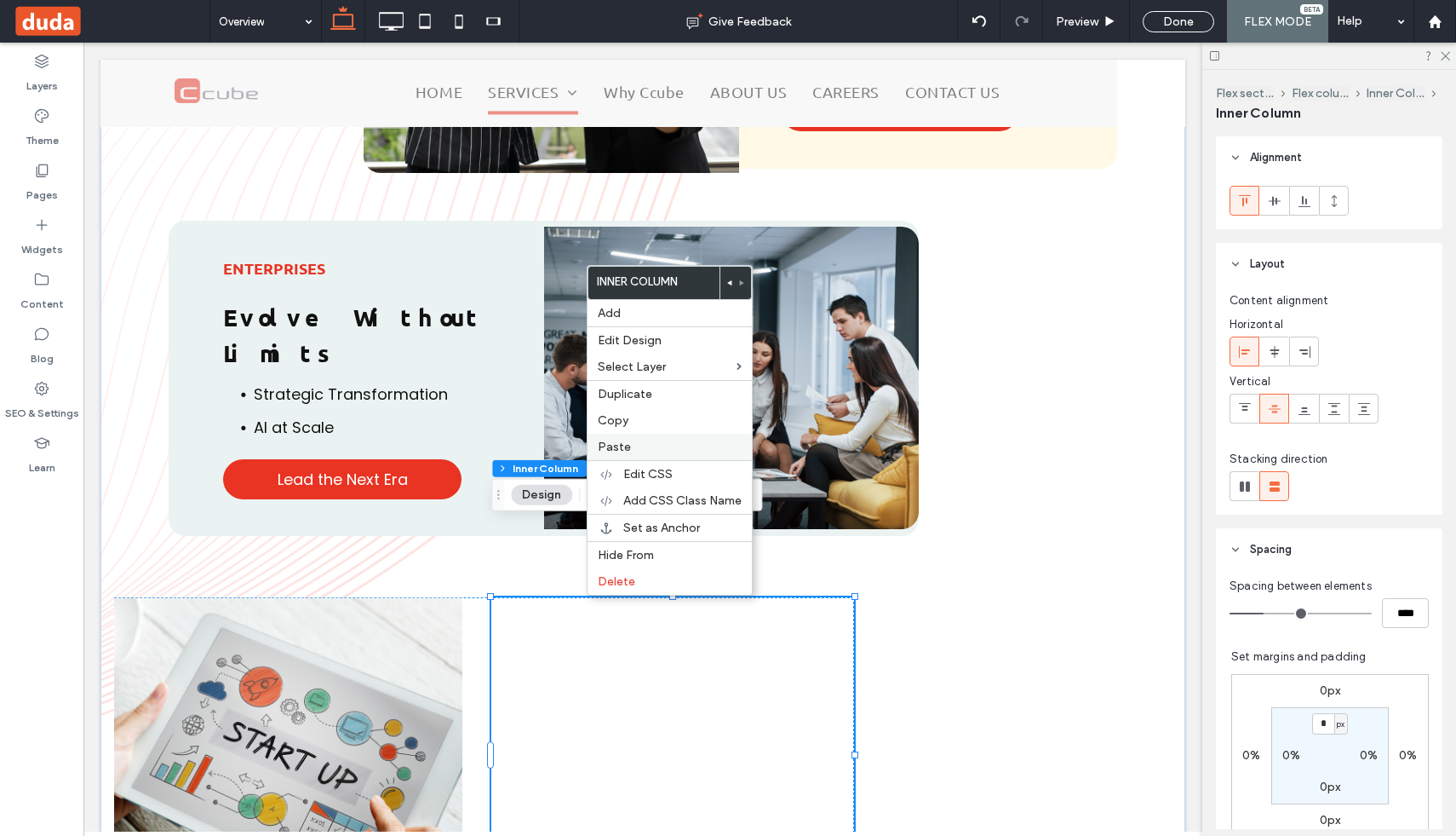
click at [617, 440] on span "Paste" at bounding box center [614, 446] width 34 height 15
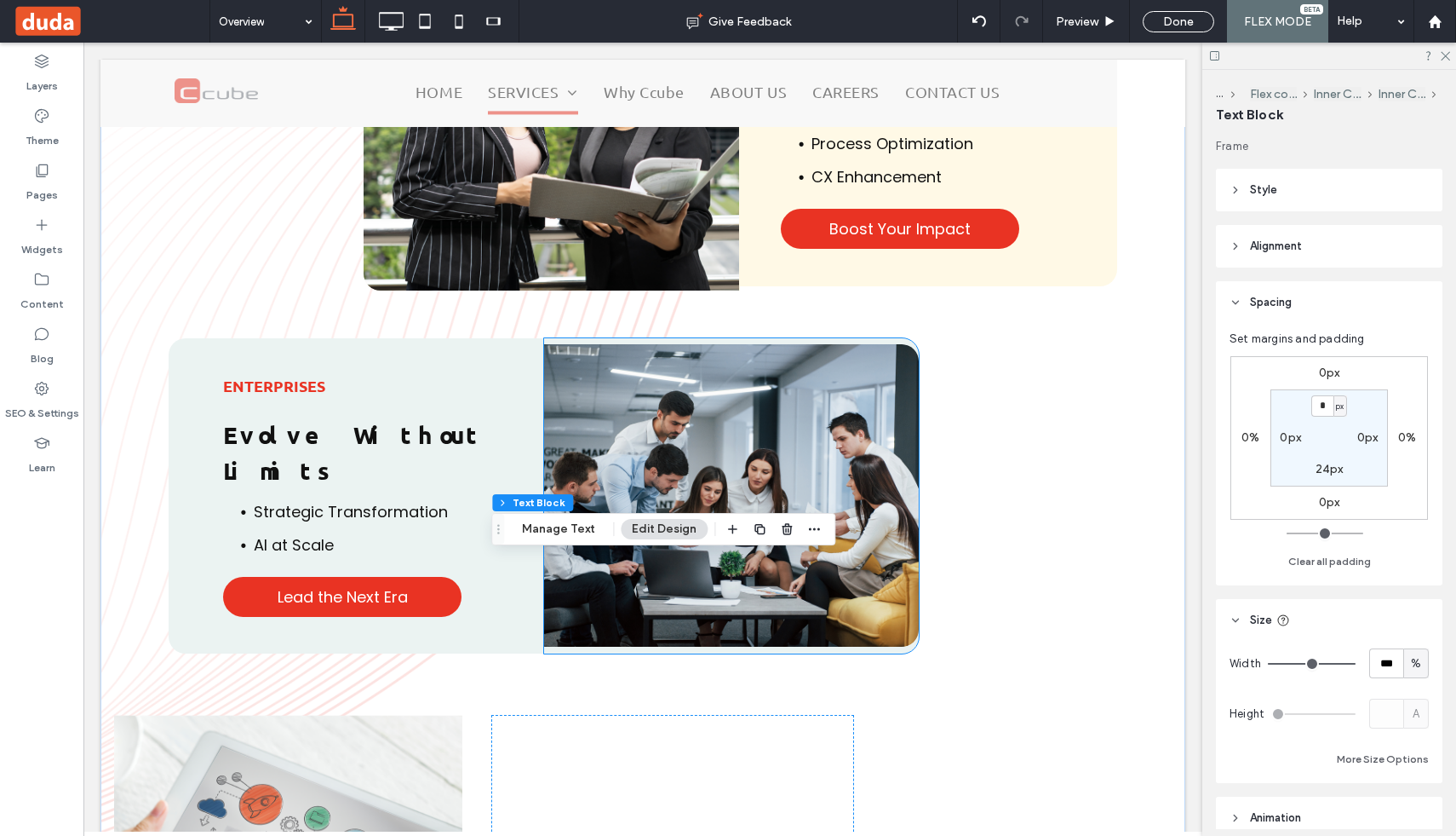
scroll to position [3115, 0]
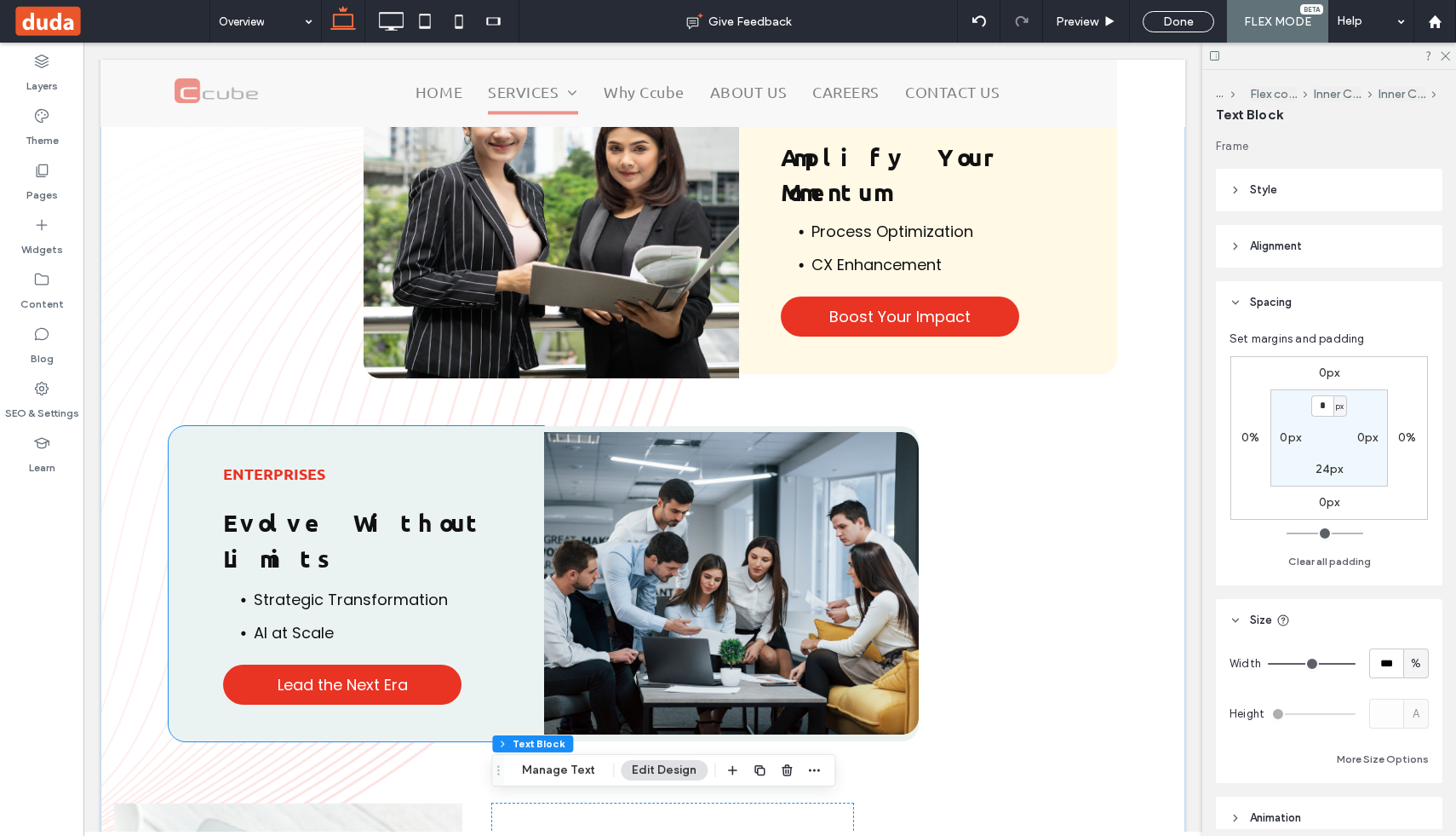
click at [400, 507] on strong "Evolve Without Limits" at bounding box center [353, 540] width 260 height 66
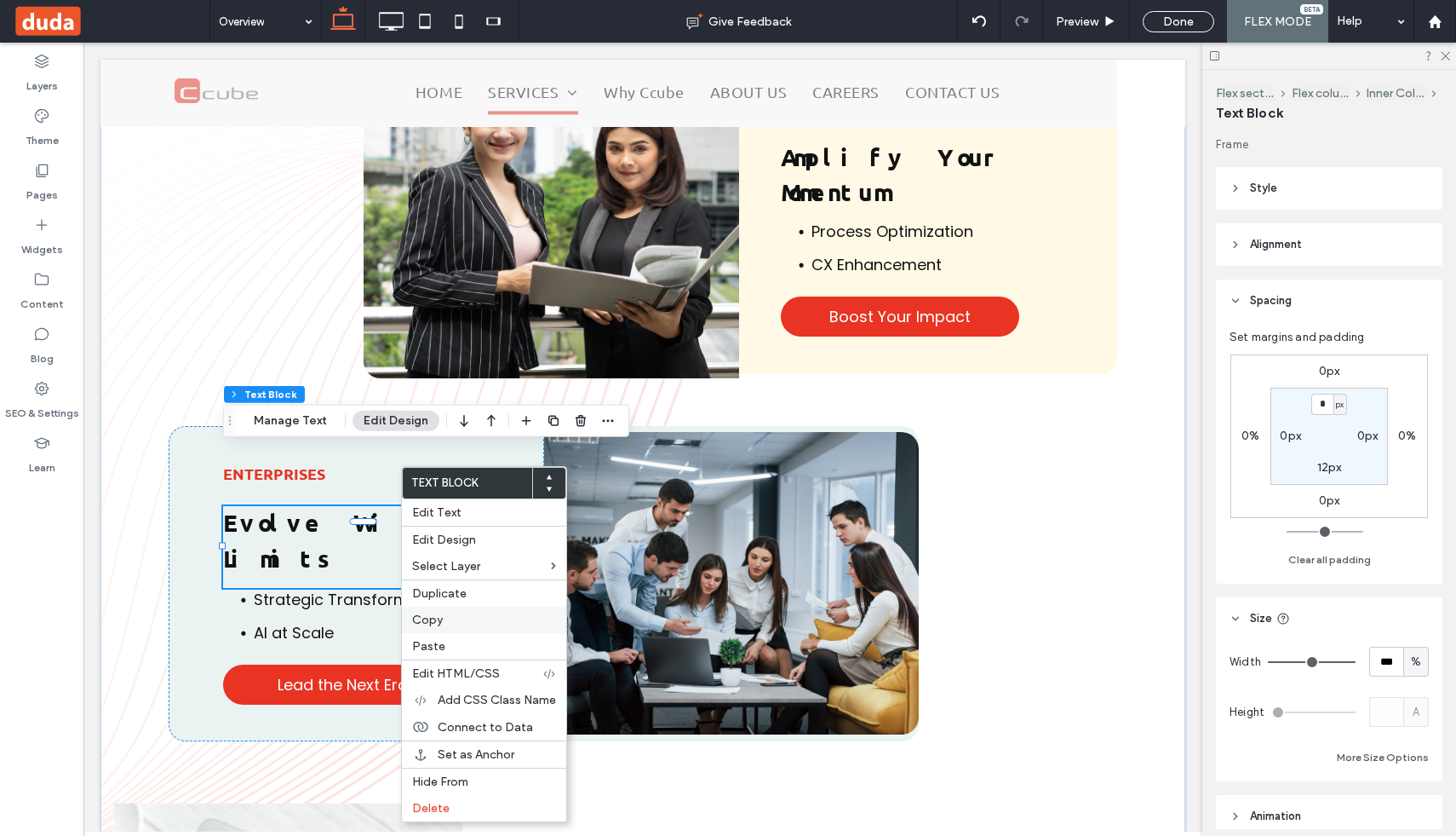
click at [442, 621] on label "Copy" at bounding box center [483, 620] width 144 height 15
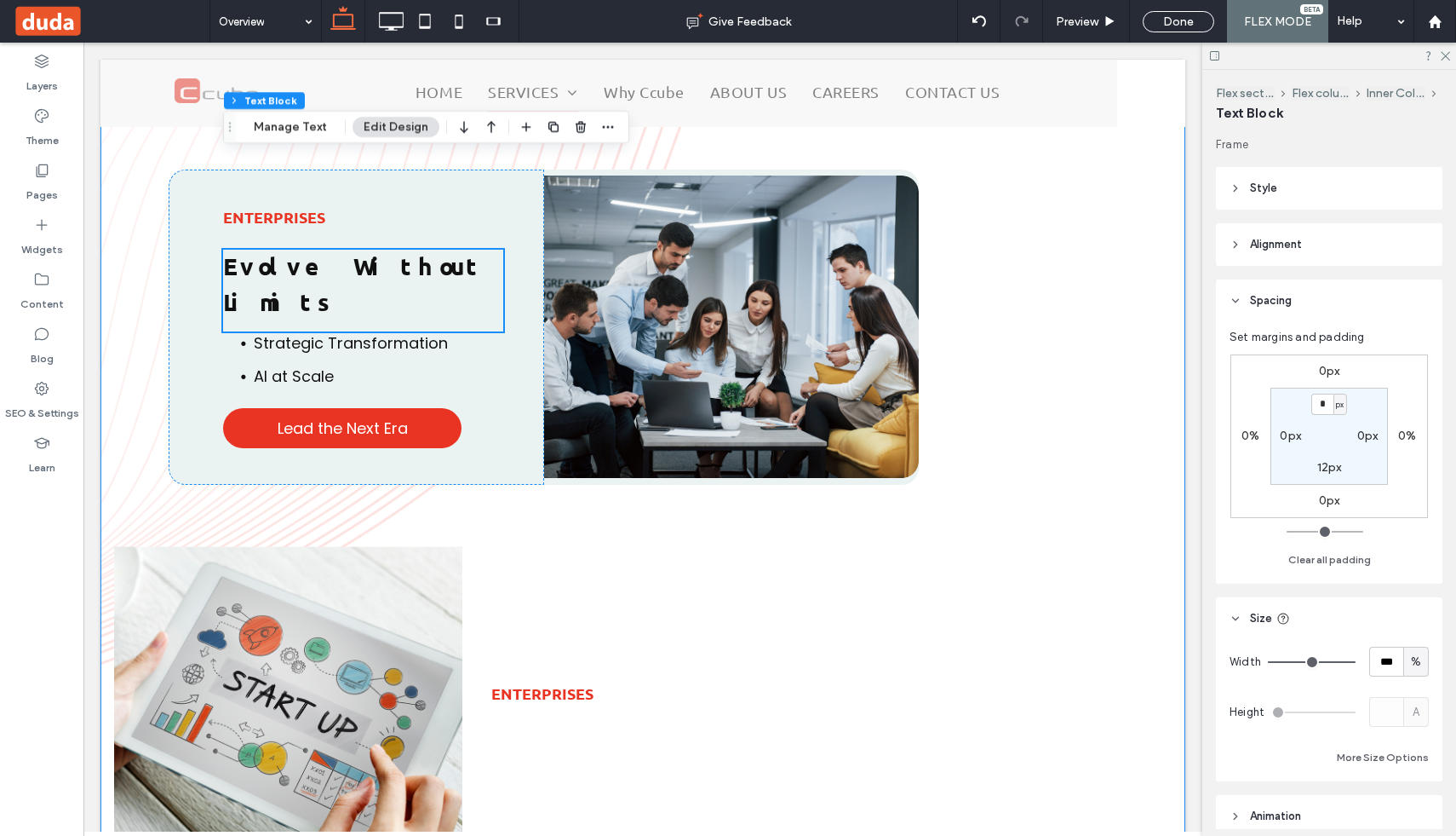
scroll to position [3452, 0]
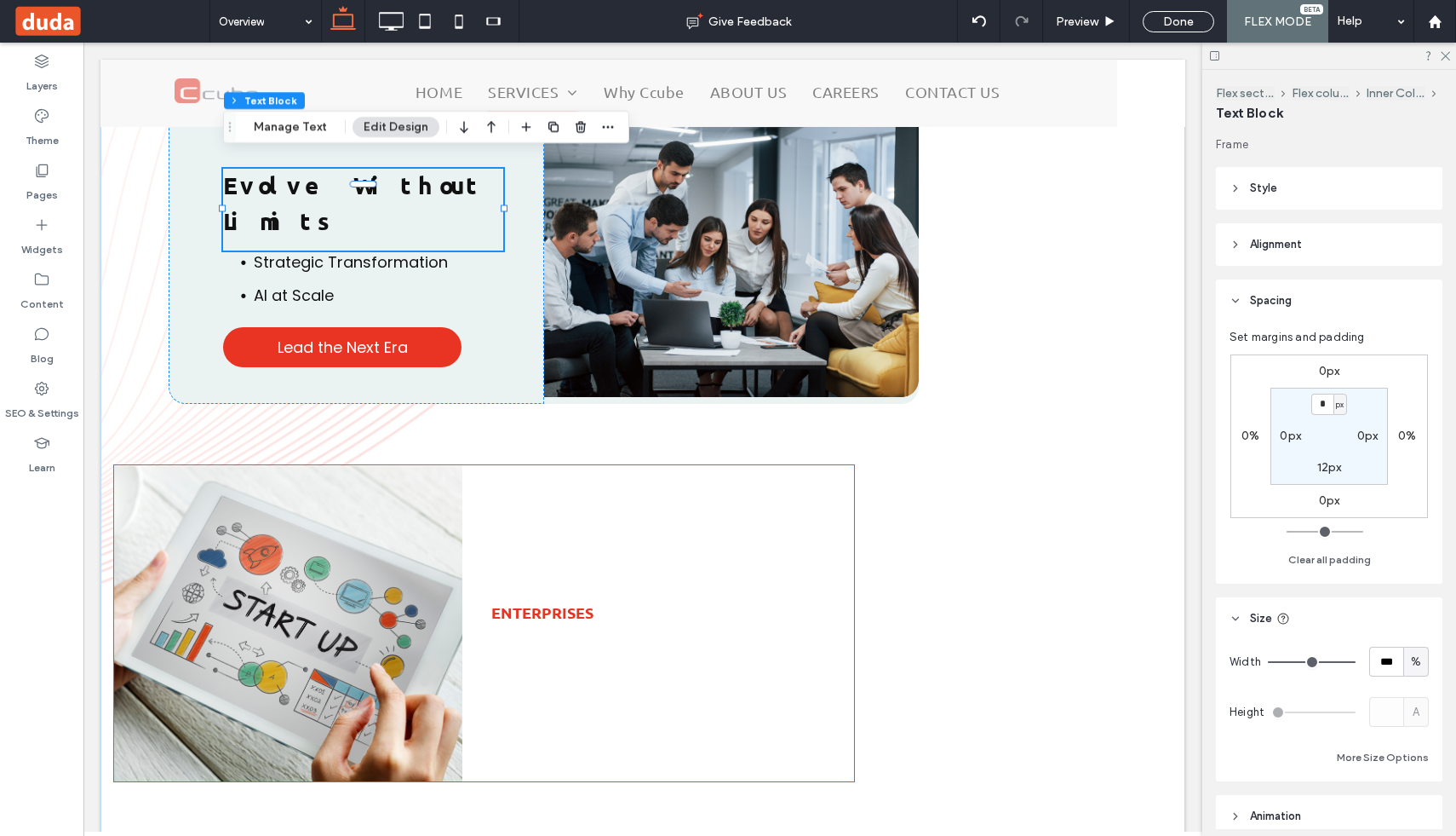
click at [597, 603] on div "Enterprises" at bounding box center [672, 623] width 363 height 315
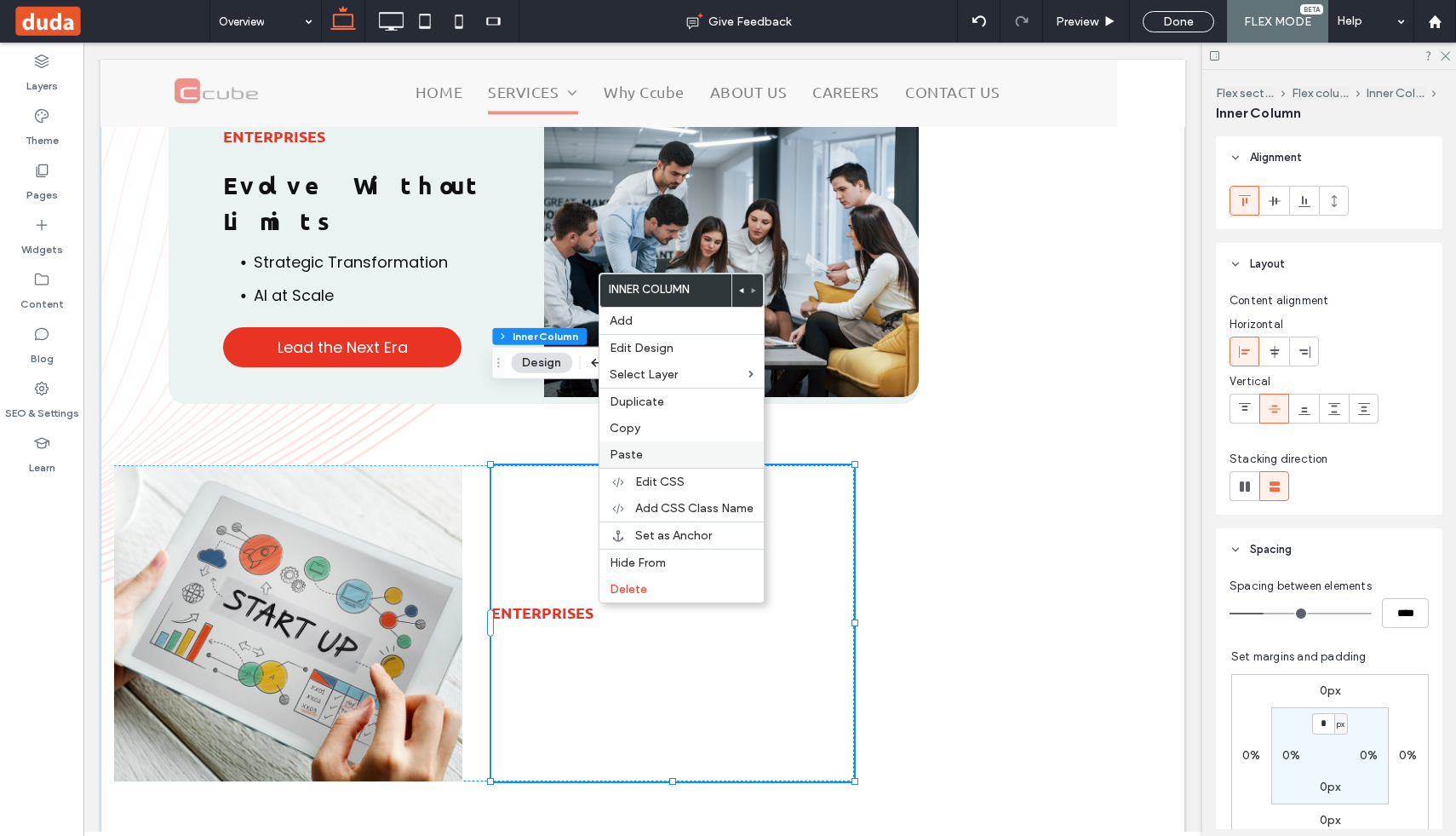
click at [643, 461] on label "Paste" at bounding box center [681, 454] width 144 height 15
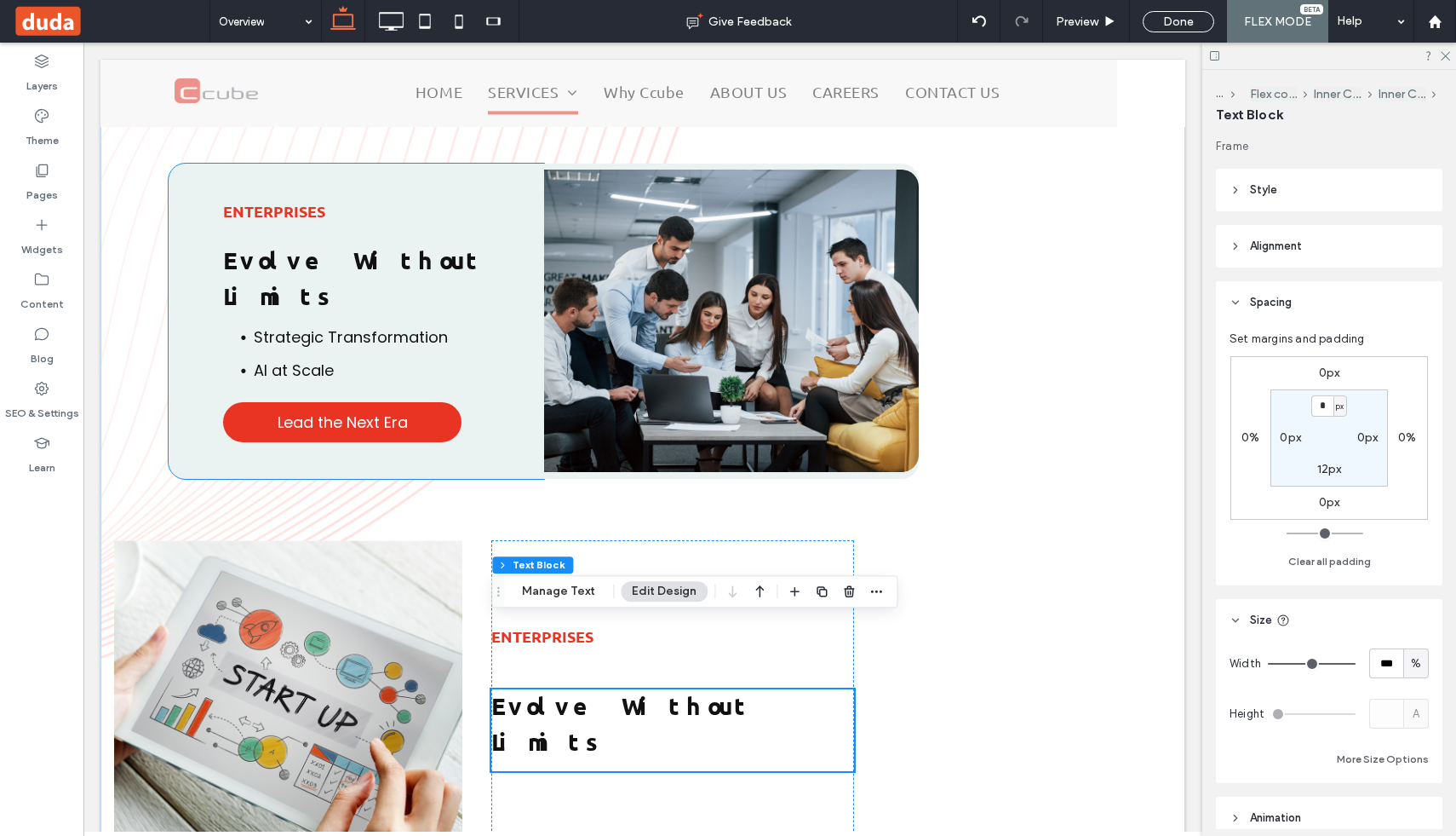
scroll to position [3370, 0]
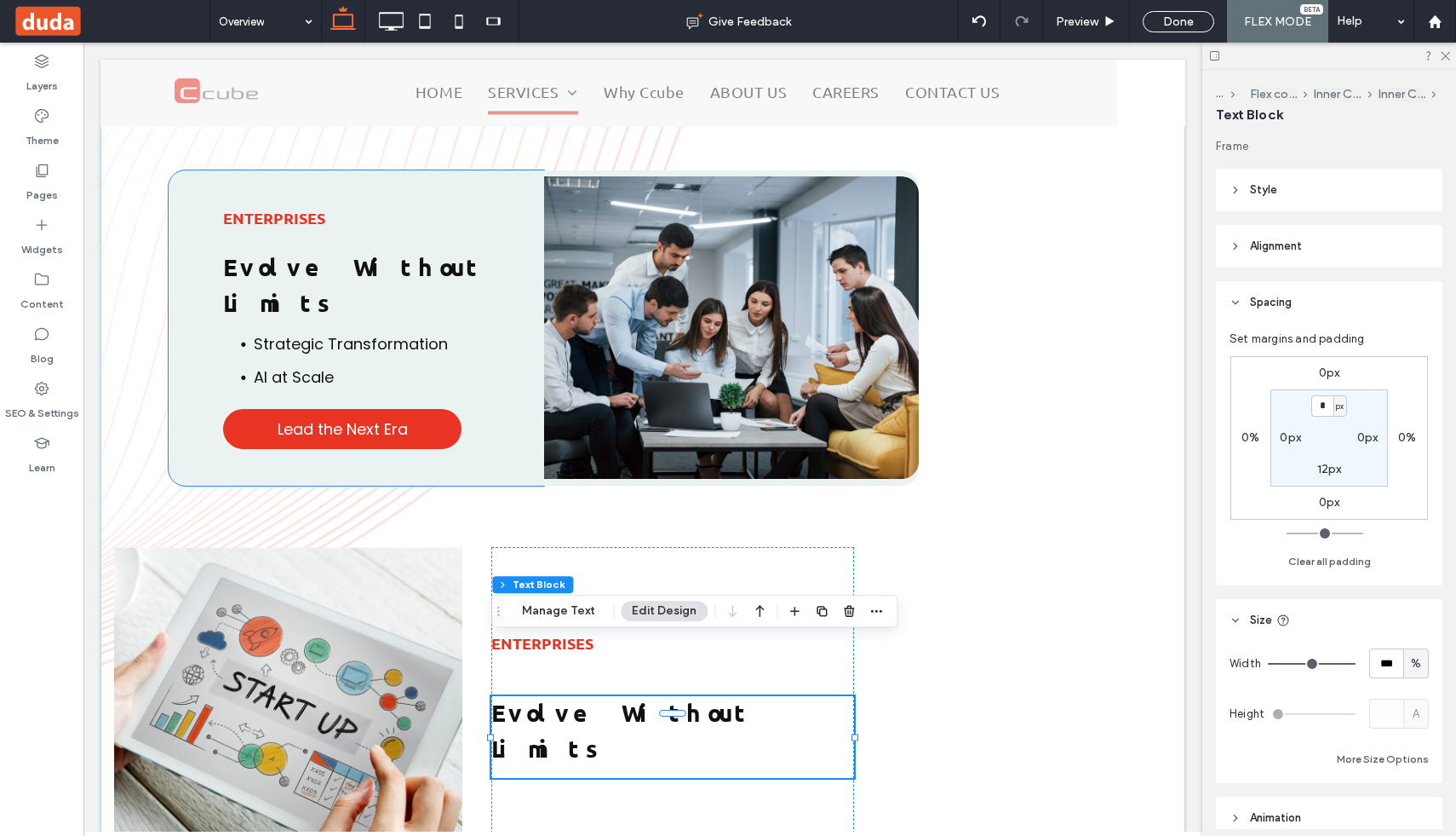
click at [343, 333] on span "Strategic Transformation" at bounding box center [351, 343] width 194 height 22
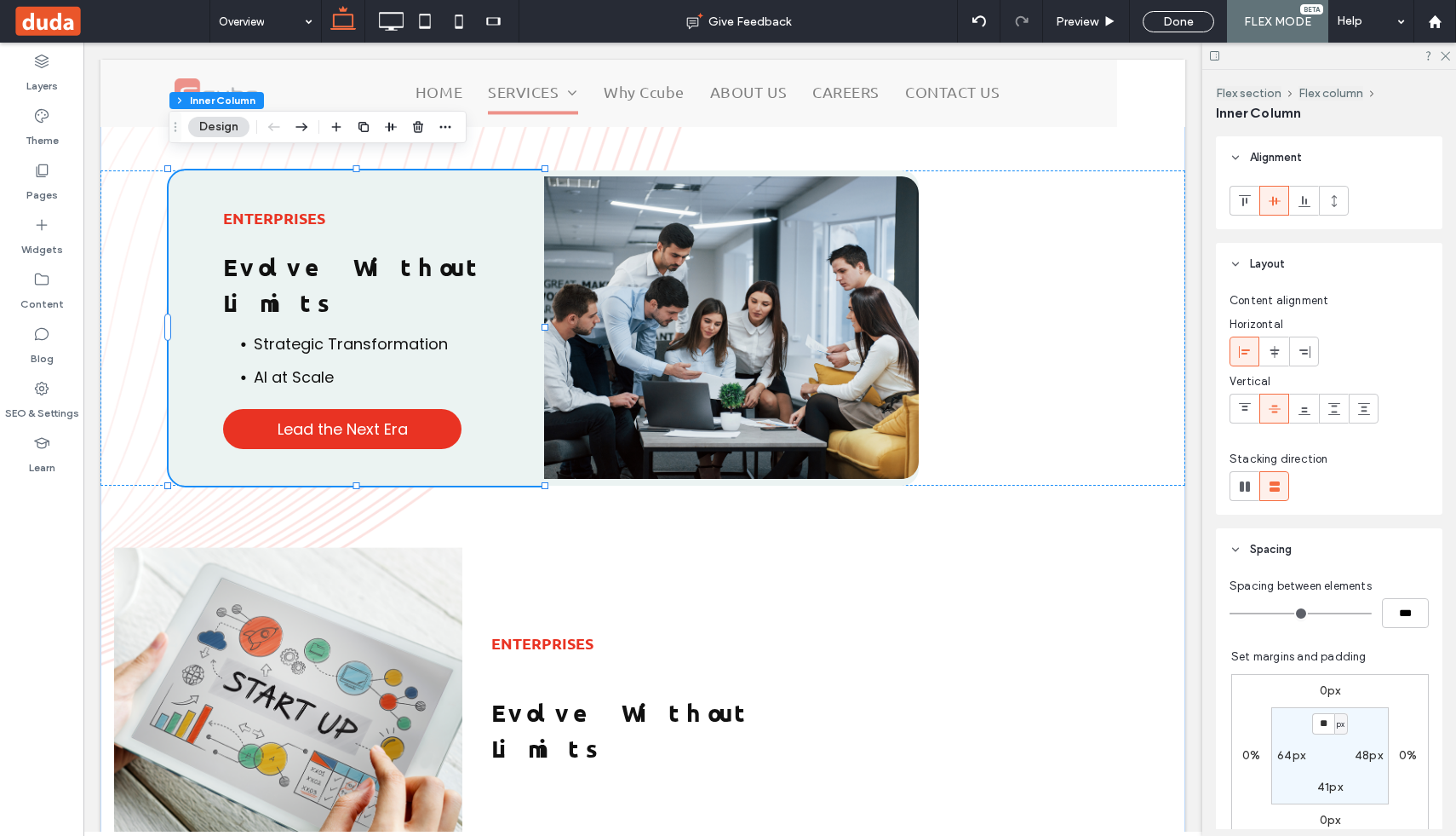
click at [343, 333] on span "Strategic Transformation" at bounding box center [351, 343] width 194 height 22
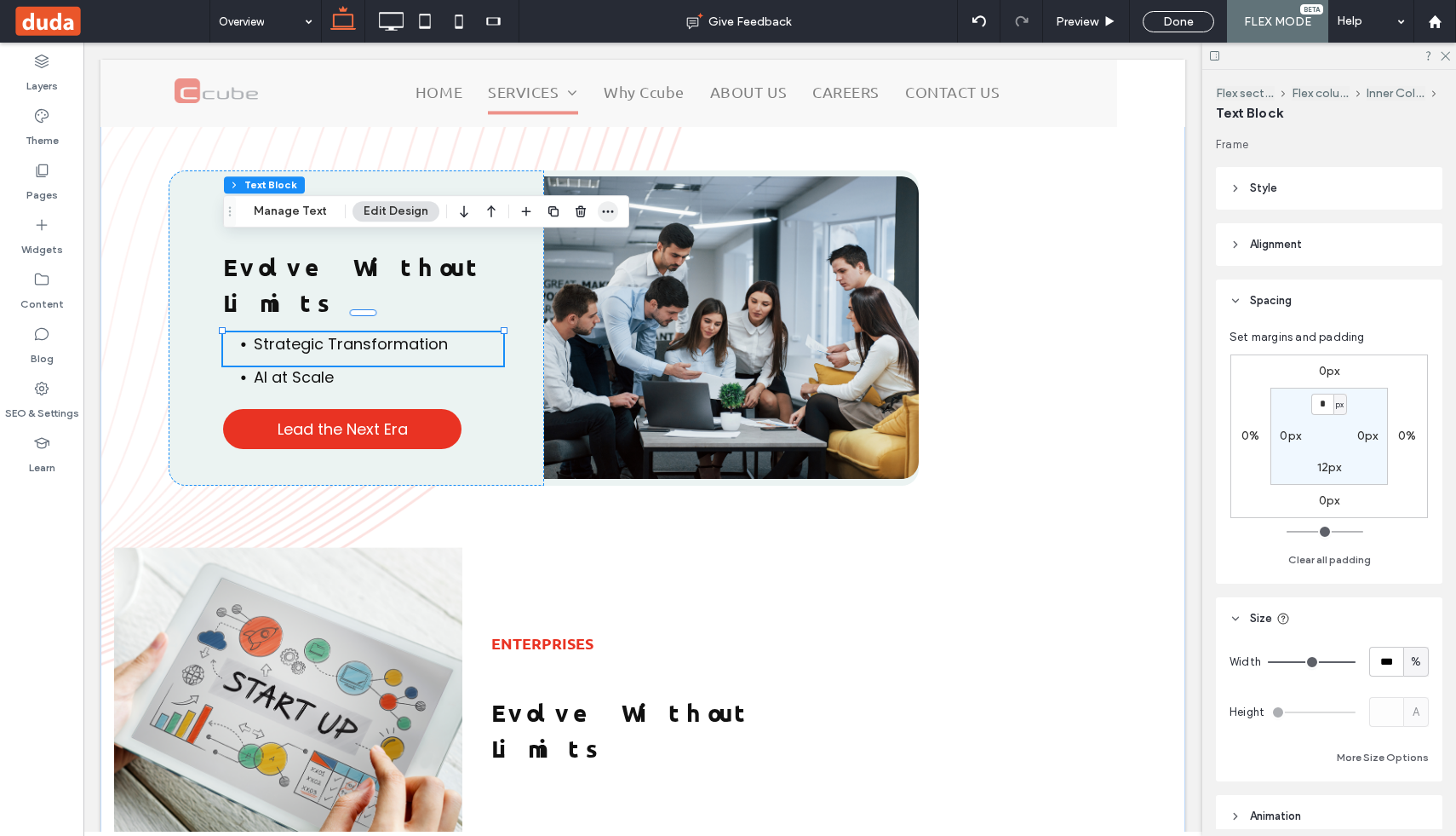
click at [607, 210] on icon "button" at bounding box center [608, 211] width 14 height 14
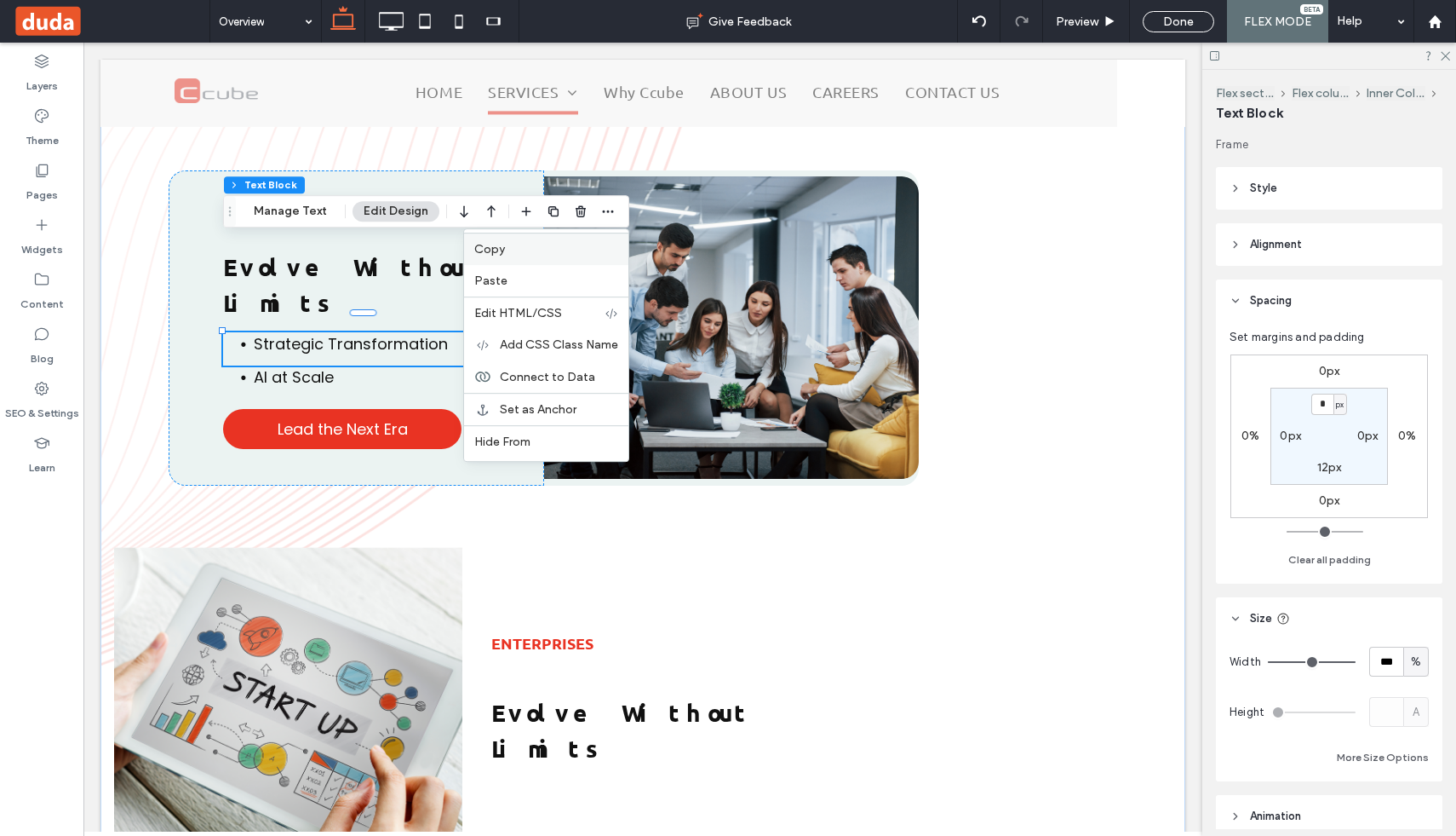
click at [543, 255] on label "Copy" at bounding box center [546, 249] width 144 height 15
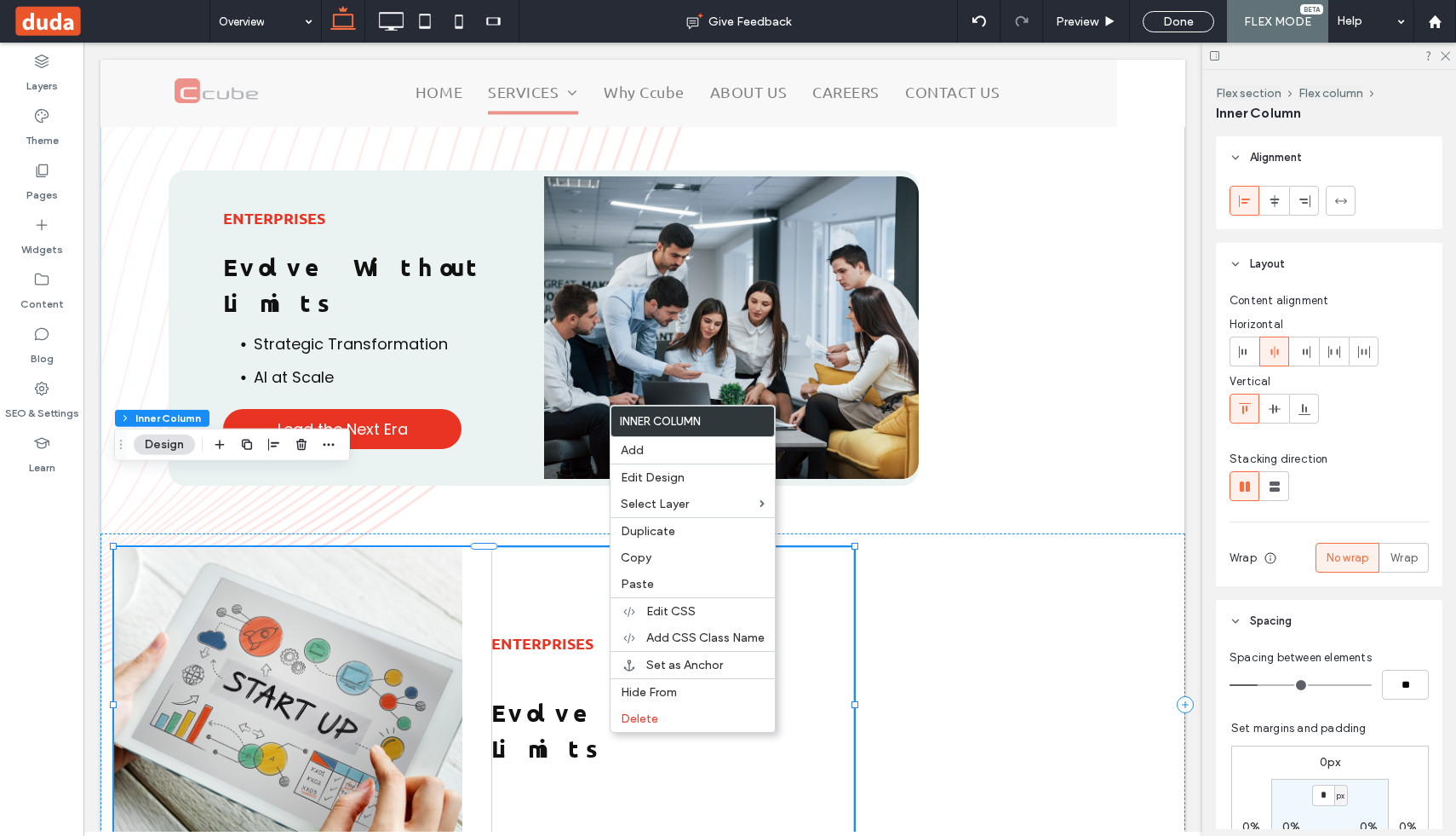
click at [582, 715] on div "Enterprises Evolve Without Limits" at bounding box center [672, 705] width 363 height 315
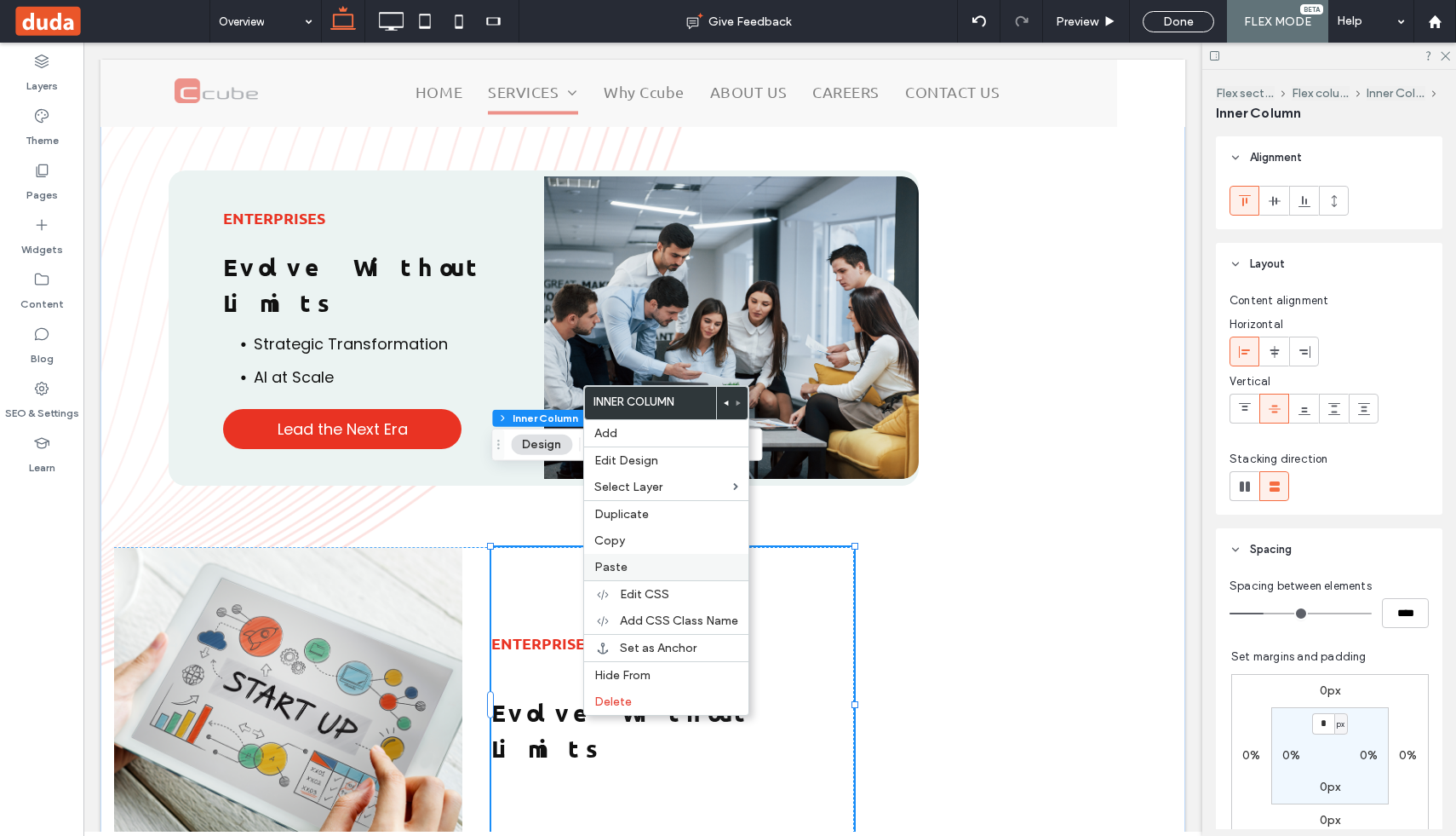
click at [623, 564] on span "Paste" at bounding box center [611, 566] width 34 height 15
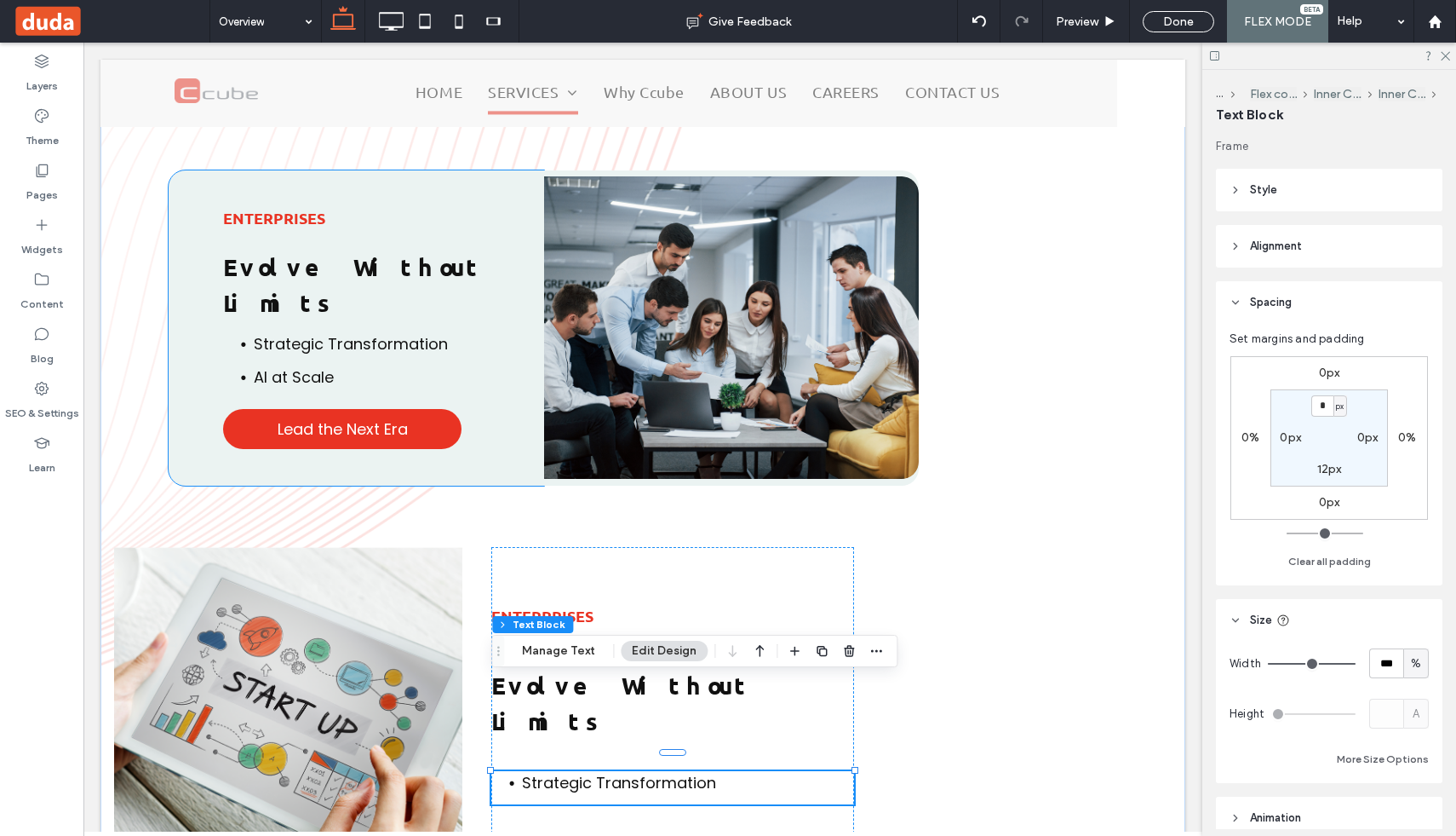
click at [319, 366] on span "AI at Scale" at bounding box center [294, 377] width 80 height 22
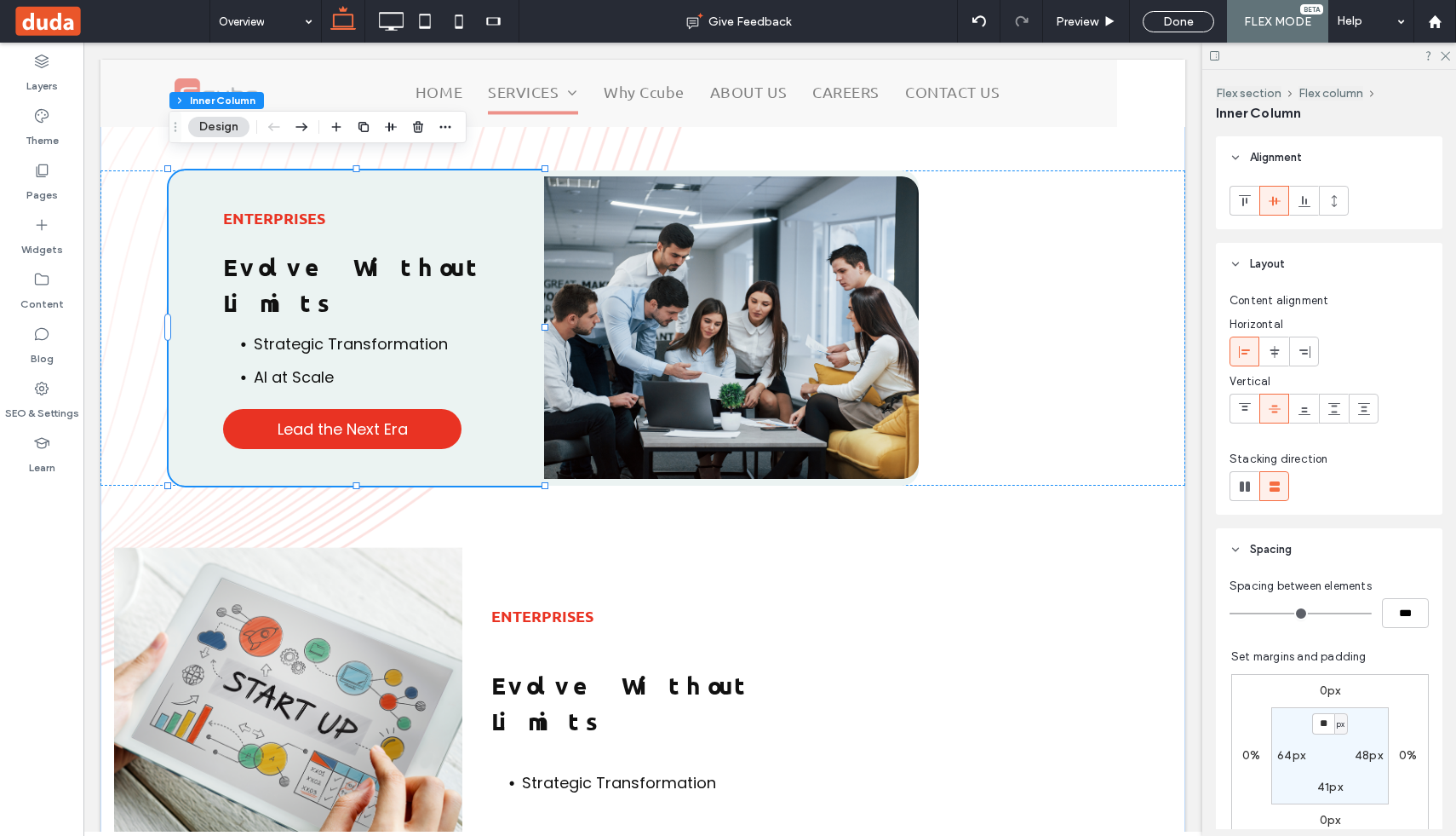
click at [319, 366] on span "AI at Scale" at bounding box center [294, 377] width 80 height 22
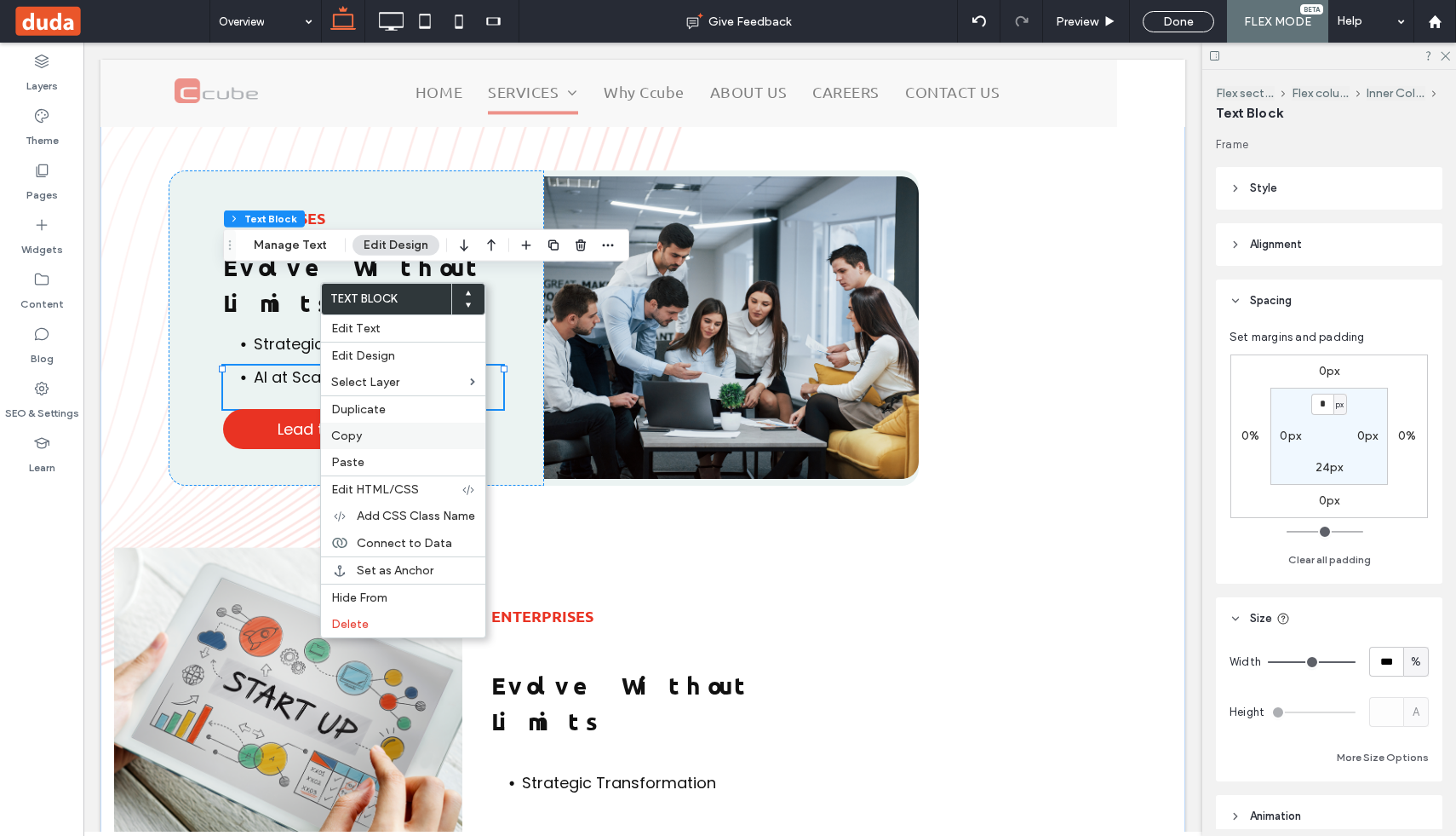
click at [379, 436] on label "Copy" at bounding box center [402, 435] width 144 height 15
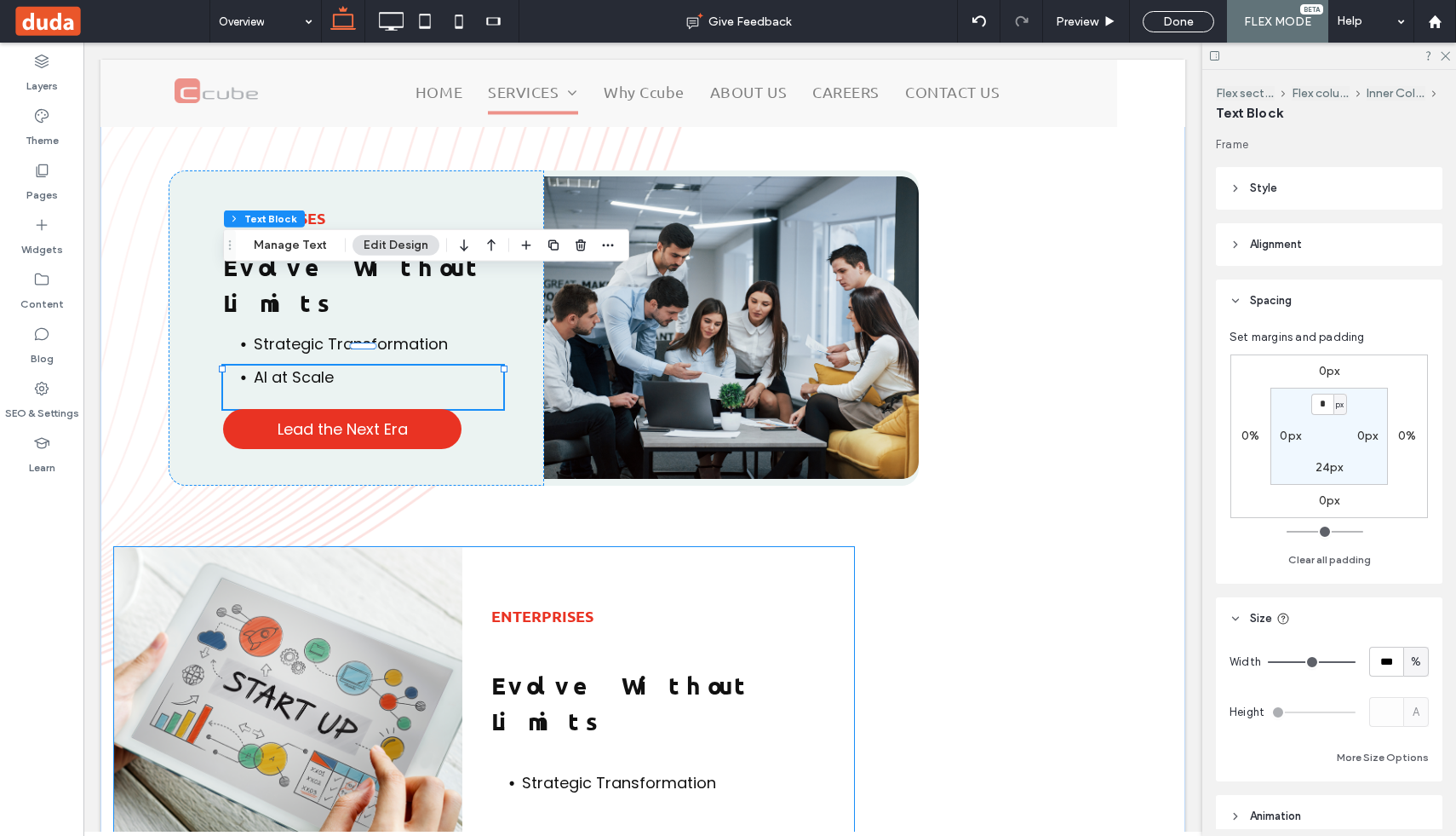
click at [582, 770] on div "Strategic Transformation" at bounding box center [672, 787] width 363 height 34
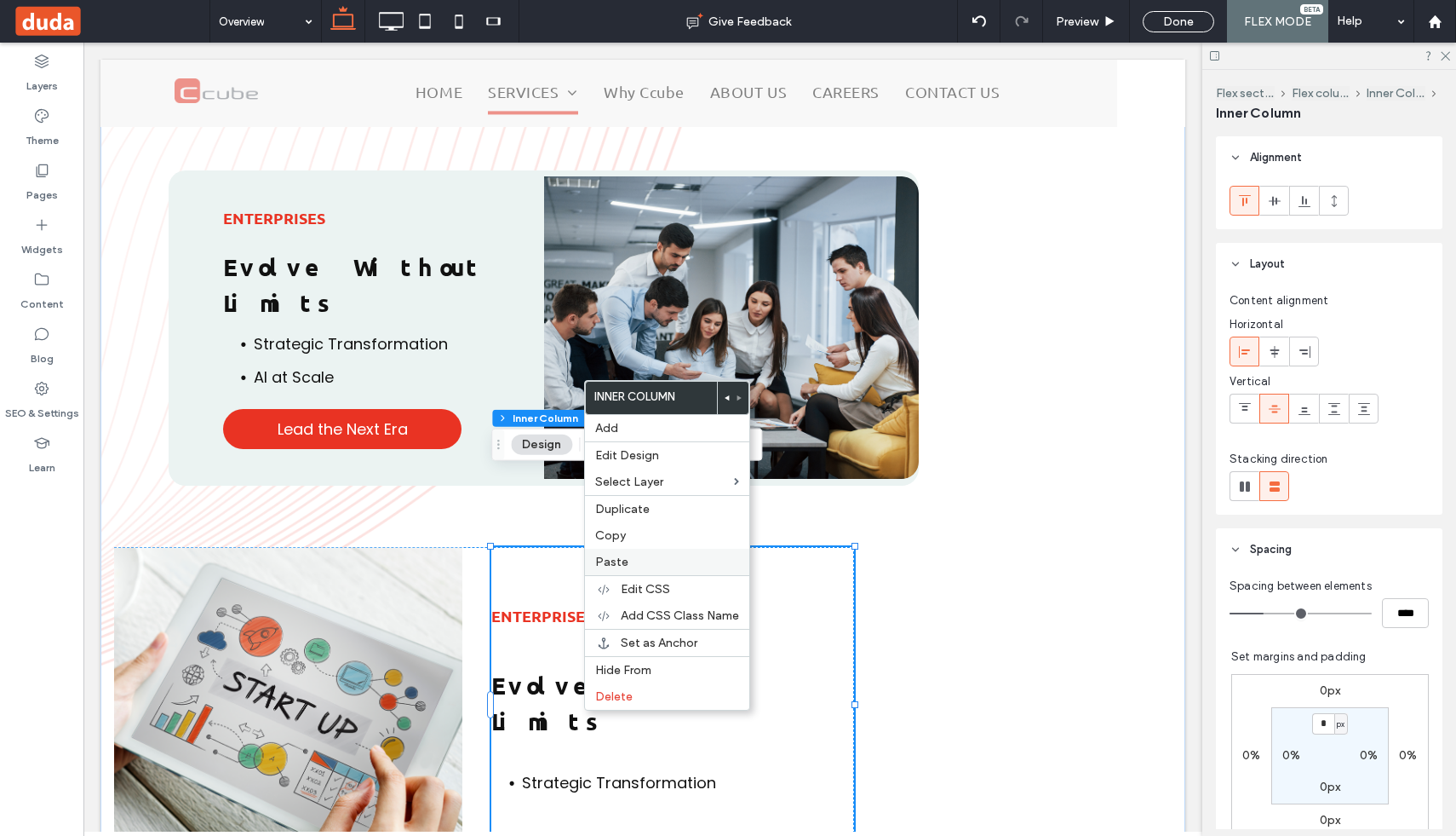
click at [625, 556] on span "Paste" at bounding box center [612, 561] width 34 height 15
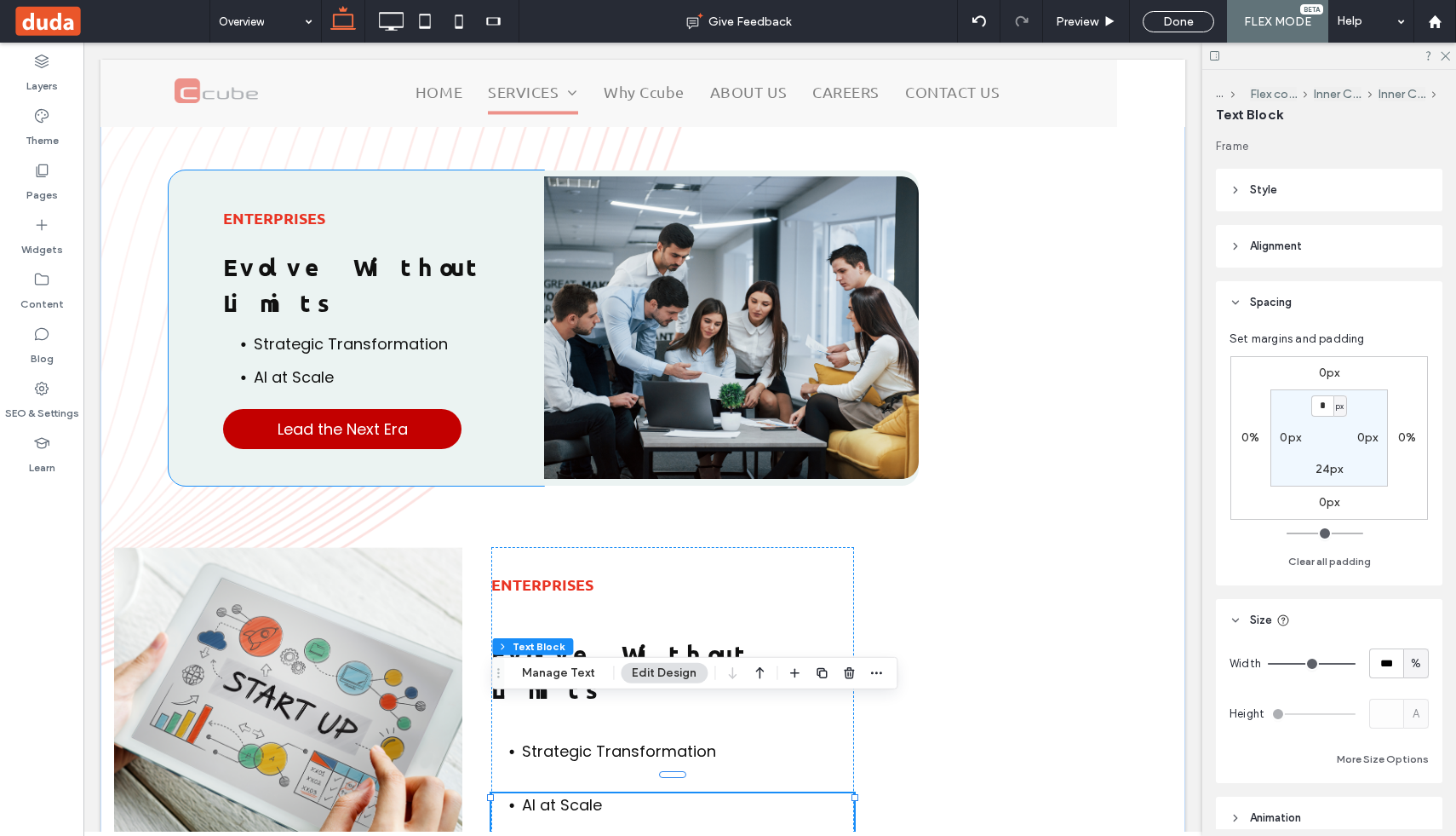
click at [447, 409] on link "Lead the Next Era" at bounding box center [342, 428] width 239 height 40
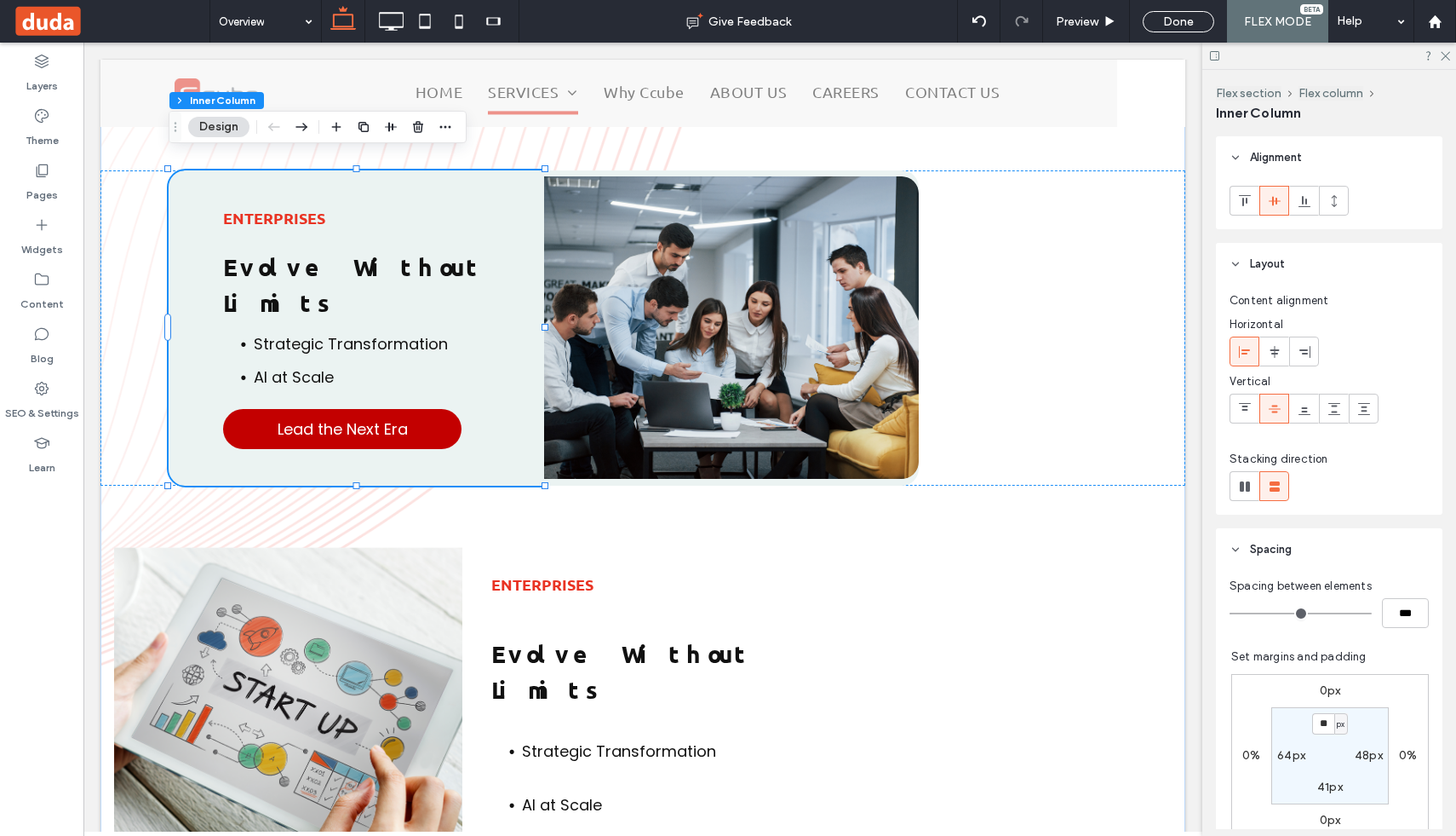
click at [447, 409] on link "Lead the Next Era" at bounding box center [342, 428] width 239 height 40
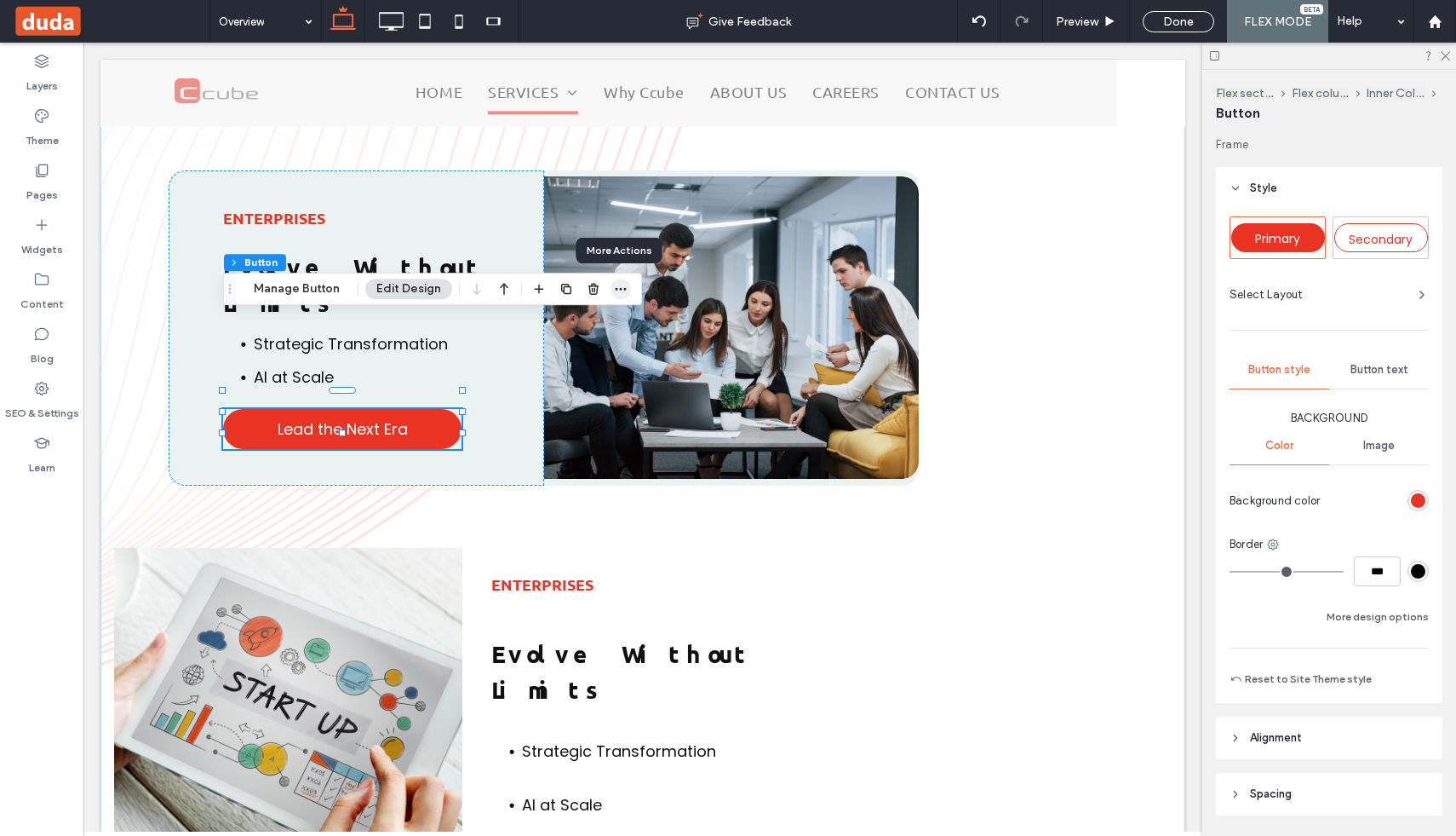
click at [614, 286] on icon "button" at bounding box center [621, 289] width 14 height 14
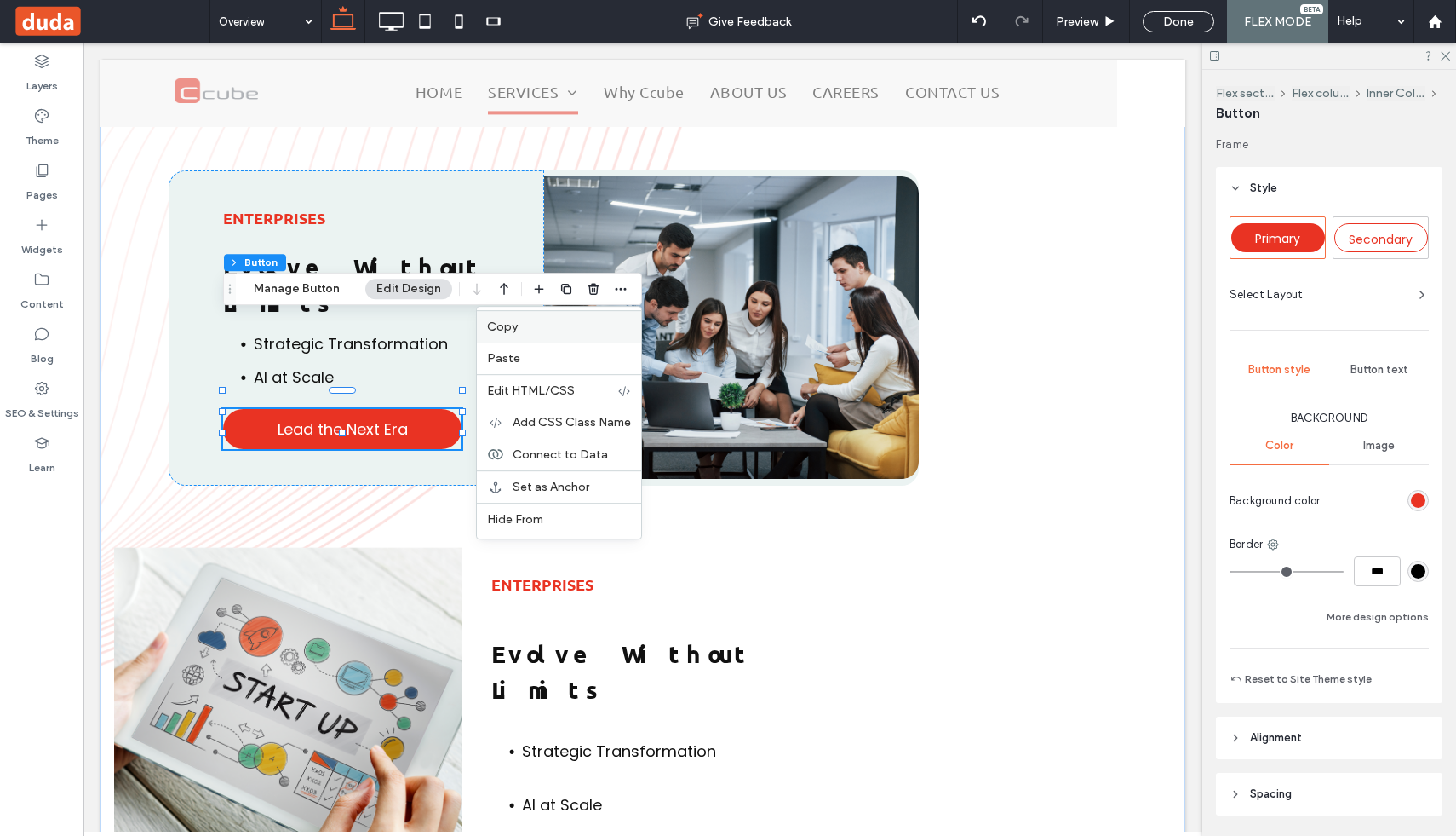
click at [552, 318] on div "Copy" at bounding box center [558, 327] width 165 height 33
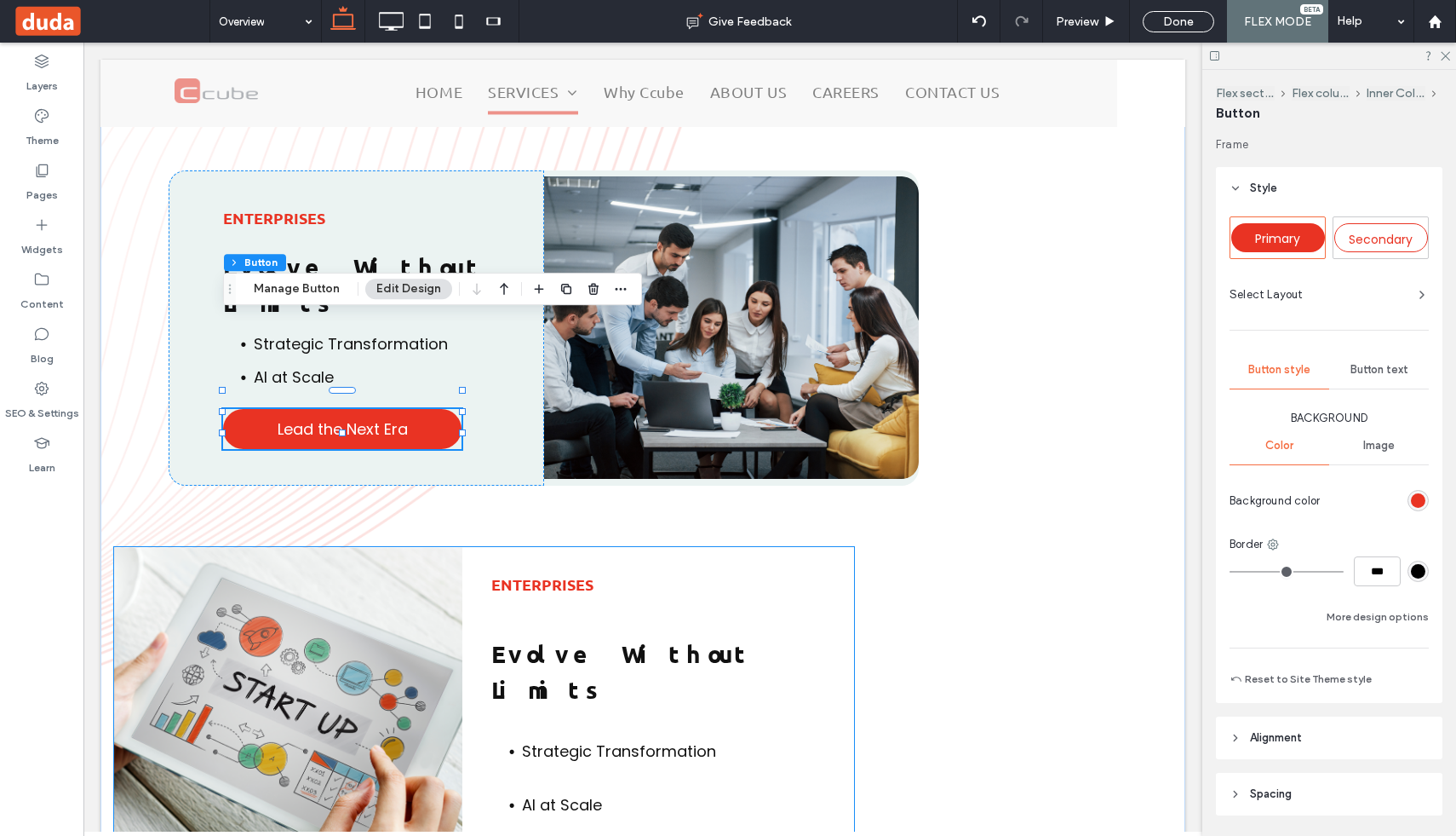
click at [636, 793] on li "AI at Scale" at bounding box center [688, 804] width 332 height 23
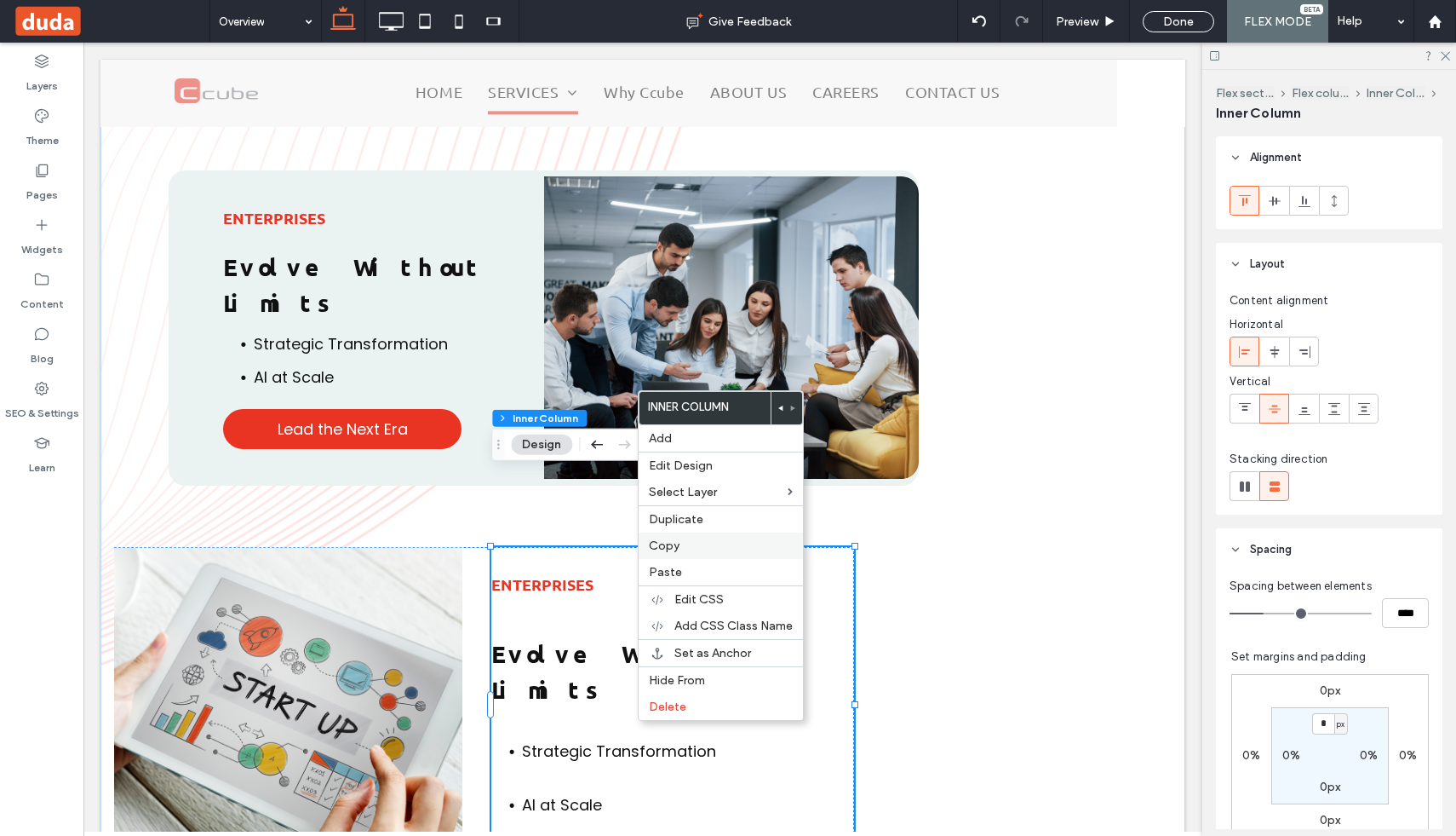
click at [687, 545] on label "Copy" at bounding box center [720, 546] width 144 height 15
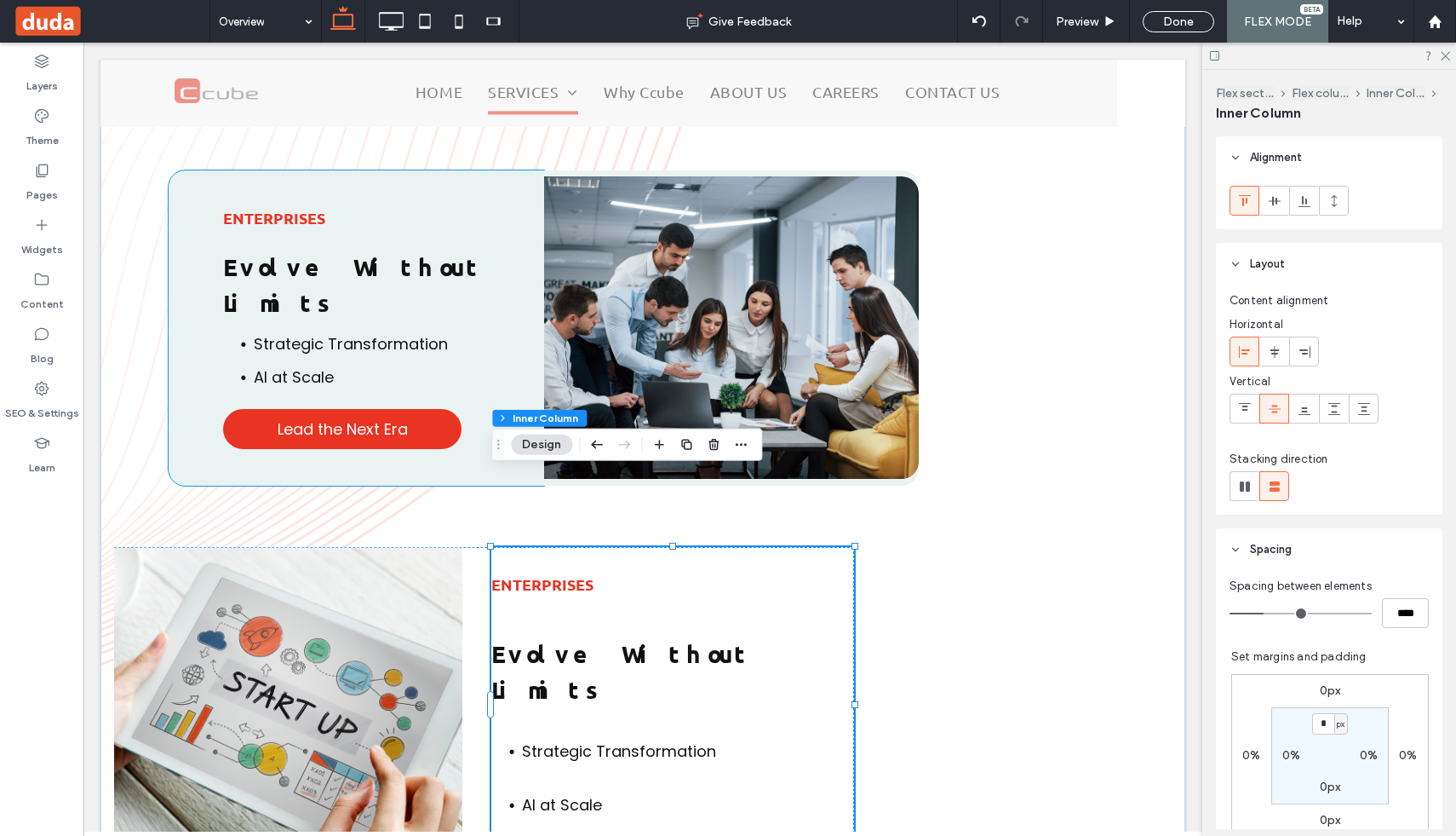
click at [487, 340] on div "Enterprises Evolve Without Limits Strategic Transformation AI at Scale Lead the…" at bounding box center [357, 328] width 376 height 315
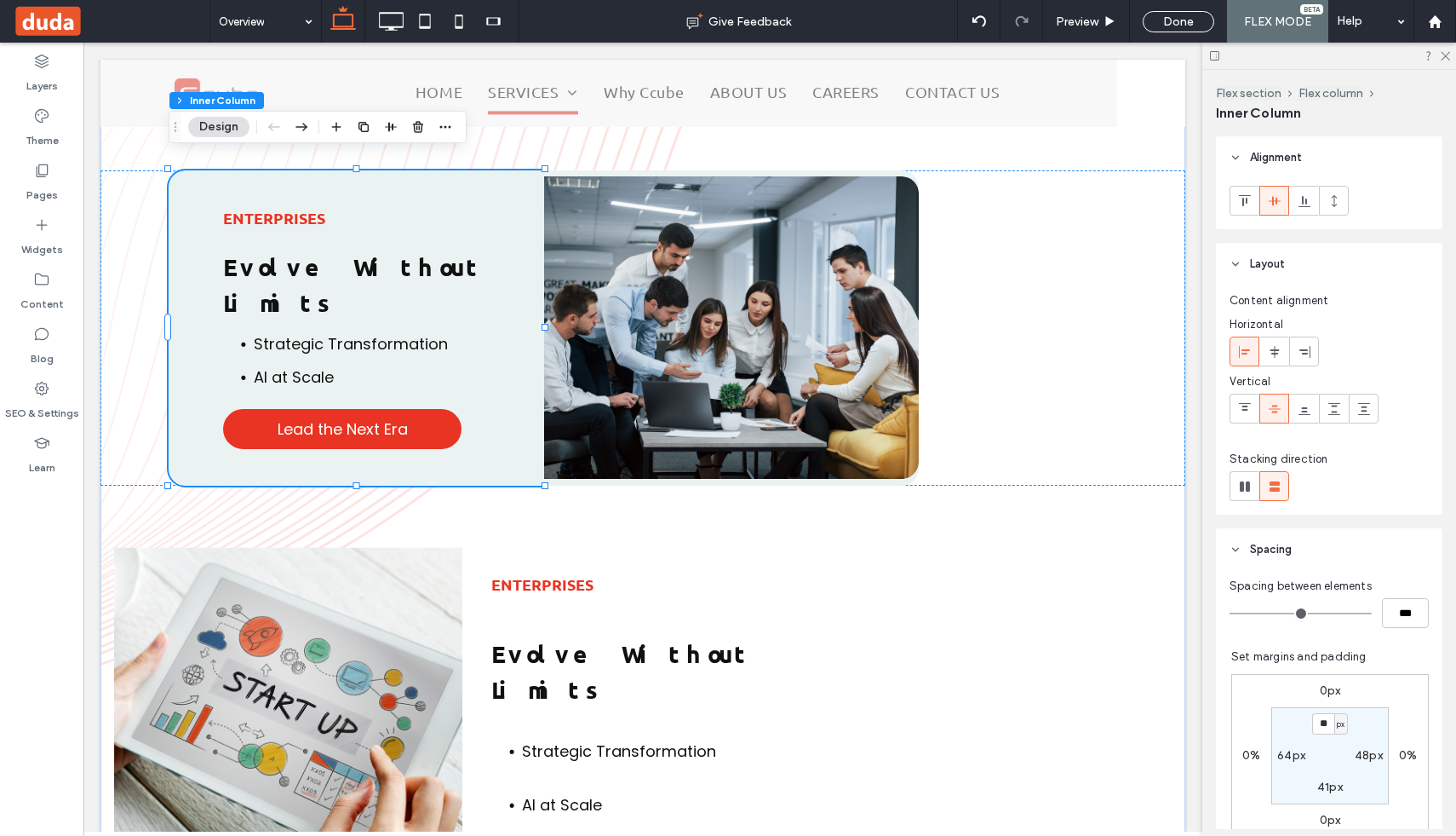
click at [481, 337] on div "Enterprises Evolve Without Limits Strategic Transformation AI at Scale Lead the…" at bounding box center [357, 328] width 376 height 315
click at [457, 409] on link "Lead the Next Era" at bounding box center [342, 428] width 239 height 40
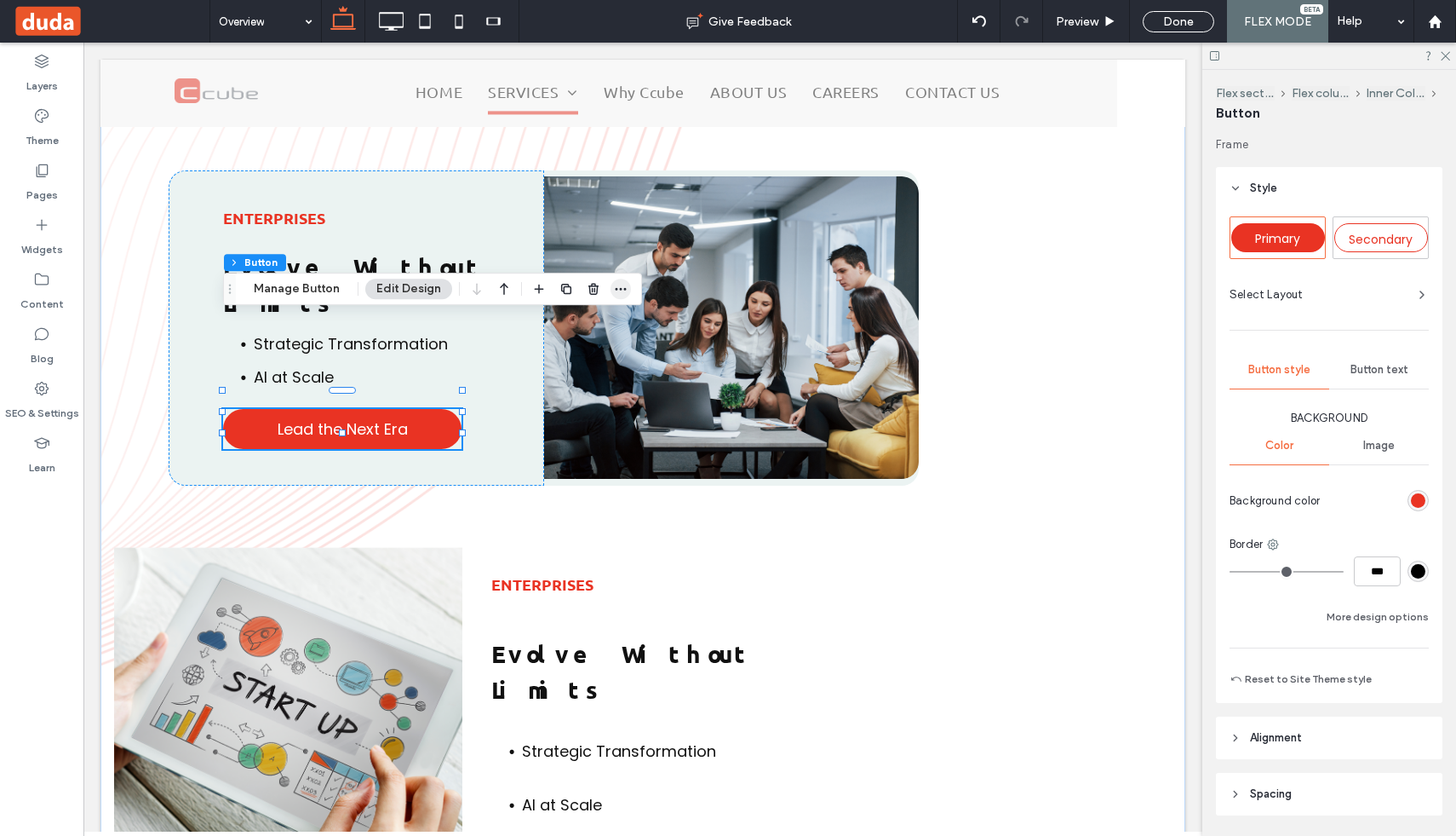
click at [615, 286] on icon "button" at bounding box center [621, 289] width 14 height 14
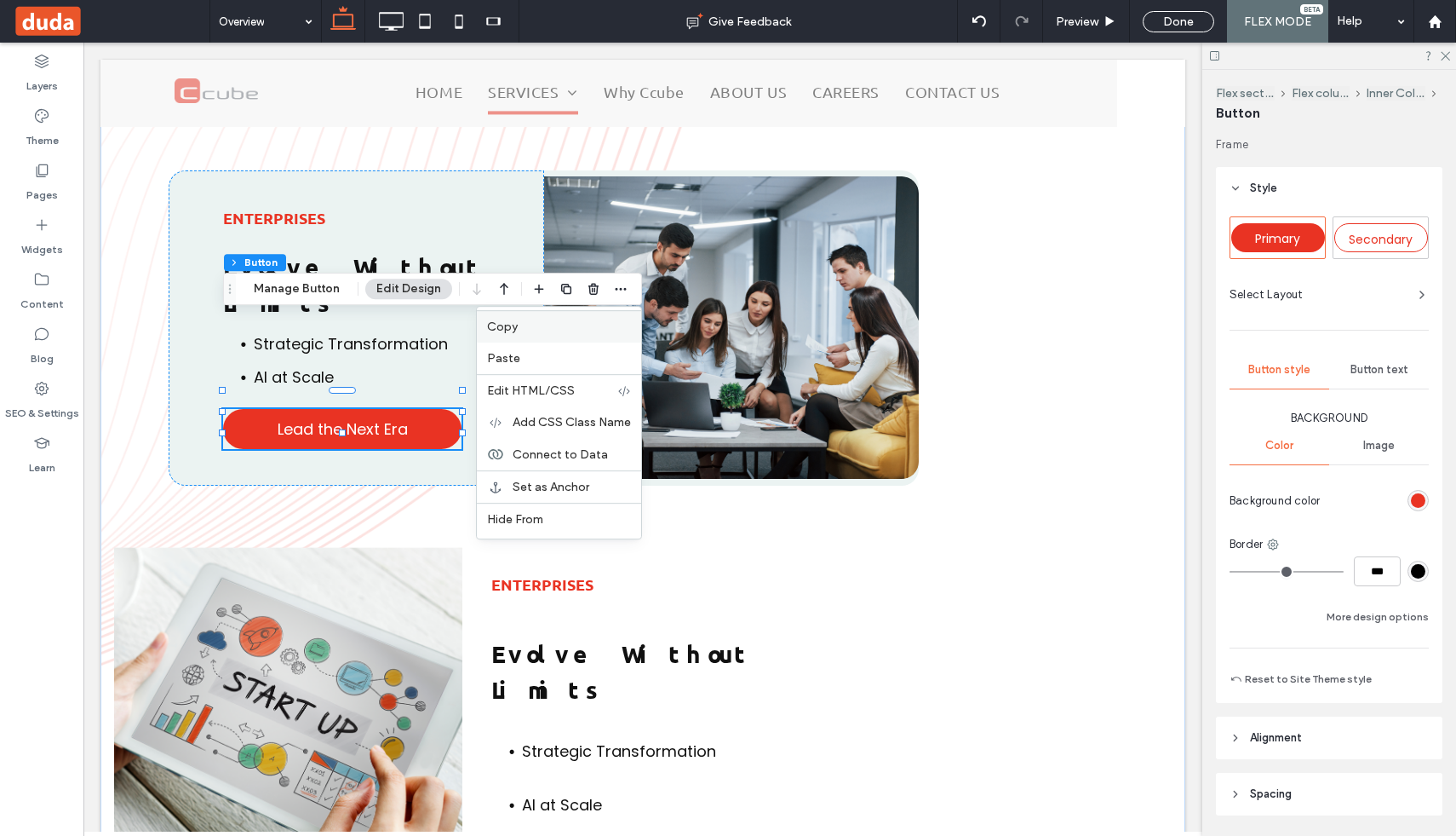
click at [557, 326] on label "Copy" at bounding box center [558, 327] width 144 height 15
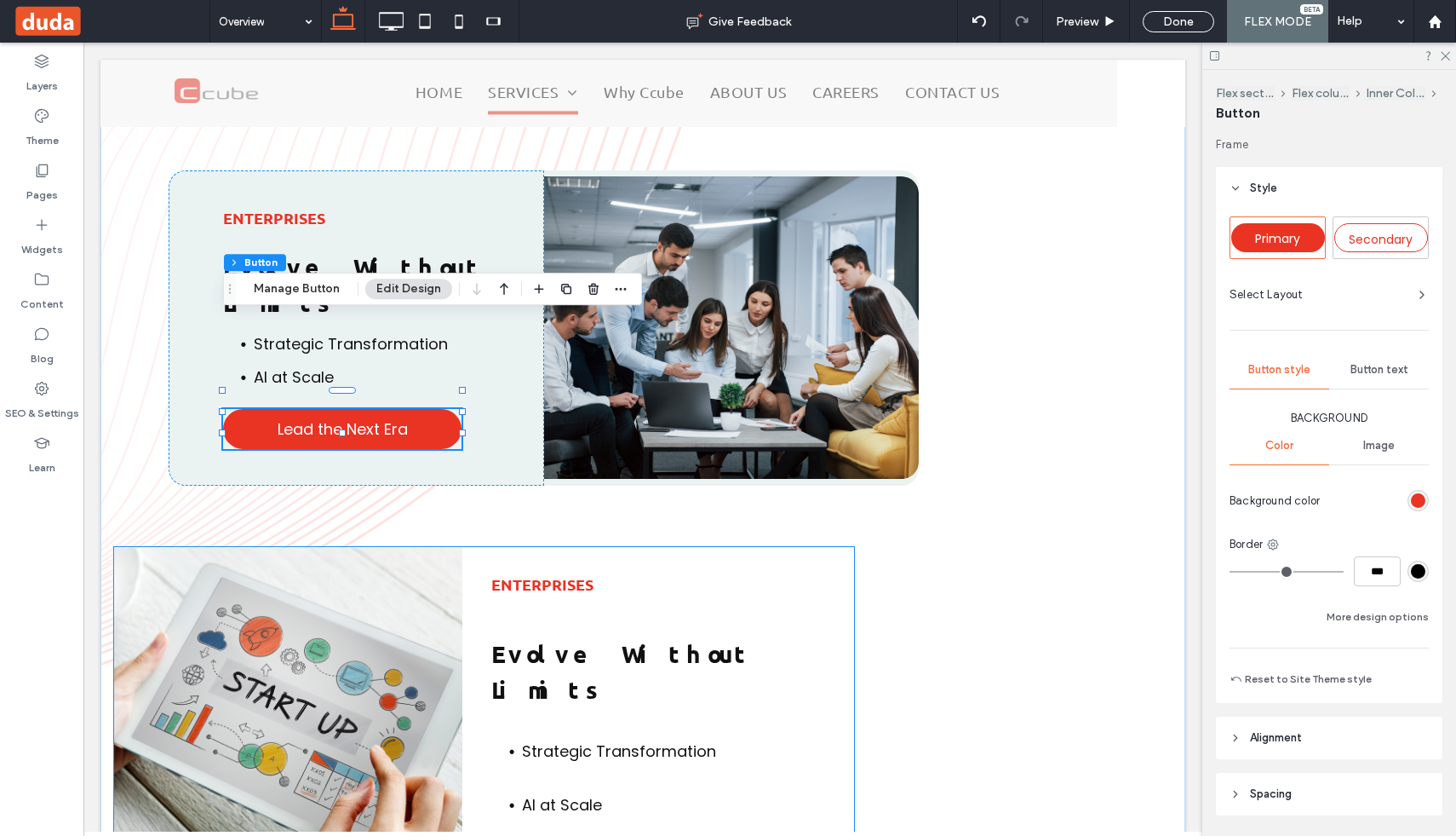
click at [631, 694] on div "Enterprises Evolve Without Limits Strategic Transformation AI at Scale" at bounding box center [672, 705] width 363 height 315
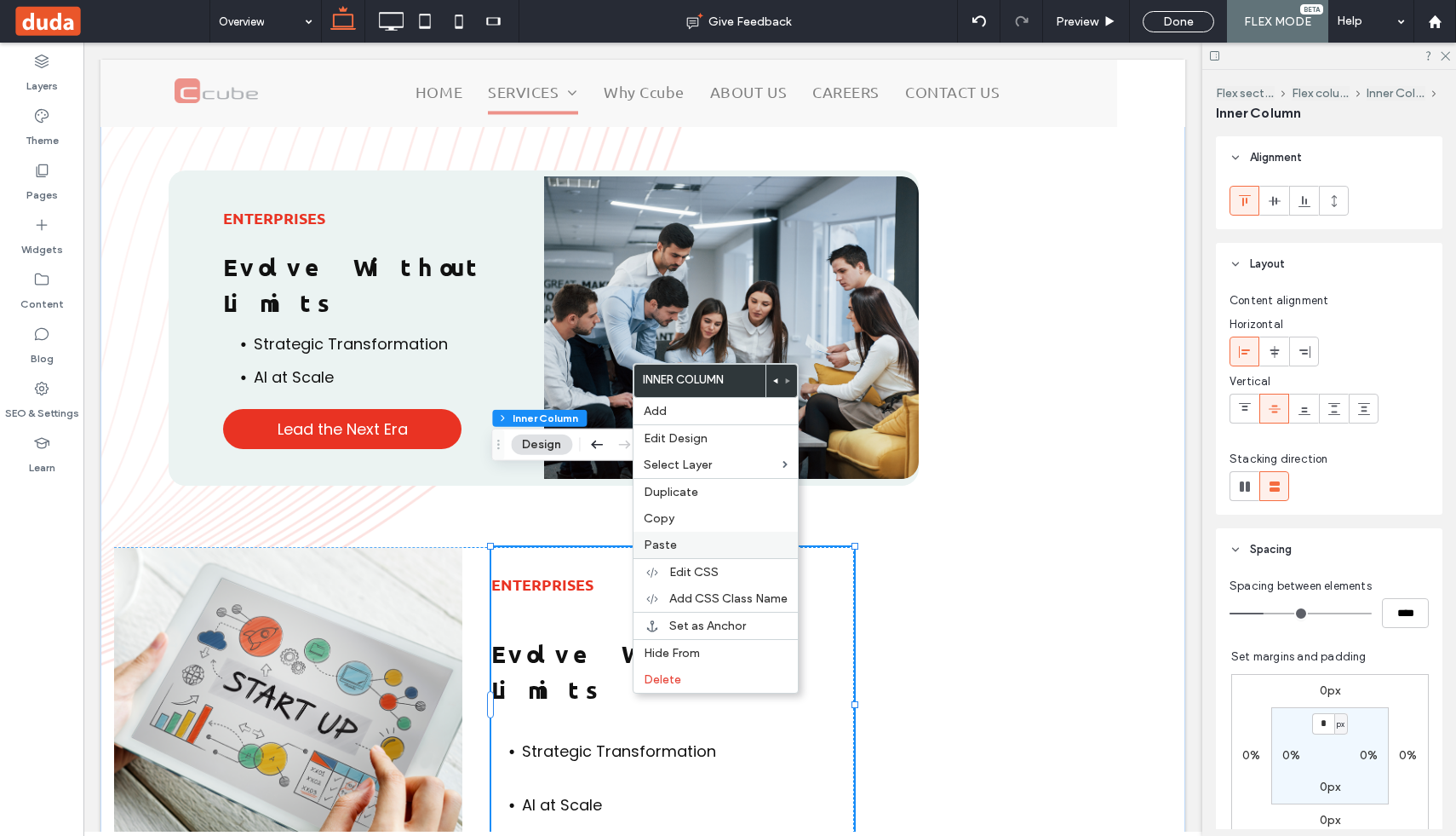
click at [681, 546] on label "Paste" at bounding box center [715, 545] width 144 height 15
